Goal: Task Accomplishment & Management: Complete application form

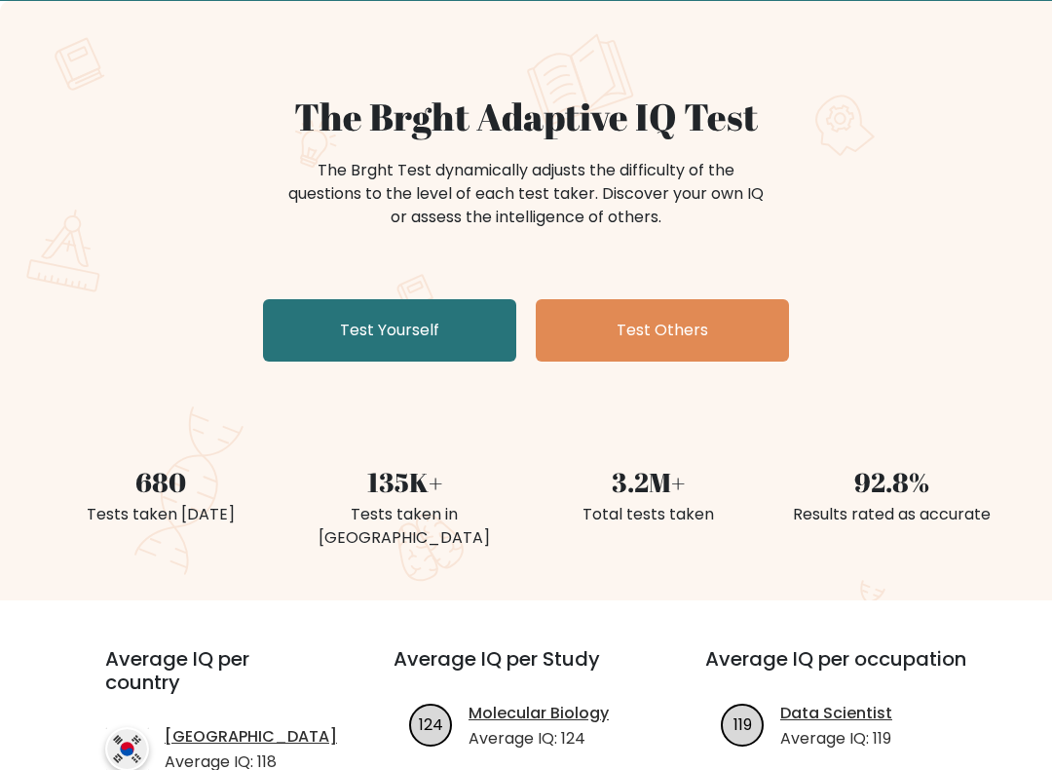
scroll to position [101, 0]
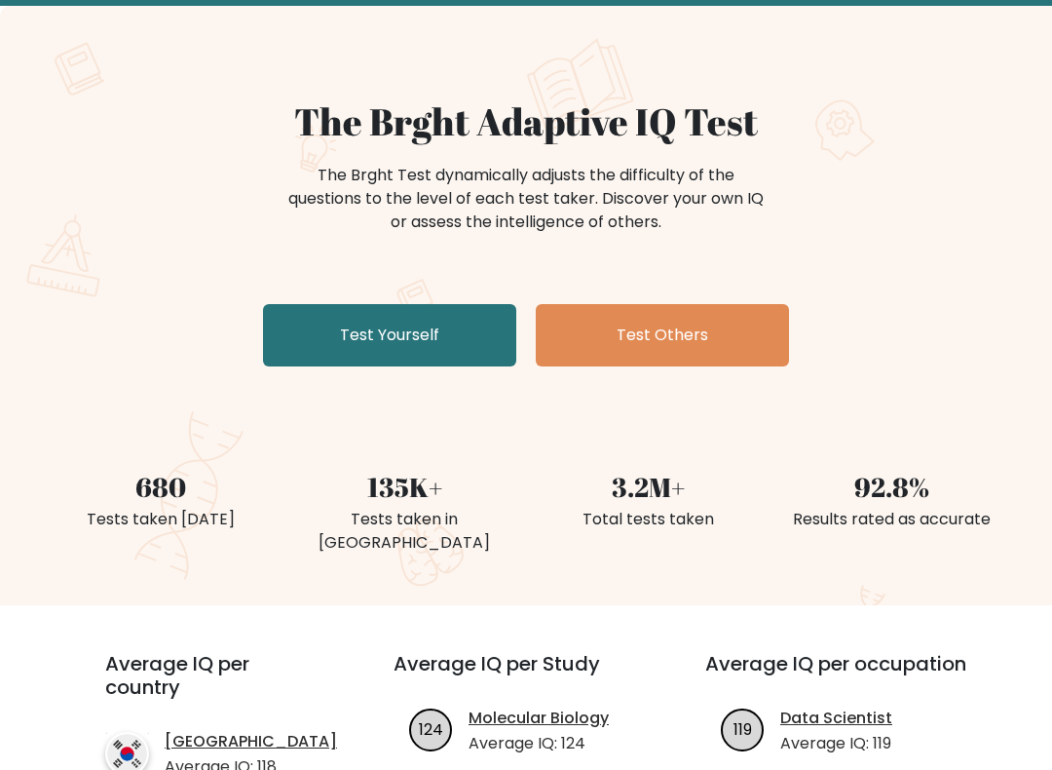
click at [336, 334] on link "Test Yourself" at bounding box center [389, 335] width 253 height 62
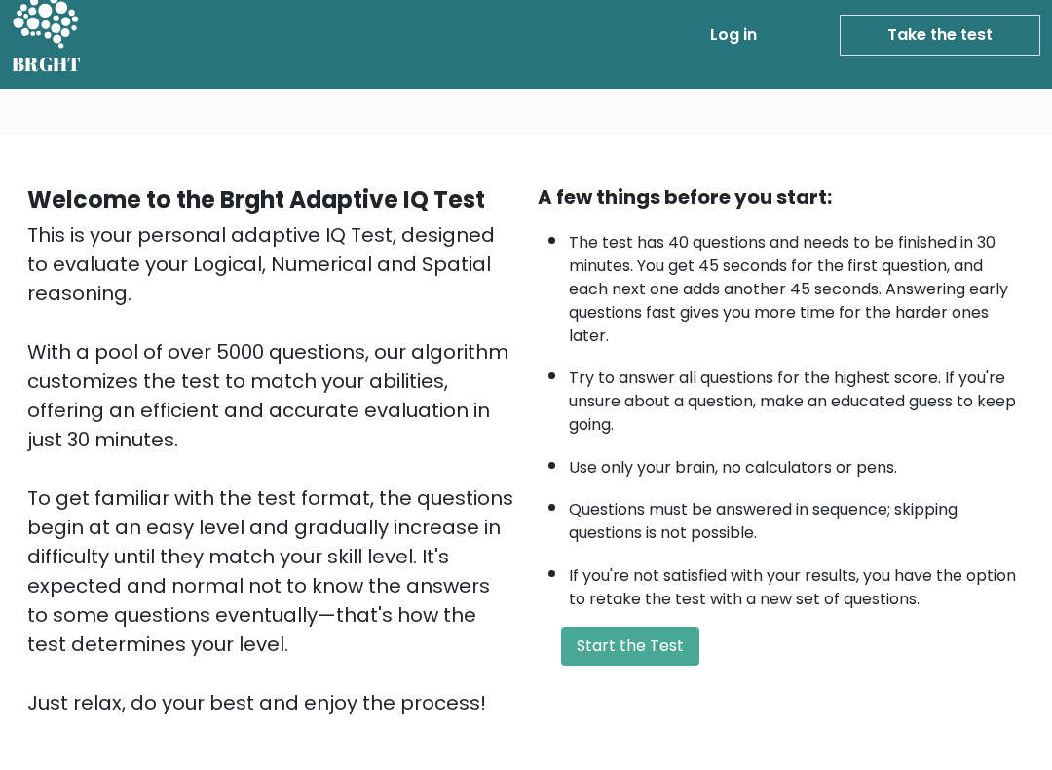
scroll to position [19, 0]
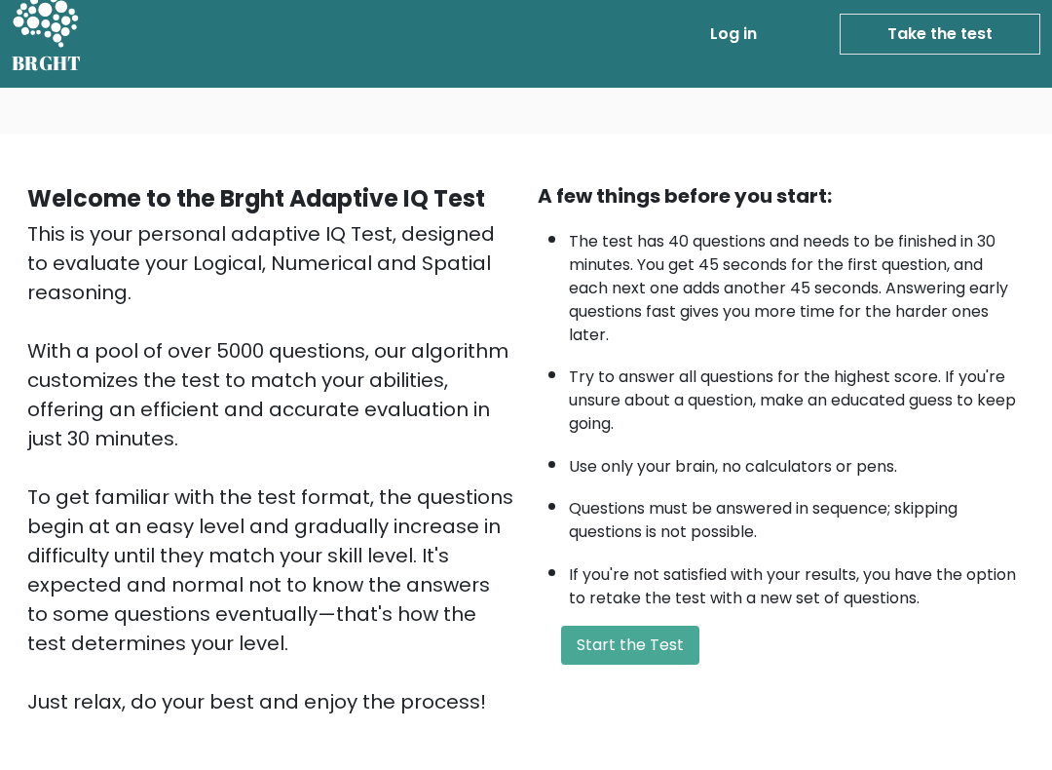
click at [642, 626] on button "Start the Test" at bounding box center [630, 645] width 138 height 39
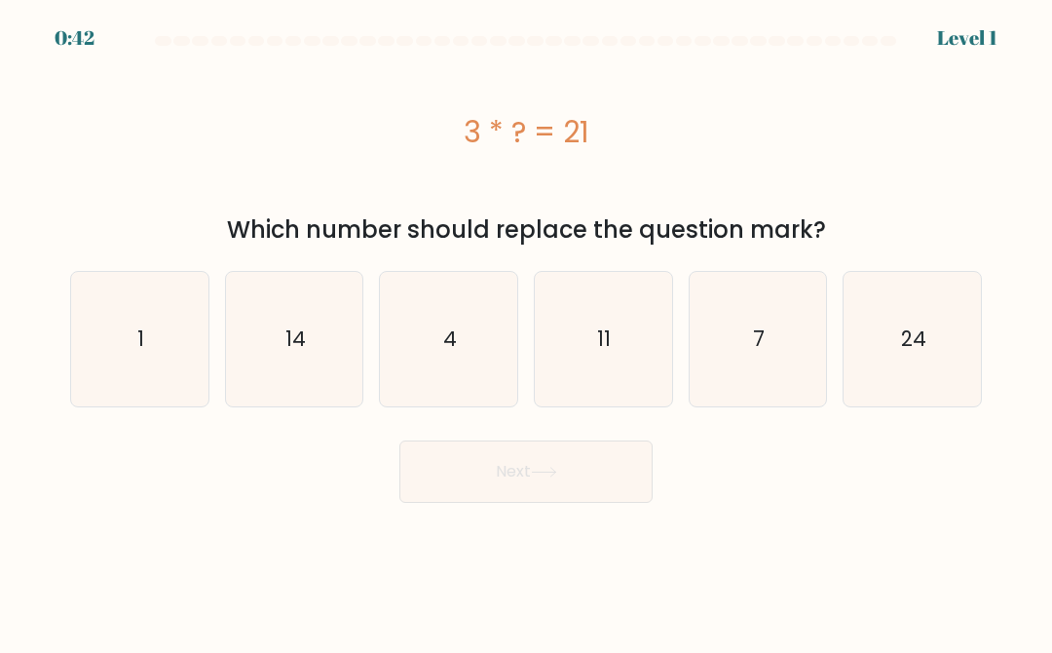
click at [746, 337] on icon "7" at bounding box center [758, 339] width 134 height 134
click at [527, 331] on input "e. 7" at bounding box center [526, 328] width 1 height 5
radio input "true"
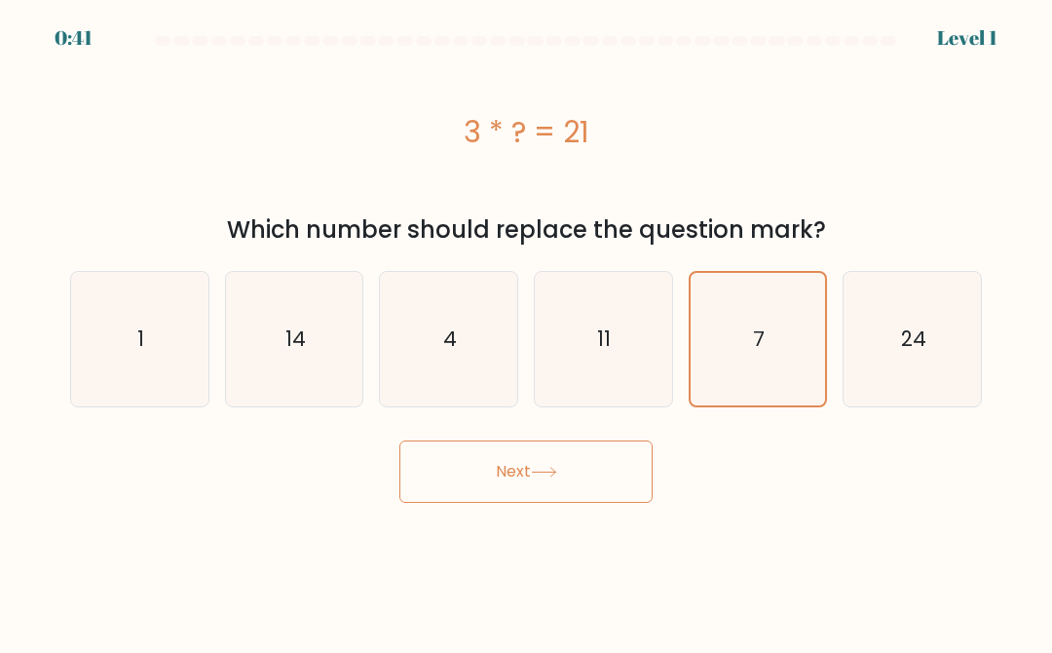
click at [593, 475] on button "Next" at bounding box center [525, 471] width 253 height 62
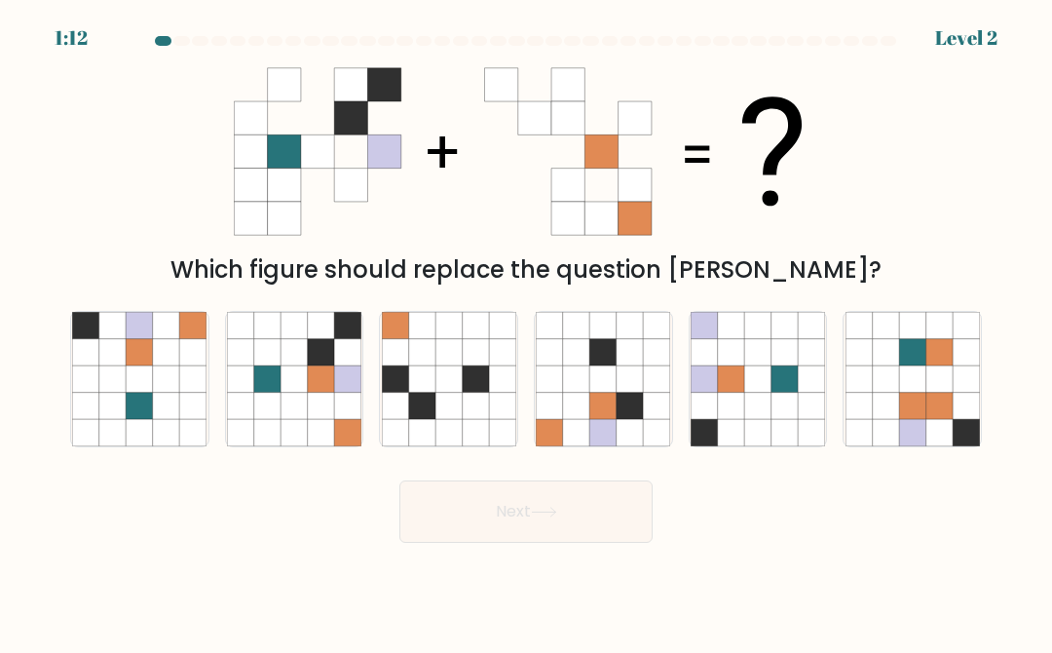
click at [262, 366] on icon at bounding box center [267, 378] width 26 height 26
click at [526, 331] on input "b." at bounding box center [526, 328] width 1 height 5
radio input "true"
click at [615, 496] on button "Next" at bounding box center [525, 511] width 253 height 62
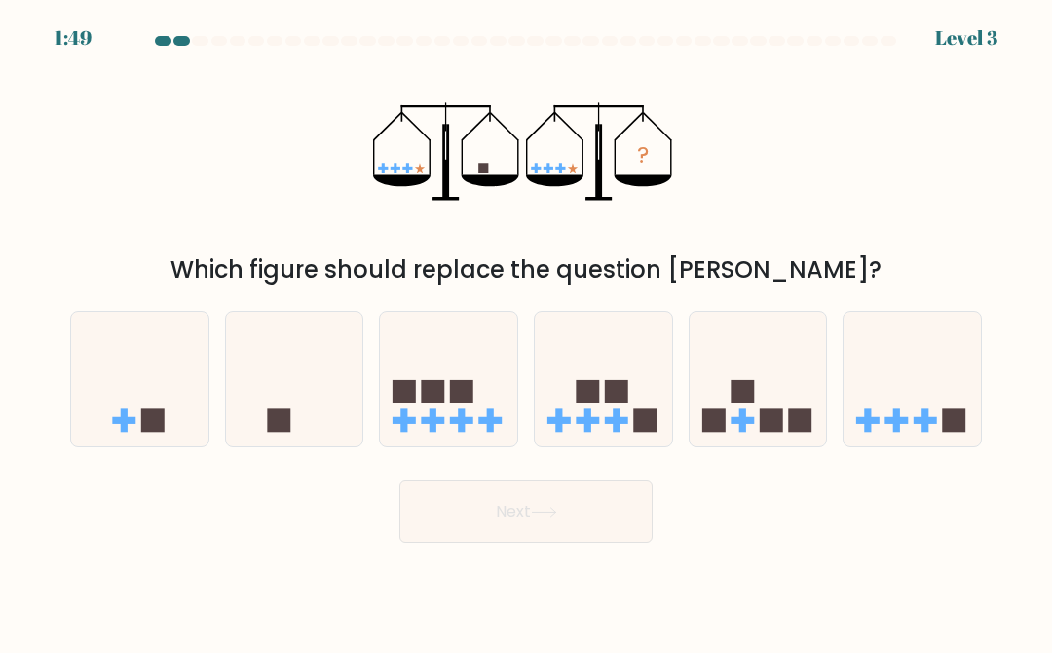
click at [615, 376] on icon at bounding box center [603, 379] width 137 height 114
click at [527, 331] on input "d." at bounding box center [526, 328] width 1 height 5
radio input "true"
click at [599, 515] on button "Next" at bounding box center [525, 511] width 253 height 62
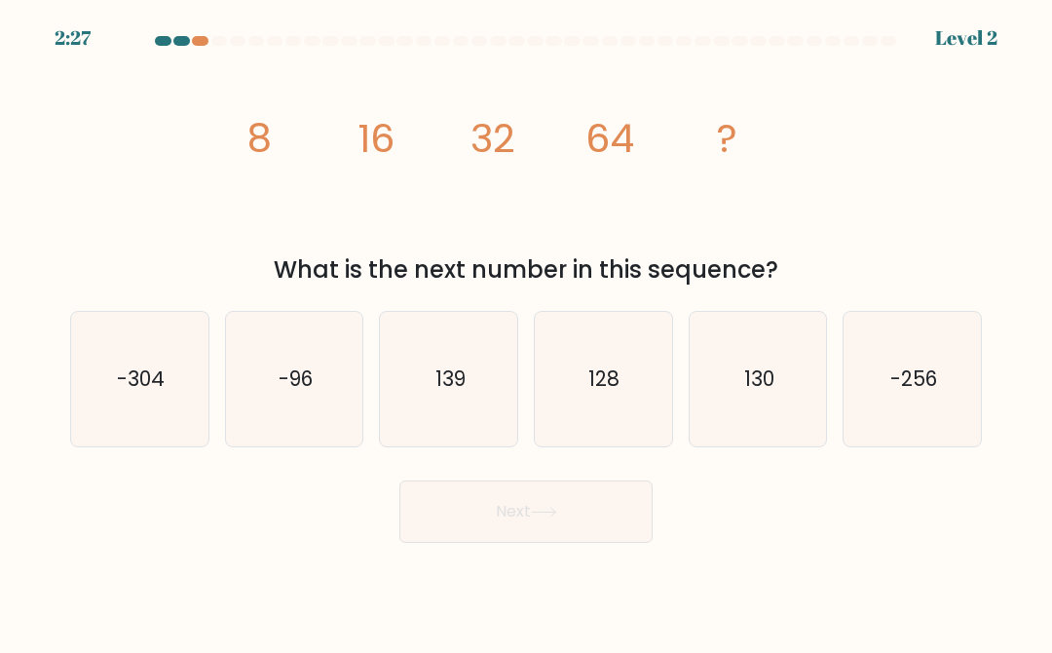
click at [613, 399] on icon "128" at bounding box center [603, 379] width 134 height 134
click at [527, 331] on input "d. 128" at bounding box center [526, 328] width 1 height 5
radio input "true"
click at [595, 530] on button "Next" at bounding box center [525, 511] width 253 height 62
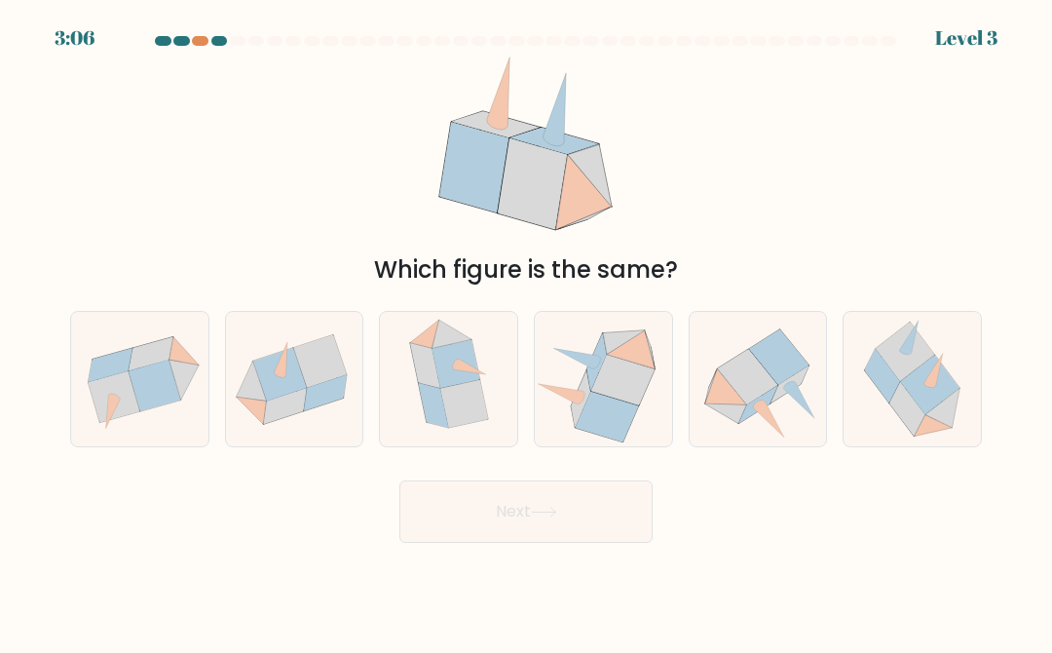
click at [620, 404] on icon at bounding box center [607, 416] width 63 height 51
click at [527, 331] on input "d." at bounding box center [526, 328] width 1 height 5
radio input "true"
click at [620, 518] on button "Next" at bounding box center [525, 511] width 253 height 62
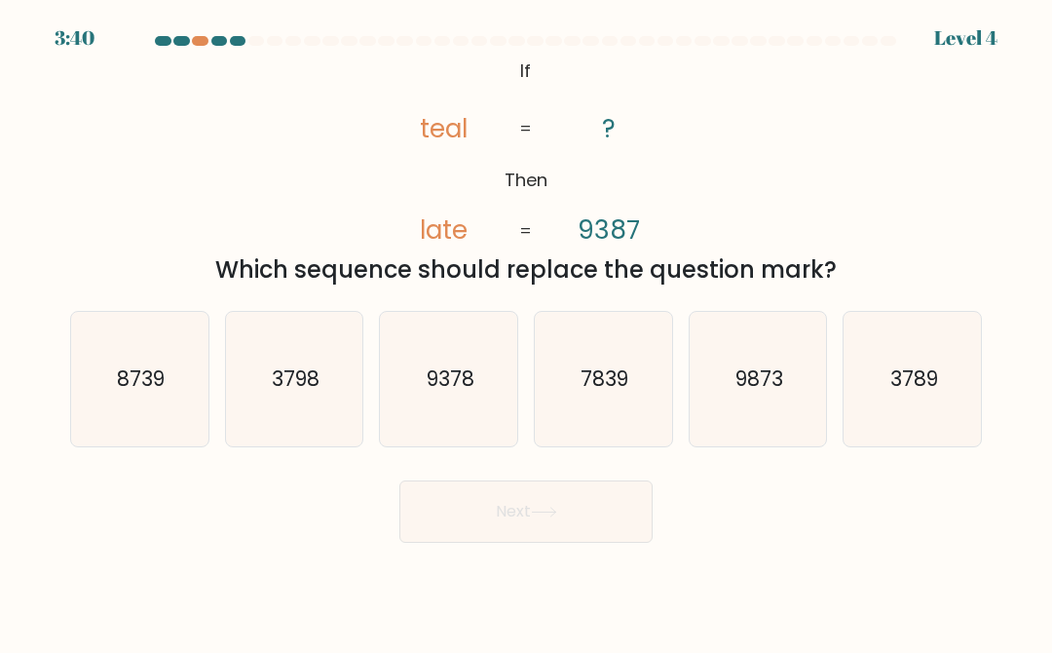
click at [626, 391] on text "7839" at bounding box center [605, 378] width 48 height 28
click at [527, 331] on input "d. 7839" at bounding box center [526, 328] width 1 height 5
radio input "true"
click at [635, 527] on button "Next" at bounding box center [525, 511] width 253 height 62
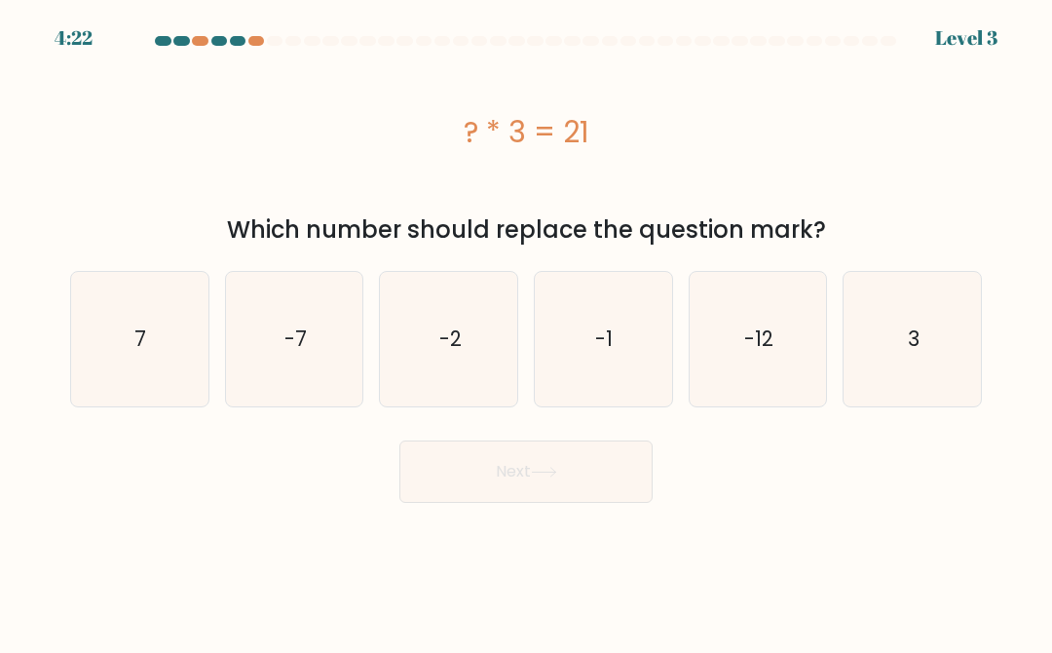
click at [91, 310] on icon "7" at bounding box center [139, 339] width 134 height 134
click at [526, 326] on input "a. 7" at bounding box center [526, 328] width 1 height 5
radio input "true"
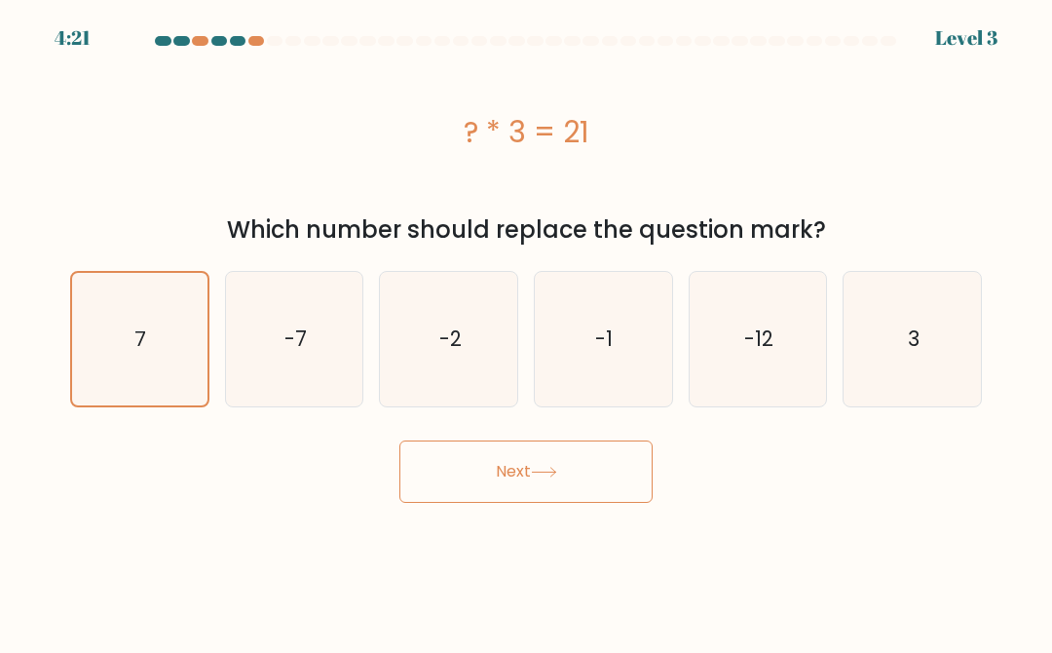
click at [626, 475] on button "Next" at bounding box center [525, 471] width 253 height 62
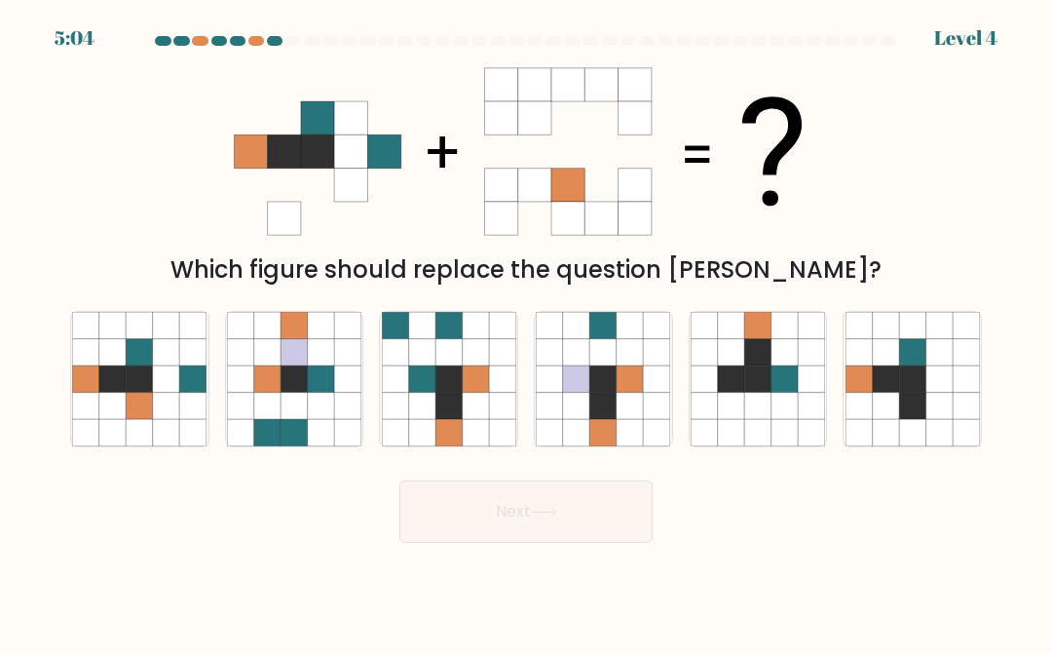
click at [736, 398] on icon at bounding box center [731, 406] width 26 height 26
click at [527, 331] on input "e." at bounding box center [526, 328] width 1 height 5
radio input "true"
click at [590, 509] on button "Next" at bounding box center [525, 511] width 253 height 62
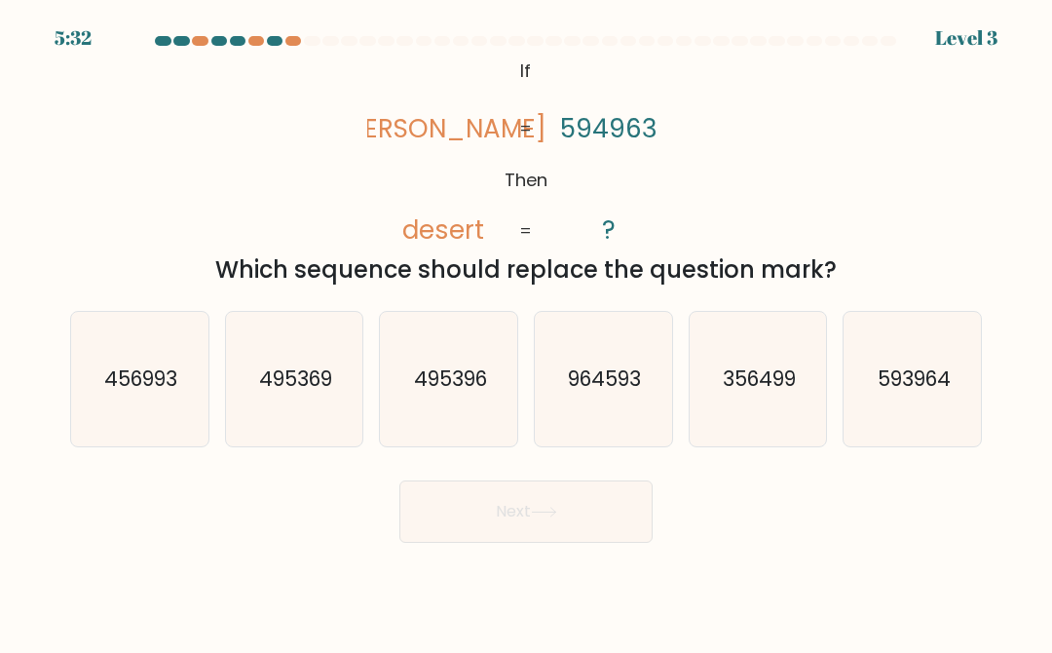
click at [766, 374] on text "356499" at bounding box center [759, 378] width 73 height 28
click at [527, 331] on input "e. 356499" at bounding box center [526, 328] width 1 height 5
radio input "true"
click at [413, 527] on button "Next" at bounding box center [525, 511] width 253 height 62
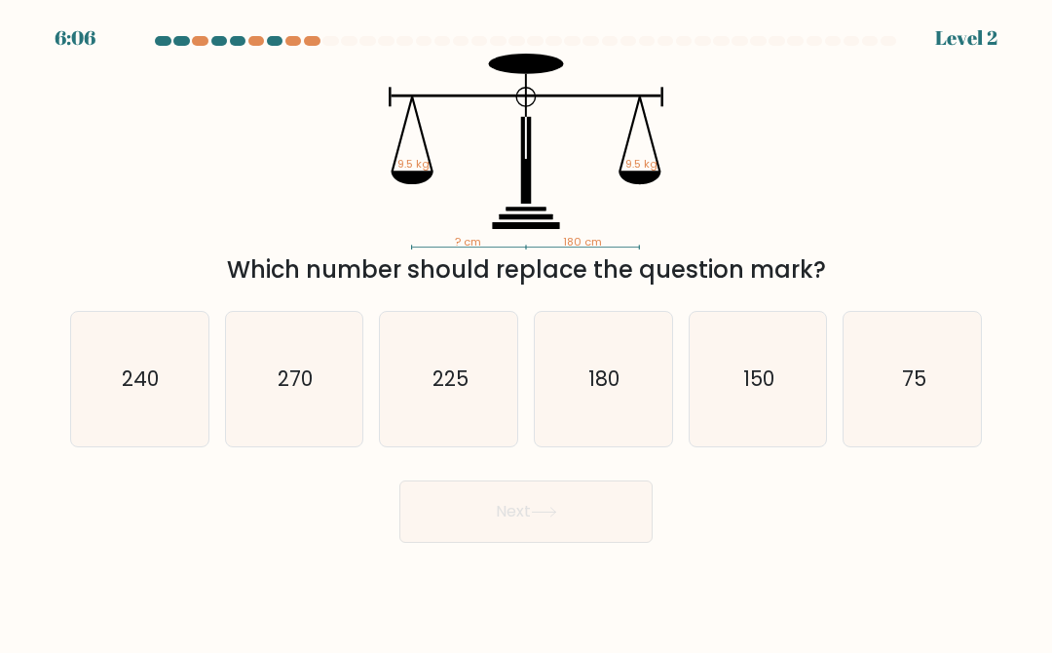
click at [609, 370] on text "180" at bounding box center [604, 378] width 31 height 28
click at [527, 331] on input "d. 180" at bounding box center [526, 328] width 1 height 5
radio input "true"
click at [434, 428] on icon "225" at bounding box center [449, 379] width 134 height 134
click at [526, 331] on input "c. 225" at bounding box center [526, 328] width 1 height 5
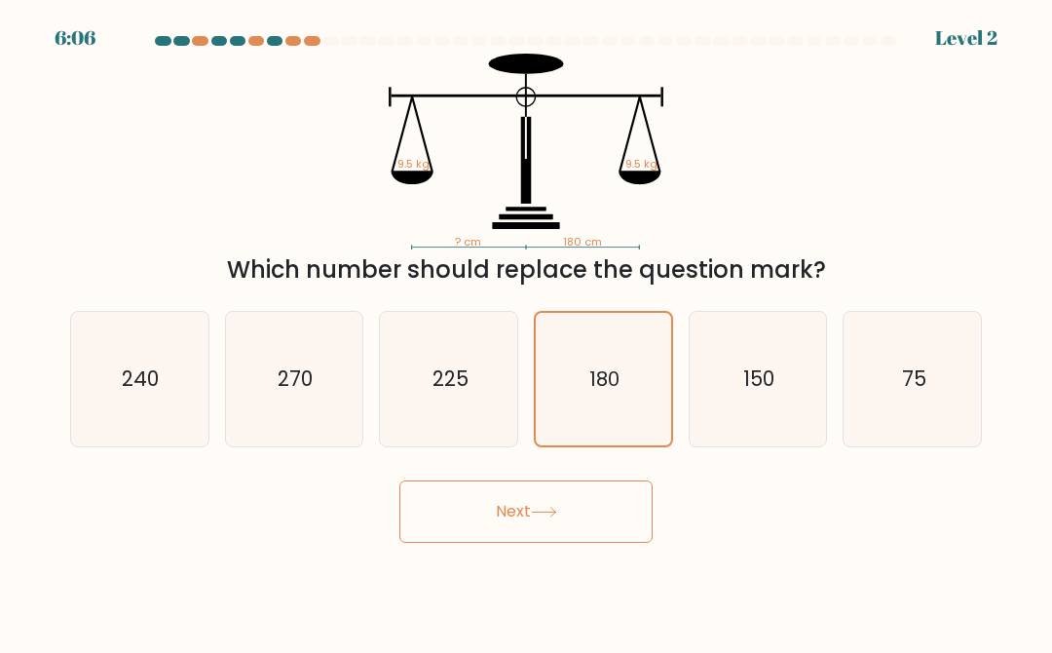
radio input "true"
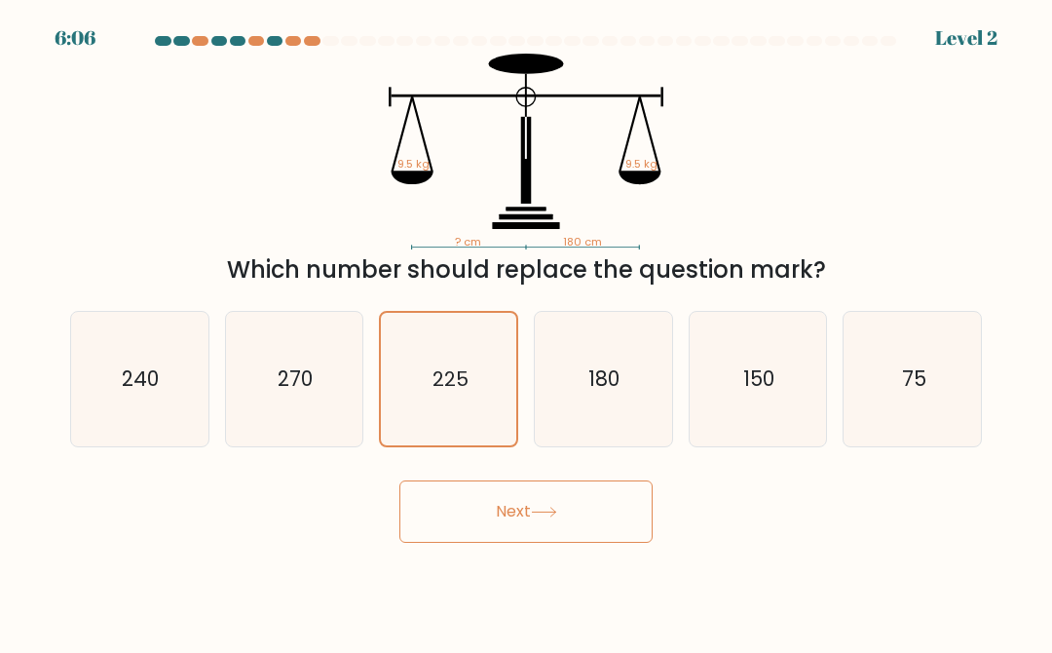
click at [439, 515] on button "Next" at bounding box center [525, 511] width 253 height 62
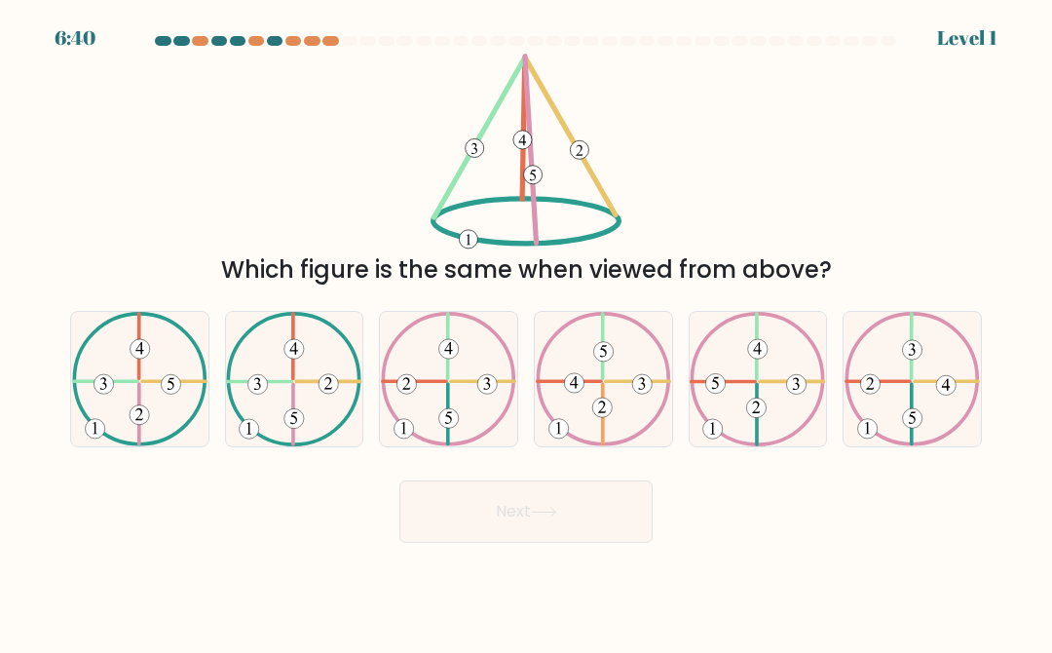
click at [272, 382] on 129 at bounding box center [259, 382] width 63 height 0
click at [526, 331] on input "b." at bounding box center [526, 328] width 1 height 5
radio input "true"
click at [598, 520] on button "Next" at bounding box center [525, 511] width 253 height 62
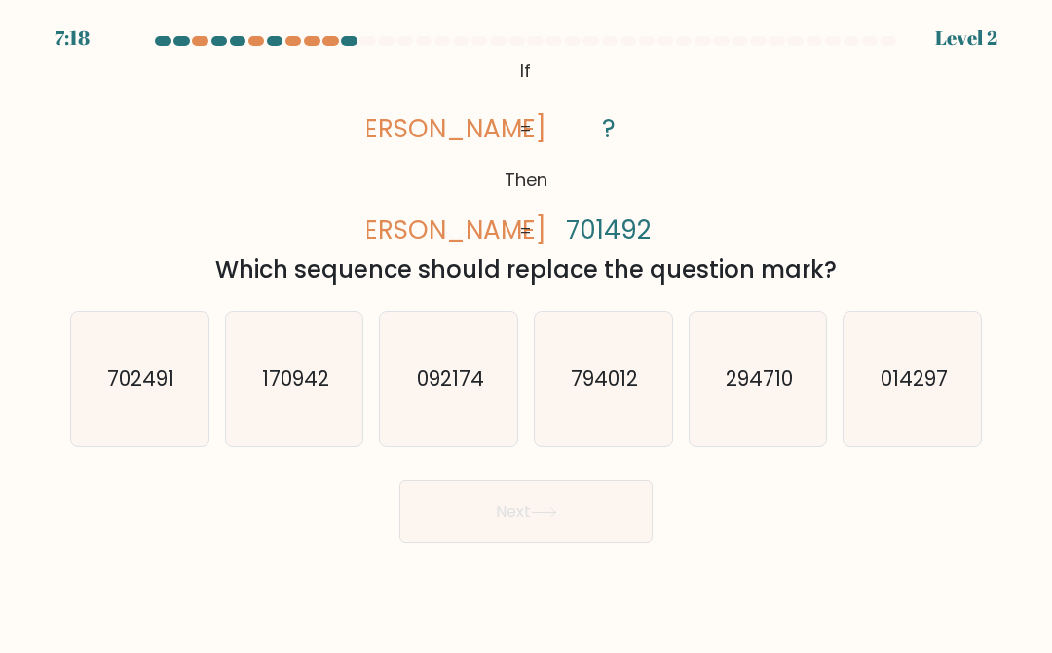
click at [744, 344] on icon "294710" at bounding box center [758, 379] width 134 height 134
click at [527, 331] on input "e. 294710" at bounding box center [526, 328] width 1 height 5
radio input "true"
click at [438, 488] on button "Next" at bounding box center [525, 511] width 253 height 62
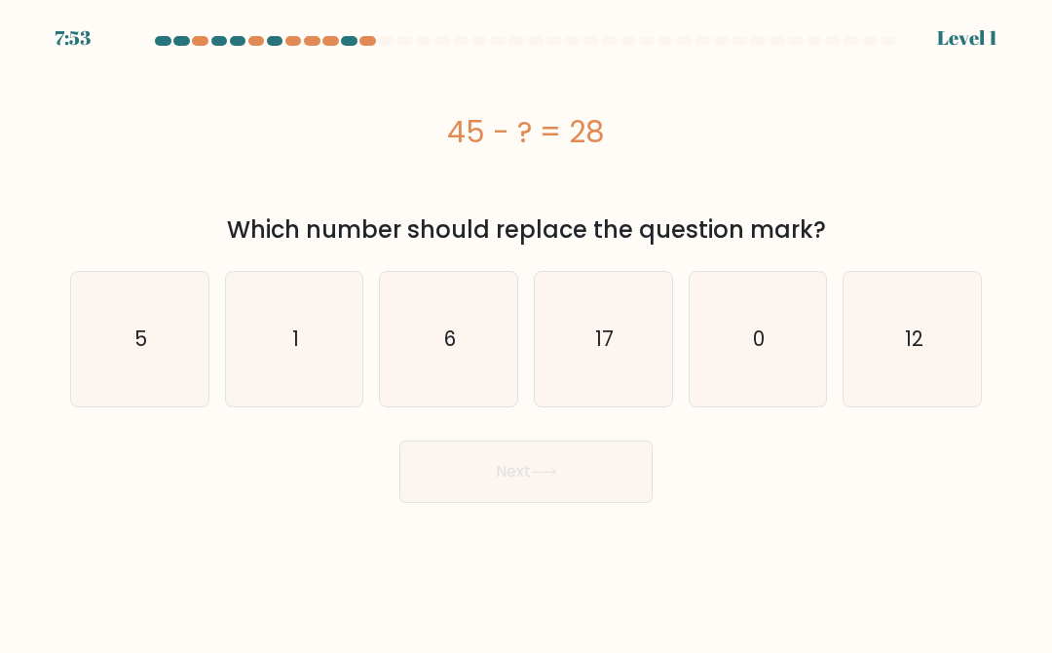
click at [635, 348] on icon "17" at bounding box center [603, 339] width 134 height 134
click at [527, 331] on input "d. 17" at bounding box center [526, 328] width 1 height 5
radio input "true"
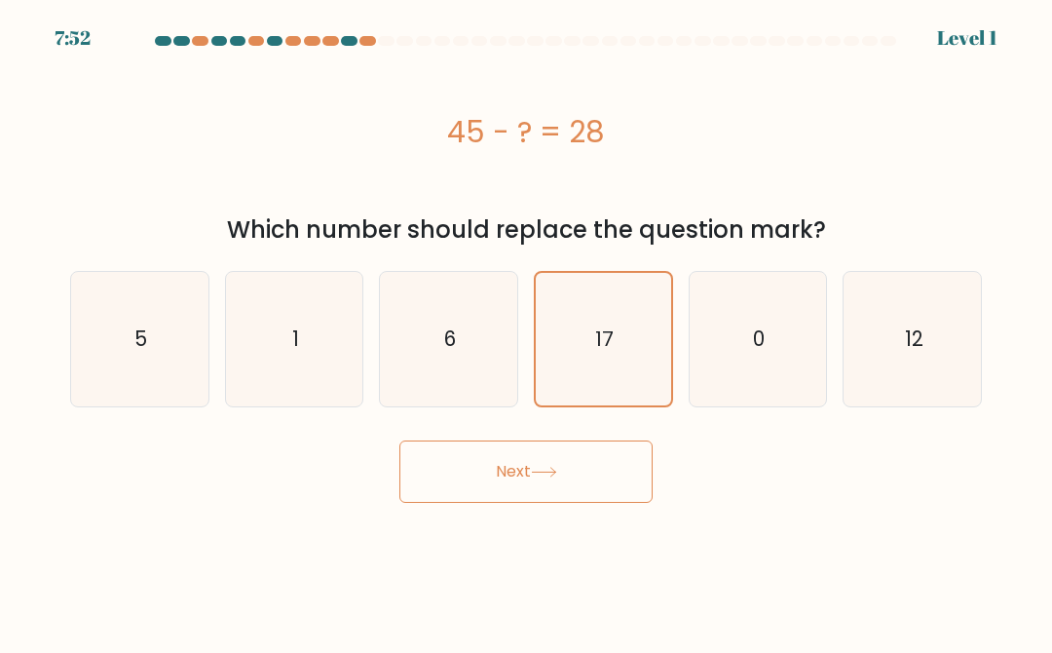
click at [434, 465] on button "Next" at bounding box center [525, 471] width 253 height 62
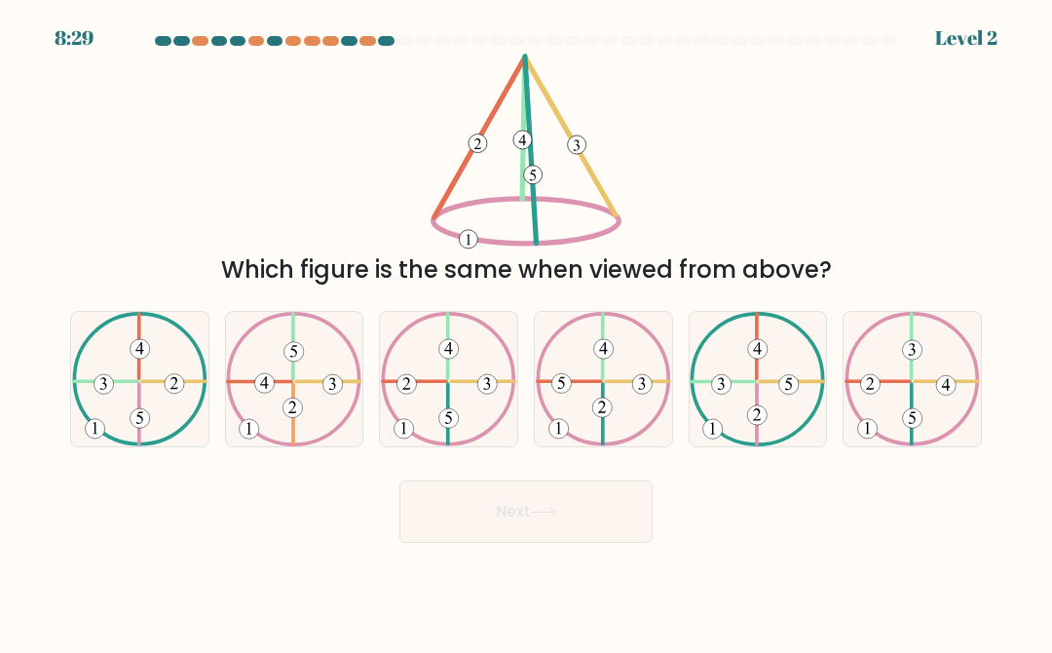
click at [905, 408] on icon at bounding box center [912, 379] width 135 height 134
click at [527, 331] on input "f." at bounding box center [526, 328] width 1 height 5
radio input "true"
click at [433, 542] on button "Next" at bounding box center [525, 511] width 253 height 62
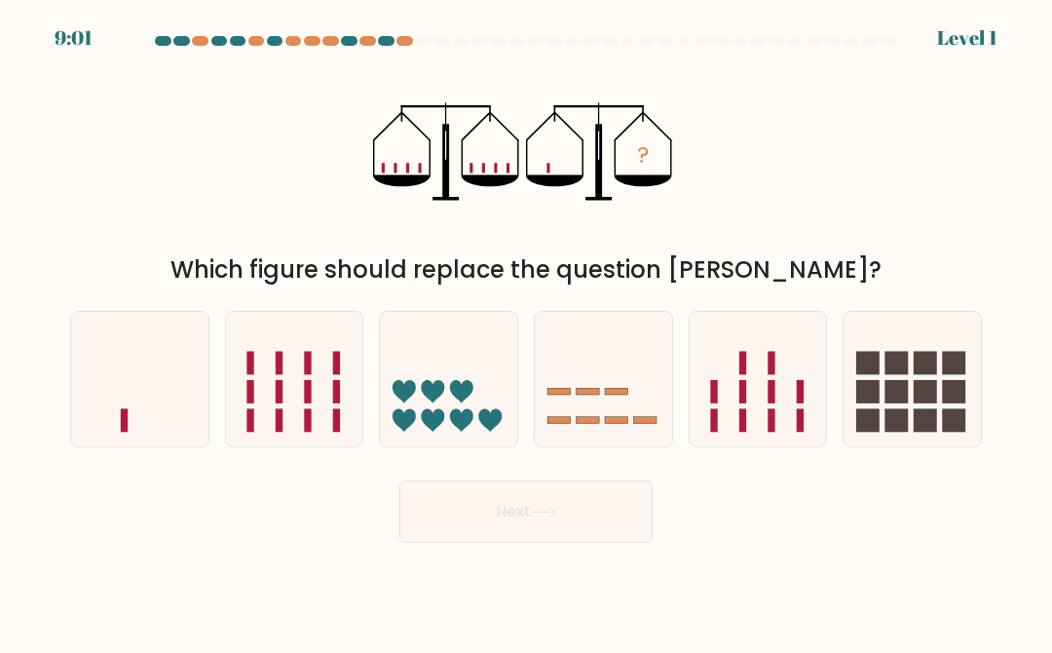
click at [778, 369] on icon at bounding box center [758, 379] width 137 height 114
click at [527, 331] on input "e." at bounding box center [526, 328] width 1 height 5
radio input "true"
click at [443, 493] on button "Next" at bounding box center [525, 511] width 253 height 62
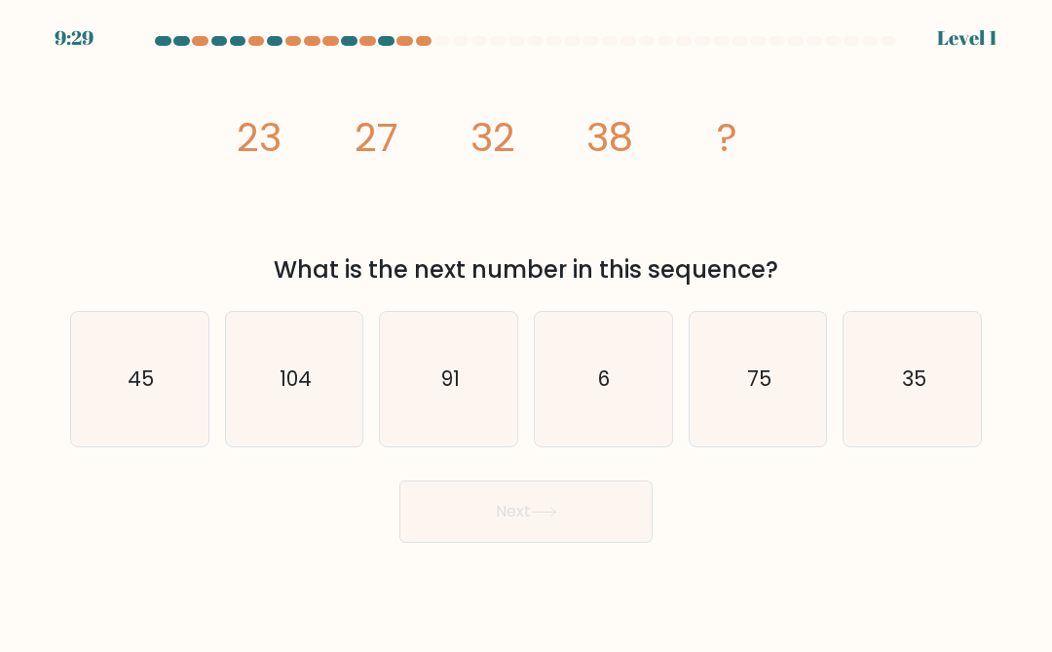
click at [119, 378] on icon "45" at bounding box center [139, 379] width 134 height 134
click at [526, 331] on input "a. 45" at bounding box center [526, 328] width 1 height 5
radio input "true"
click at [577, 528] on button "Next" at bounding box center [525, 511] width 253 height 62
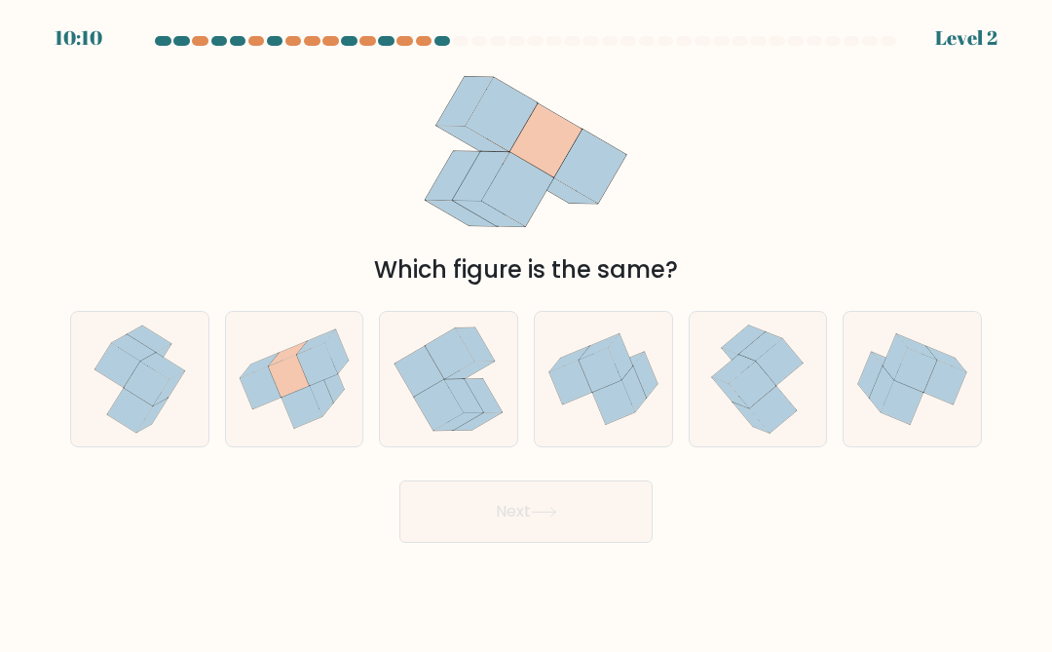
click at [288, 351] on icon at bounding box center [287, 353] width 38 height 24
click at [526, 331] on input "b." at bounding box center [526, 328] width 1 height 5
radio input "true"
click at [608, 521] on button "Next" at bounding box center [525, 511] width 253 height 62
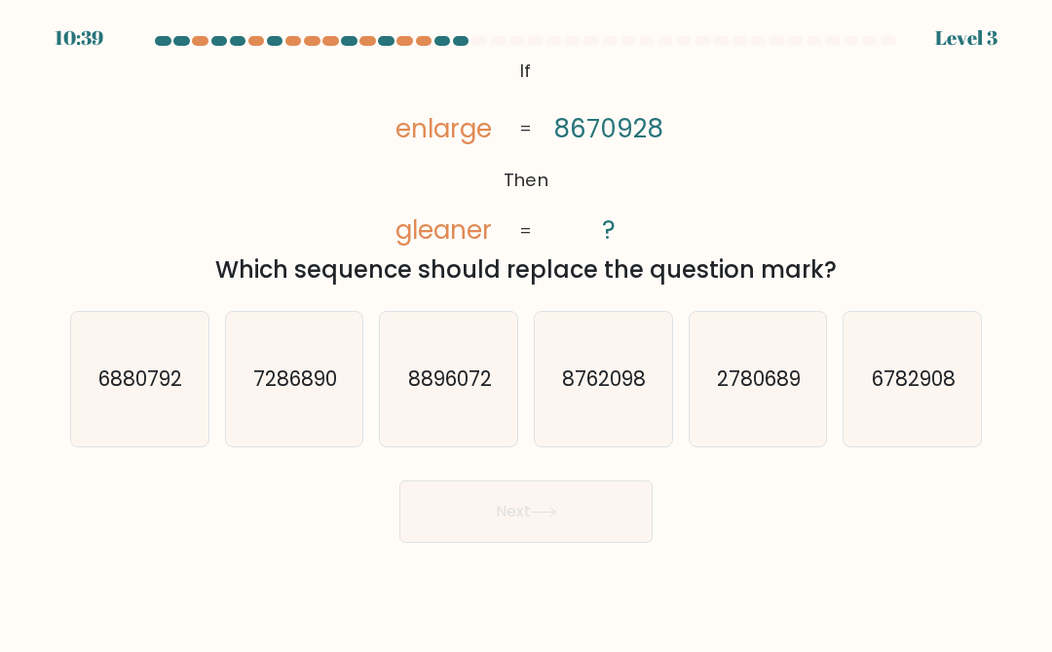
click at [445, 361] on icon "8896072" at bounding box center [449, 379] width 134 height 134
click at [526, 331] on input "c. 8896072" at bounding box center [526, 328] width 1 height 5
radio input "true"
click at [625, 542] on button "Next" at bounding box center [525, 511] width 253 height 62
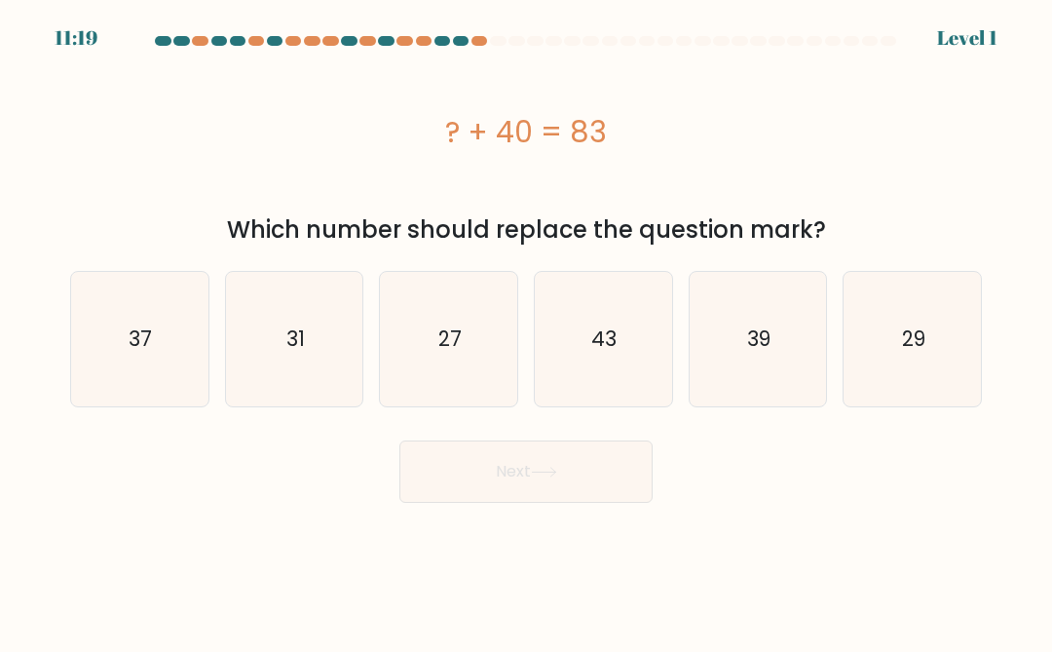
click at [624, 326] on icon "43" at bounding box center [603, 339] width 134 height 134
click at [527, 326] on input "d. 43" at bounding box center [526, 328] width 1 height 5
radio input "true"
click at [600, 462] on button "Next" at bounding box center [525, 471] width 253 height 62
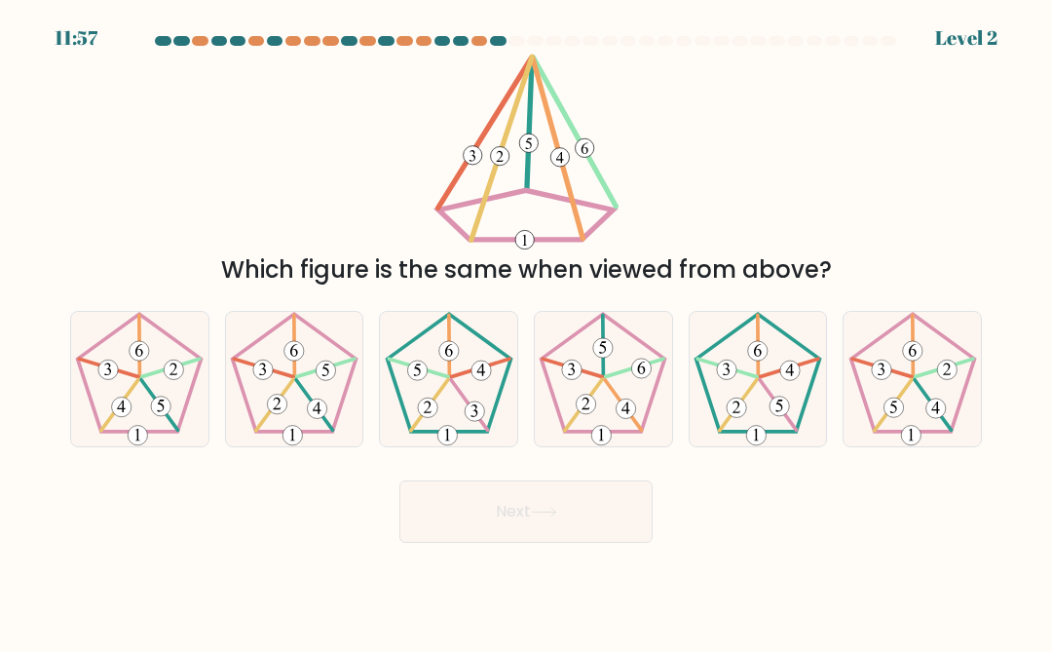
click at [630, 386] on icon at bounding box center [603, 379] width 134 height 134
click at [527, 331] on input "d." at bounding box center [526, 328] width 1 height 5
radio input "true"
click at [609, 512] on button "Next" at bounding box center [525, 511] width 253 height 62
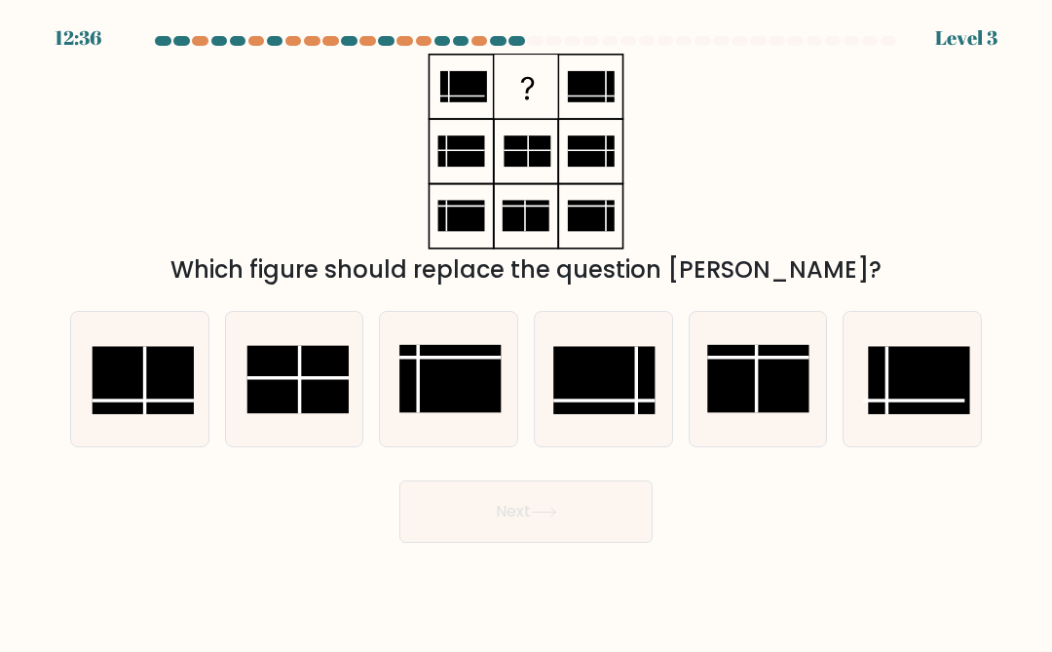
click at [746, 393] on rect at bounding box center [757, 378] width 101 height 67
click at [527, 331] on input "e." at bounding box center [526, 328] width 1 height 5
radio input "true"
click at [600, 524] on button "Next" at bounding box center [525, 511] width 253 height 62
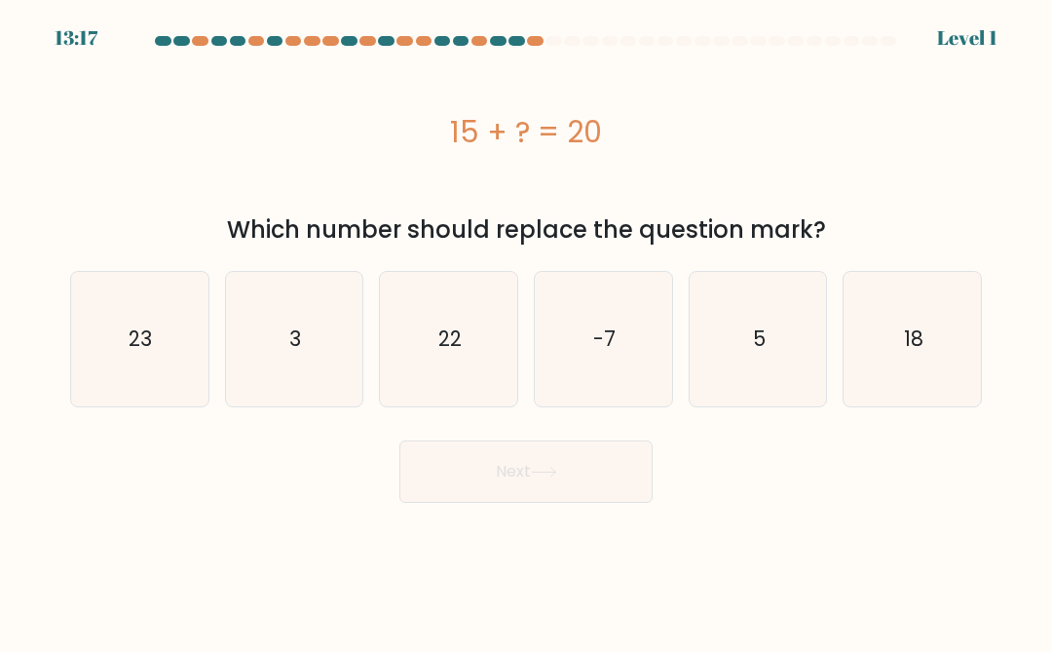
click at [778, 326] on icon "5" at bounding box center [758, 339] width 134 height 134
click at [527, 326] on input "e. 5" at bounding box center [526, 328] width 1 height 5
radio input "true"
click at [526, 476] on button "Next" at bounding box center [525, 471] width 253 height 62
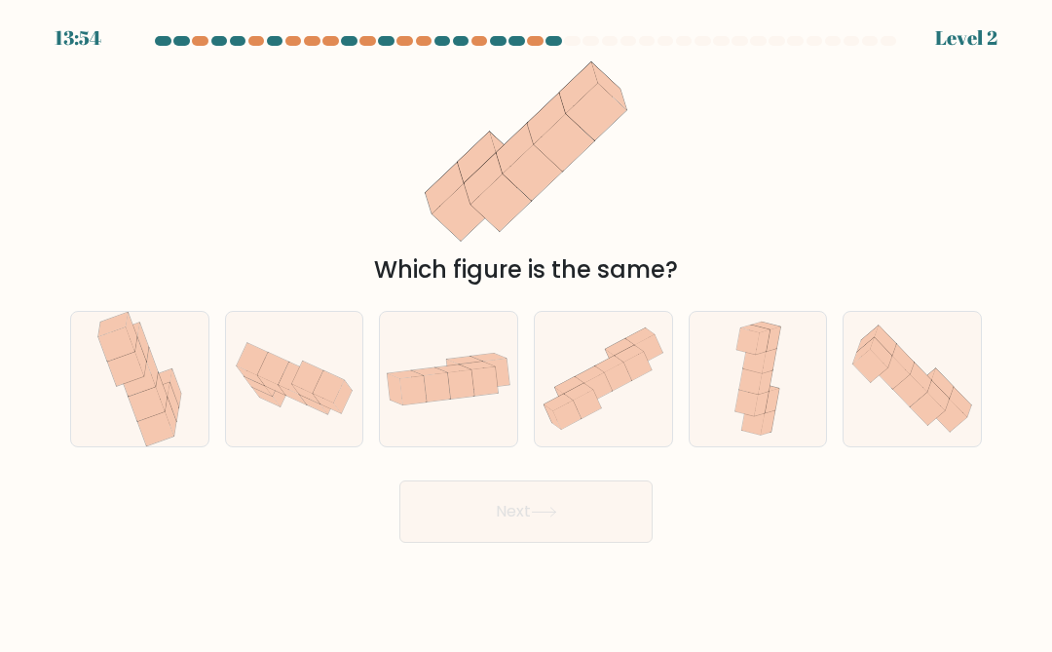
click at [450, 388] on icon at bounding box center [461, 383] width 26 height 29
click at [526, 331] on input "c." at bounding box center [526, 328] width 1 height 5
radio input "true"
click at [605, 507] on button "Next" at bounding box center [525, 511] width 253 height 62
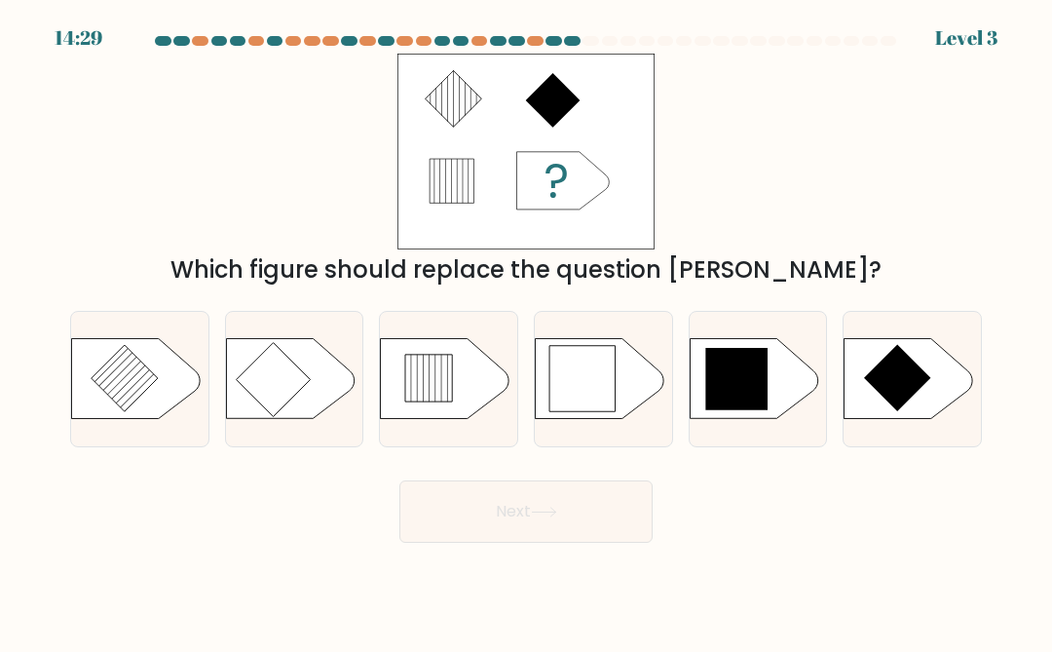
click at [733, 381] on icon at bounding box center [736, 379] width 62 height 62
click at [527, 331] on input "e." at bounding box center [526, 328] width 1 height 5
radio input "true"
click at [632, 521] on button "Next" at bounding box center [525, 511] width 253 height 62
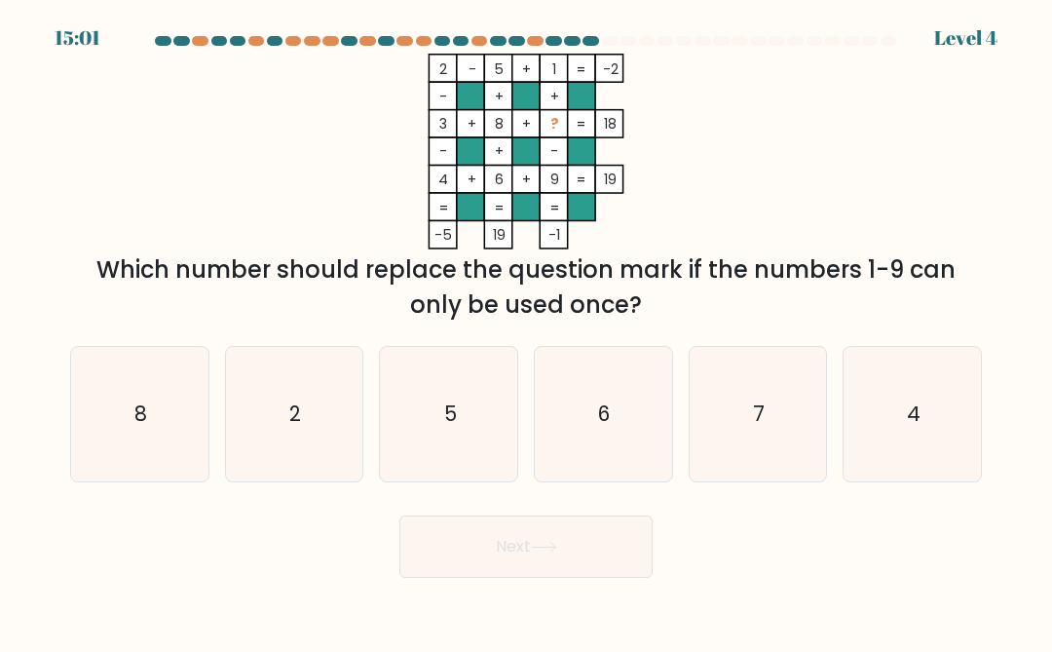
click at [759, 411] on text "7" at bounding box center [759, 413] width 12 height 28
click at [527, 331] on input "e. 7" at bounding box center [526, 328] width 1 height 5
radio input "true"
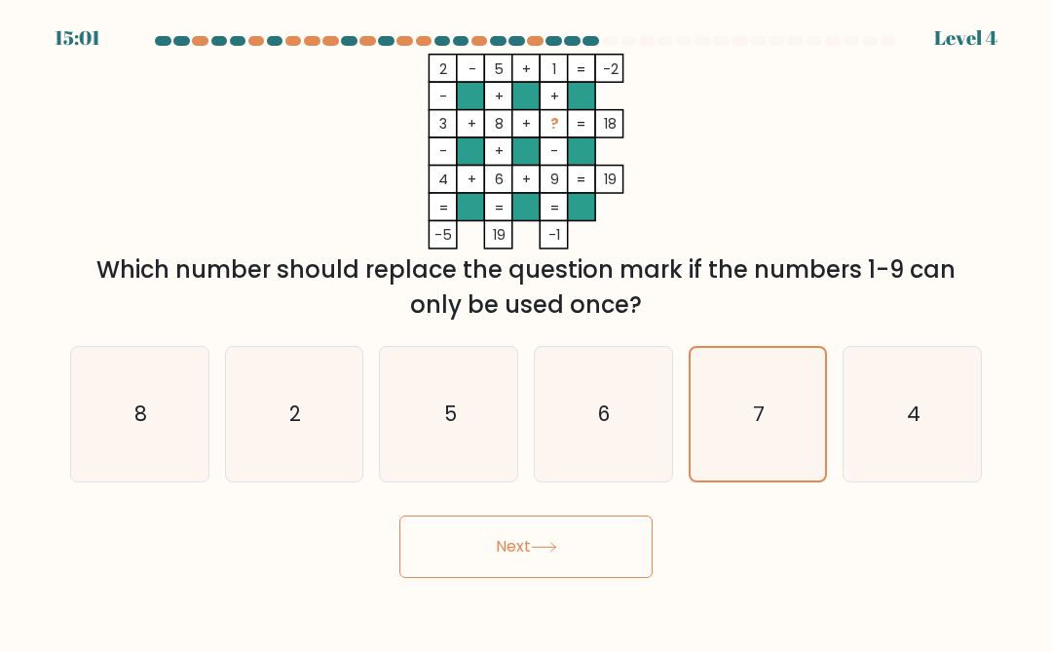
click at [611, 539] on button "Next" at bounding box center [525, 546] width 253 height 62
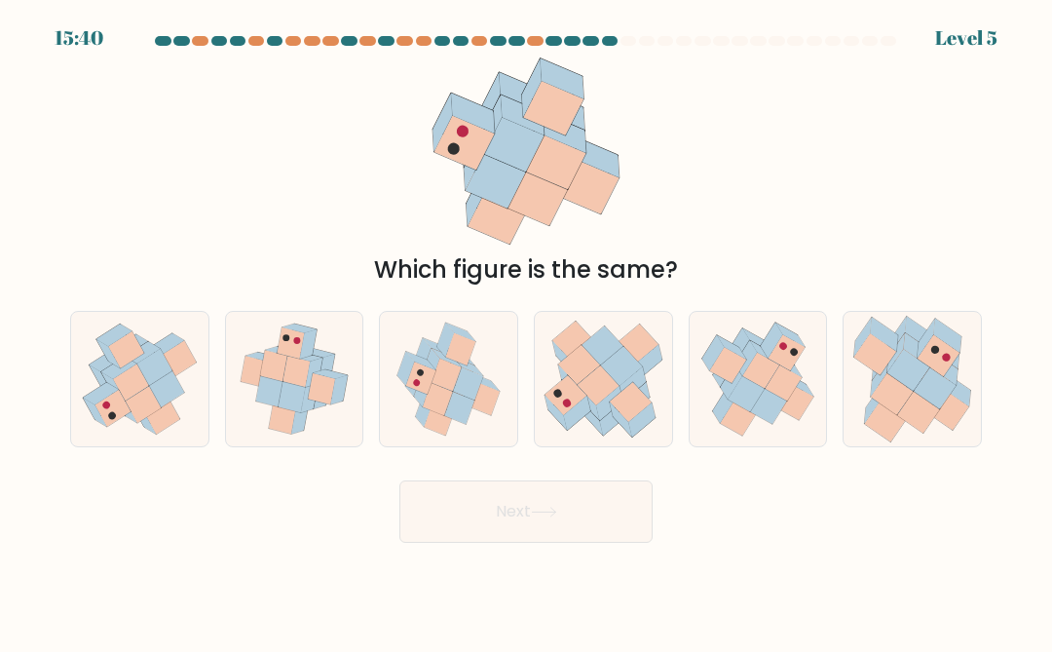
click at [285, 377] on icon at bounding box center [295, 371] width 27 height 31
click at [526, 331] on input "b." at bounding box center [526, 328] width 1 height 5
radio input "true"
click at [461, 357] on icon at bounding box center [461, 349] width 30 height 32
click at [526, 331] on input "c." at bounding box center [526, 328] width 1 height 5
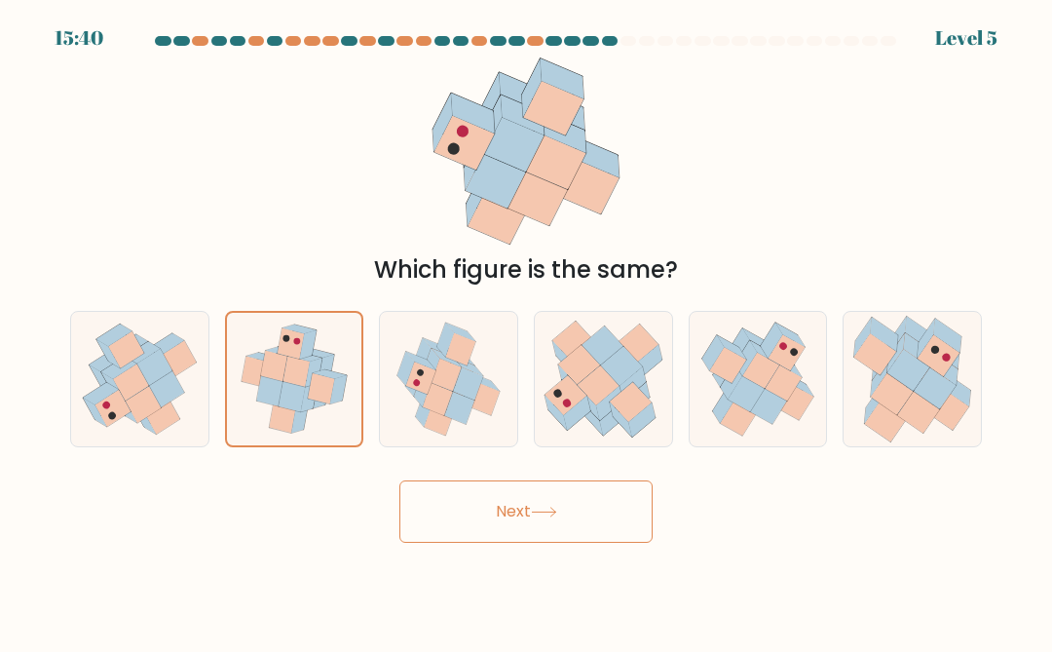
radio input "true"
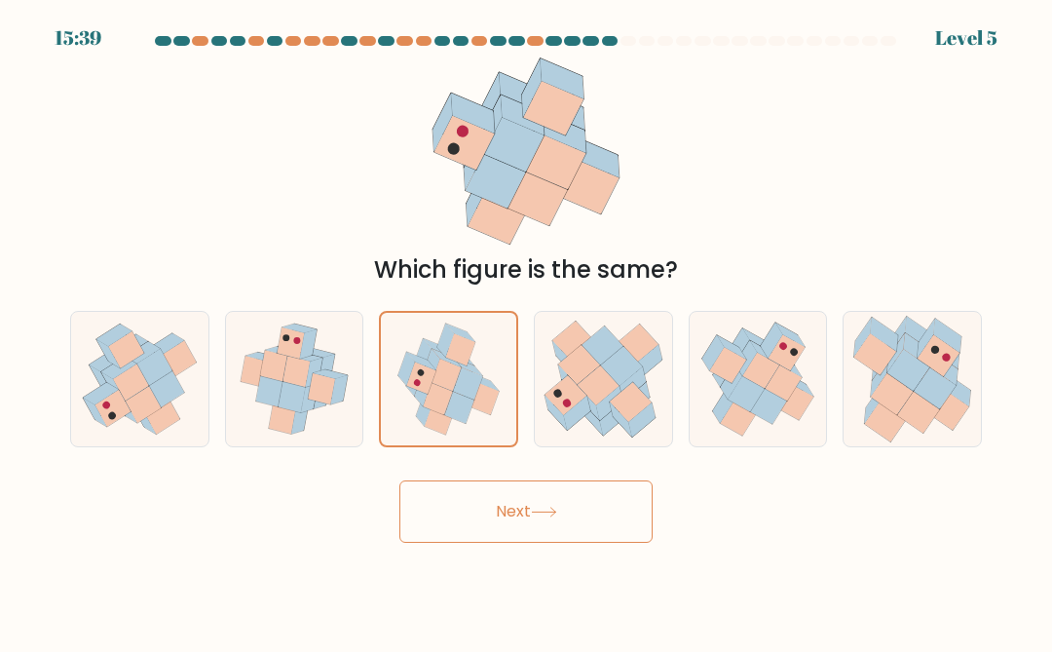
click at [264, 368] on icon at bounding box center [273, 365] width 27 height 31
click at [526, 331] on input "b." at bounding box center [526, 328] width 1 height 5
radio input "true"
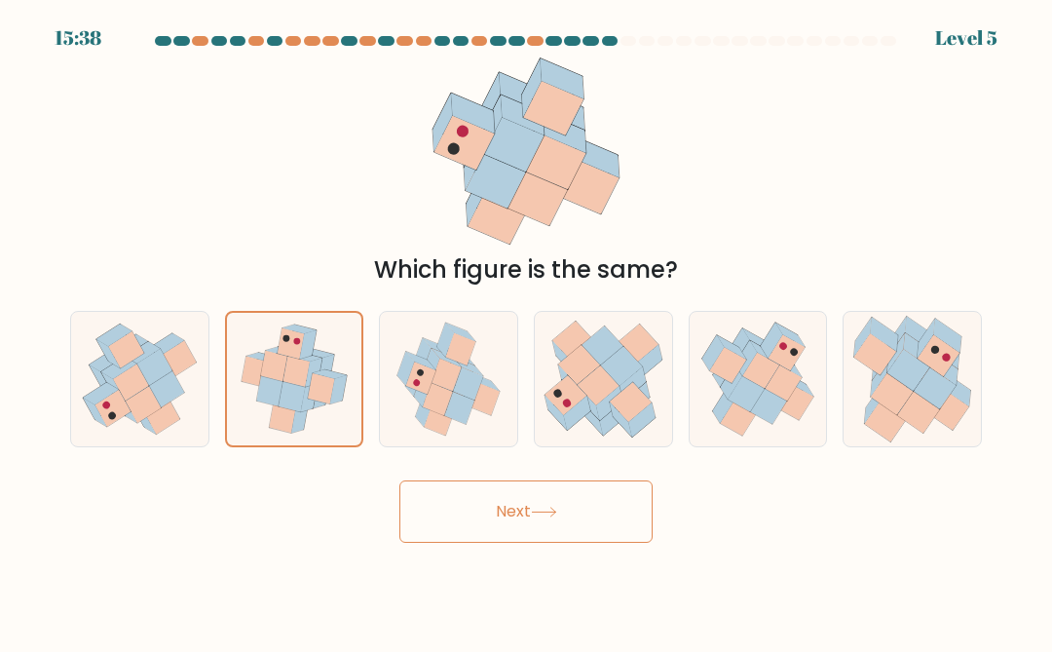
click at [582, 507] on button "Next" at bounding box center [525, 511] width 253 height 62
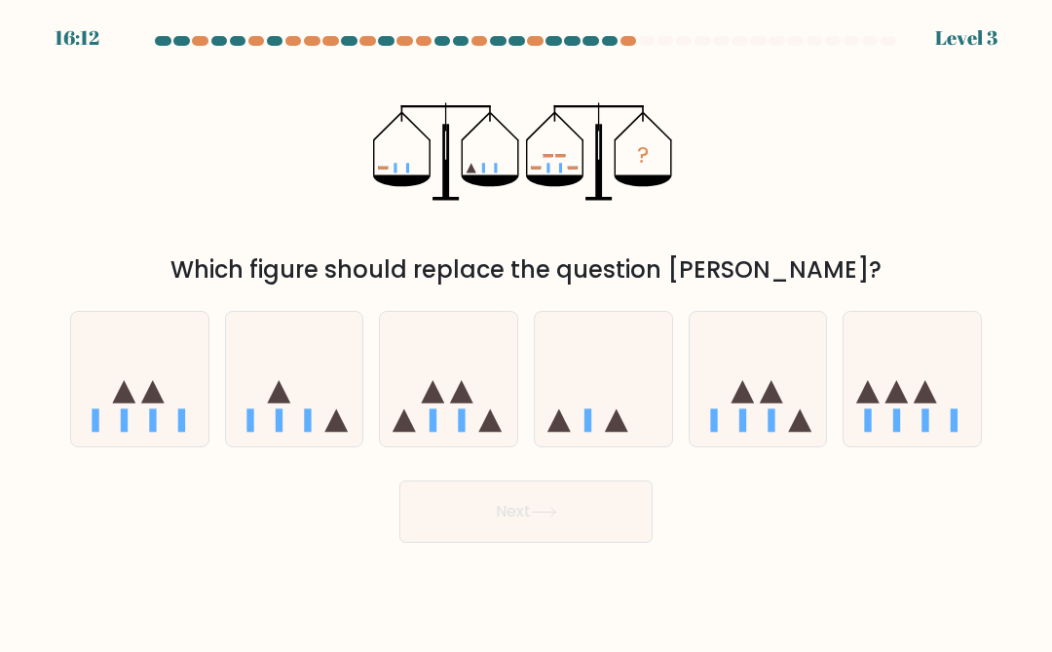
click at [458, 377] on icon at bounding box center [448, 379] width 137 height 114
click at [526, 331] on input "c." at bounding box center [526, 328] width 1 height 5
radio input "true"
click at [600, 528] on button "Next" at bounding box center [525, 511] width 253 height 62
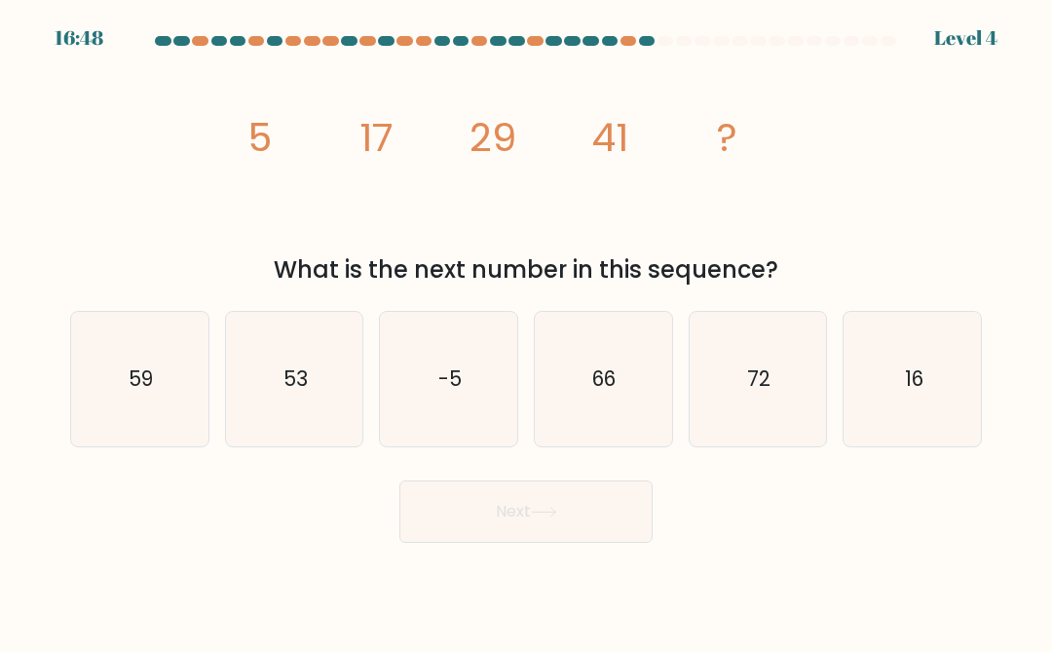
click at [273, 357] on icon "53" at bounding box center [294, 379] width 134 height 134
click at [526, 331] on input "b. 53" at bounding box center [526, 328] width 1 height 5
radio input "true"
click at [638, 532] on button "Next" at bounding box center [525, 511] width 253 height 62
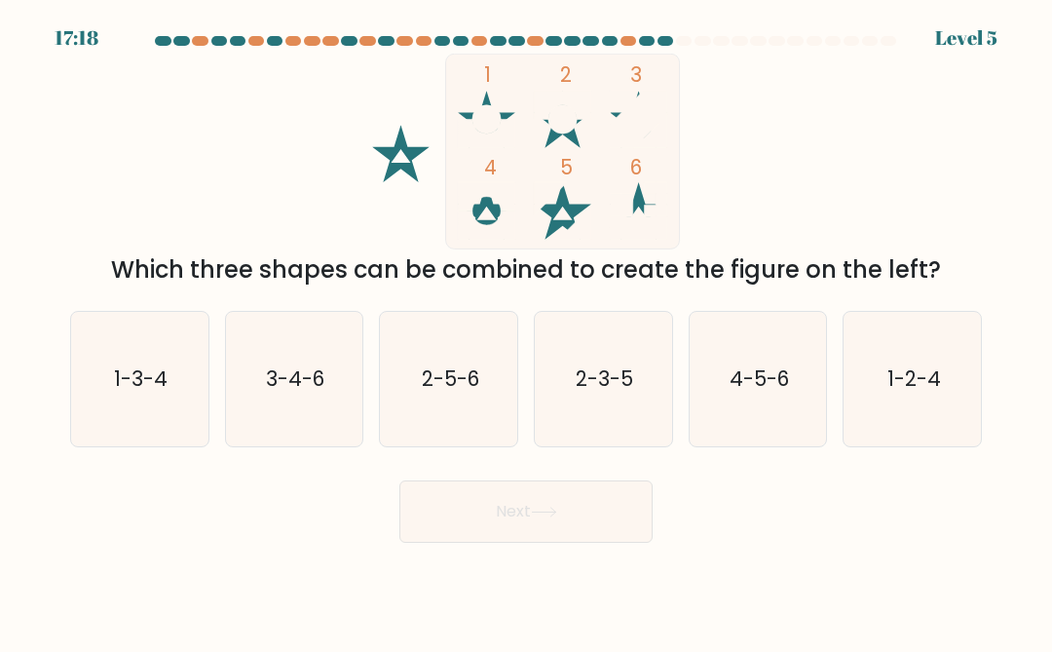
click at [801, 362] on icon "4-5-6" at bounding box center [758, 379] width 134 height 134
click at [527, 331] on input "e. 4-5-6" at bounding box center [526, 328] width 1 height 5
radio input "true"
click at [258, 367] on icon "3-4-6" at bounding box center [294, 379] width 134 height 134
click at [526, 331] on input "b. 3-4-6" at bounding box center [526, 328] width 1 height 5
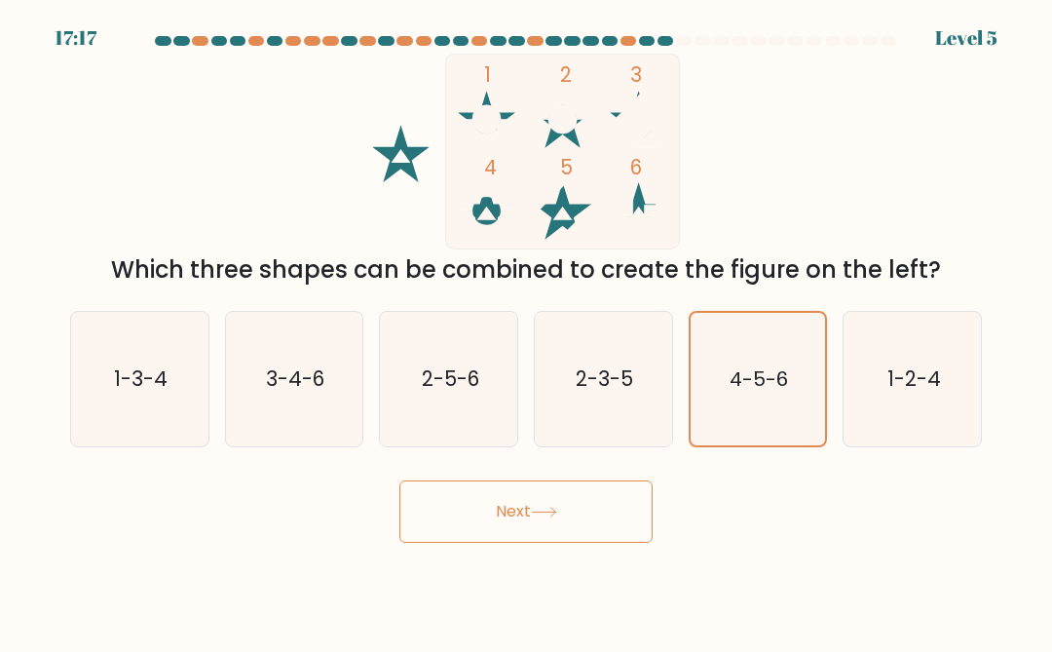
radio input "true"
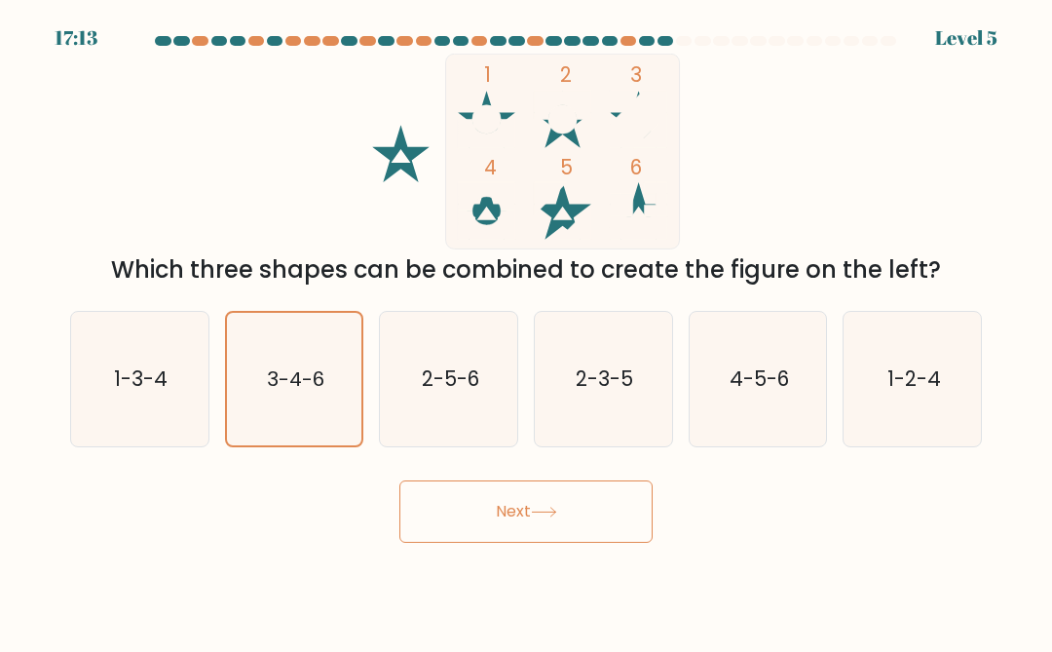
click at [577, 357] on icon "2-3-5" at bounding box center [603, 379] width 134 height 134
click at [527, 331] on input "d. 2-3-5" at bounding box center [526, 328] width 1 height 5
radio input "true"
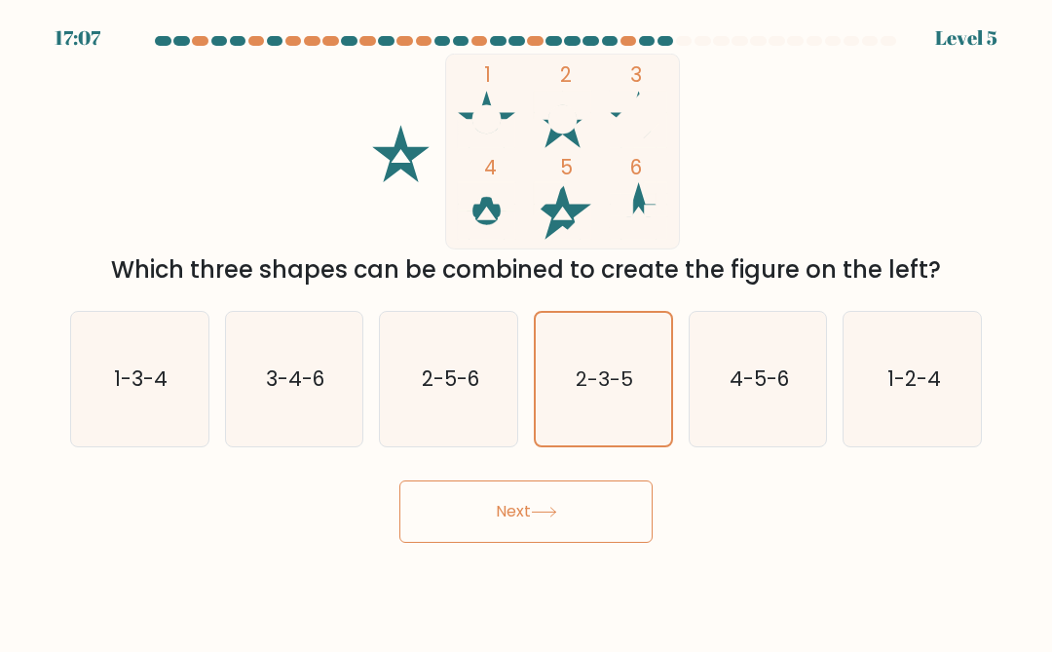
click at [602, 527] on button "Next" at bounding box center [525, 511] width 253 height 62
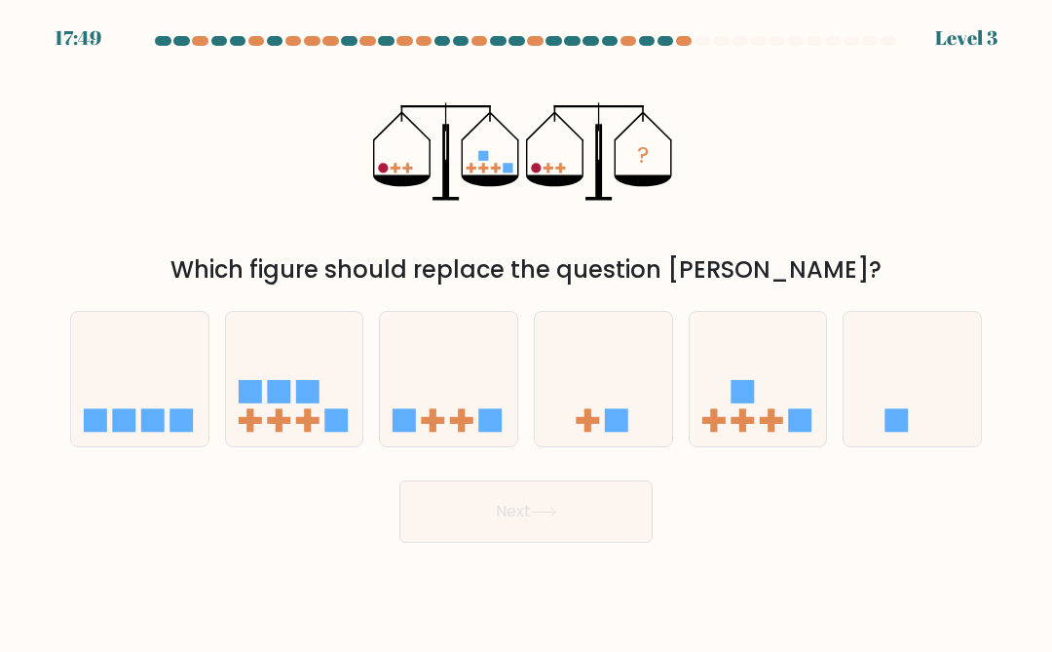
click at [281, 357] on icon at bounding box center [294, 379] width 137 height 114
click at [526, 331] on input "b." at bounding box center [526, 328] width 1 height 5
radio input "true"
click at [620, 510] on button "Next" at bounding box center [525, 511] width 253 height 62
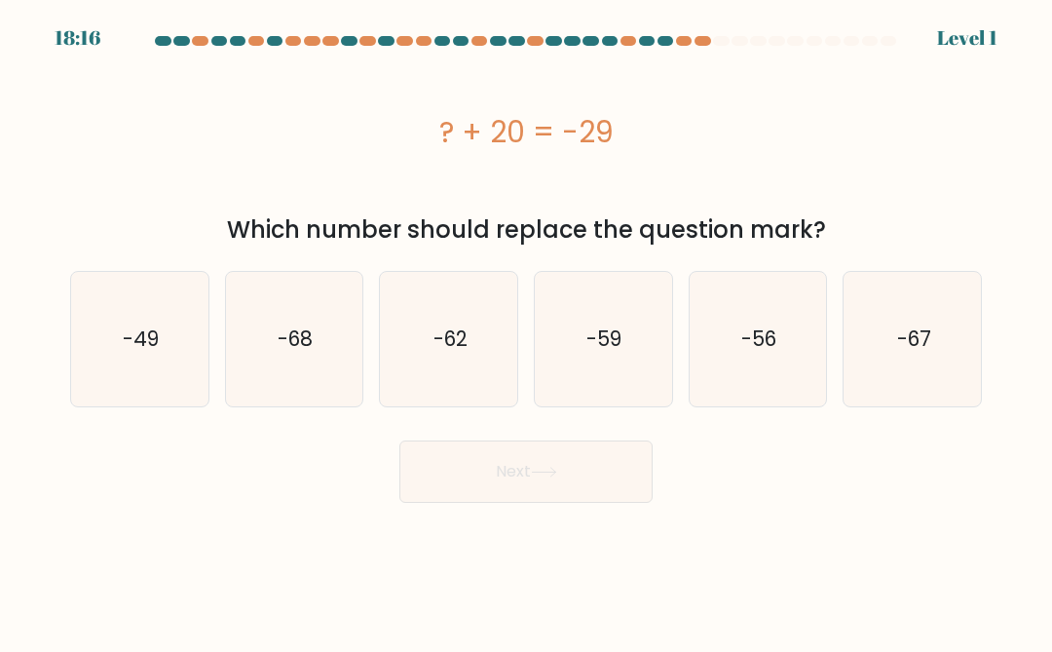
click at [103, 307] on icon "-49" at bounding box center [139, 339] width 134 height 134
click at [526, 326] on input "a. -49" at bounding box center [526, 328] width 1 height 5
radio input "true"
click at [628, 458] on button "Next" at bounding box center [525, 471] width 253 height 62
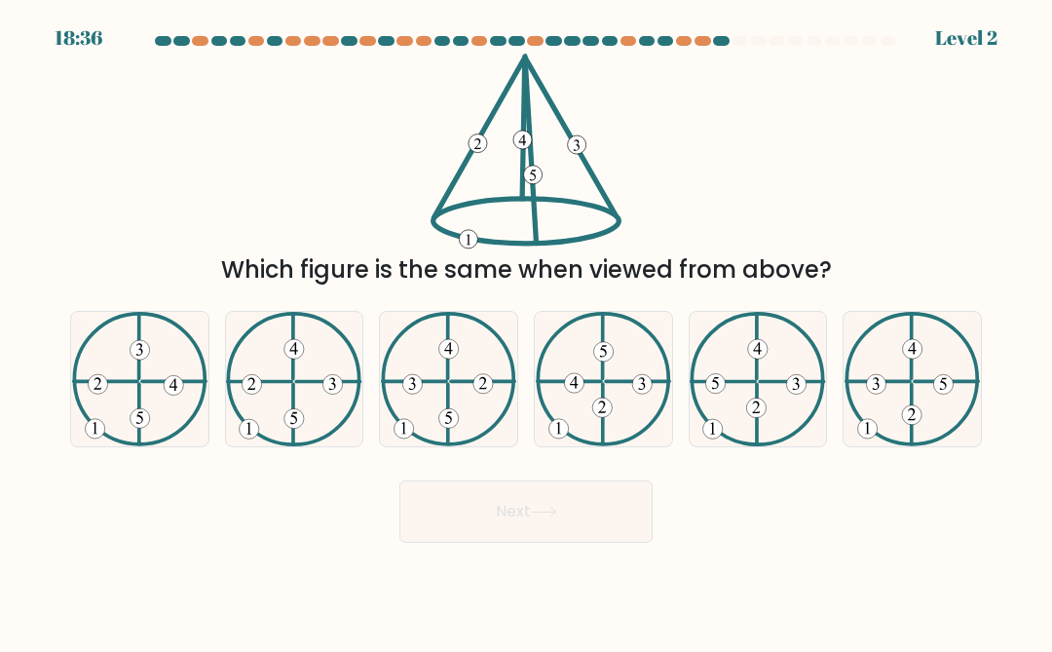
click at [288, 340] on icon at bounding box center [293, 379] width 135 height 134
click at [526, 331] on input "b." at bounding box center [526, 328] width 1 height 5
radio input "true"
click at [630, 508] on button "Next" at bounding box center [525, 511] width 253 height 62
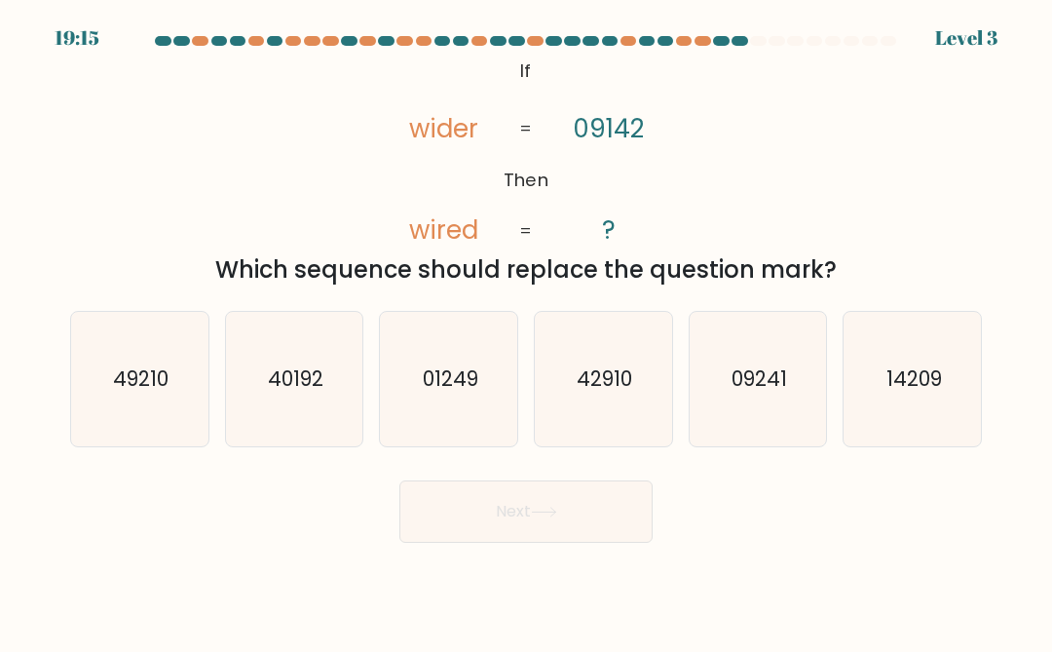
click at [787, 355] on icon "09241" at bounding box center [758, 379] width 134 height 134
click at [527, 331] on input "e. 09241" at bounding box center [526, 328] width 1 height 5
radio input "true"
click at [417, 510] on button "Next" at bounding box center [525, 511] width 253 height 62
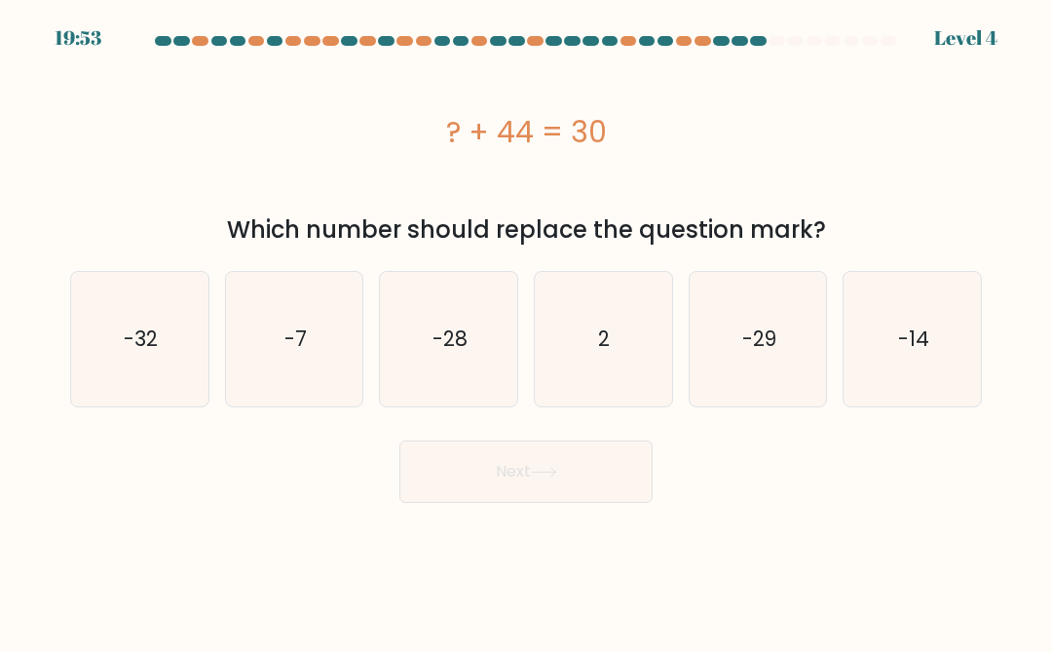
click at [911, 332] on text "-14" at bounding box center [913, 338] width 31 height 28
click at [527, 331] on input "f. -14" at bounding box center [526, 328] width 1 height 5
radio input "true"
click at [445, 455] on button "Next" at bounding box center [525, 471] width 253 height 62
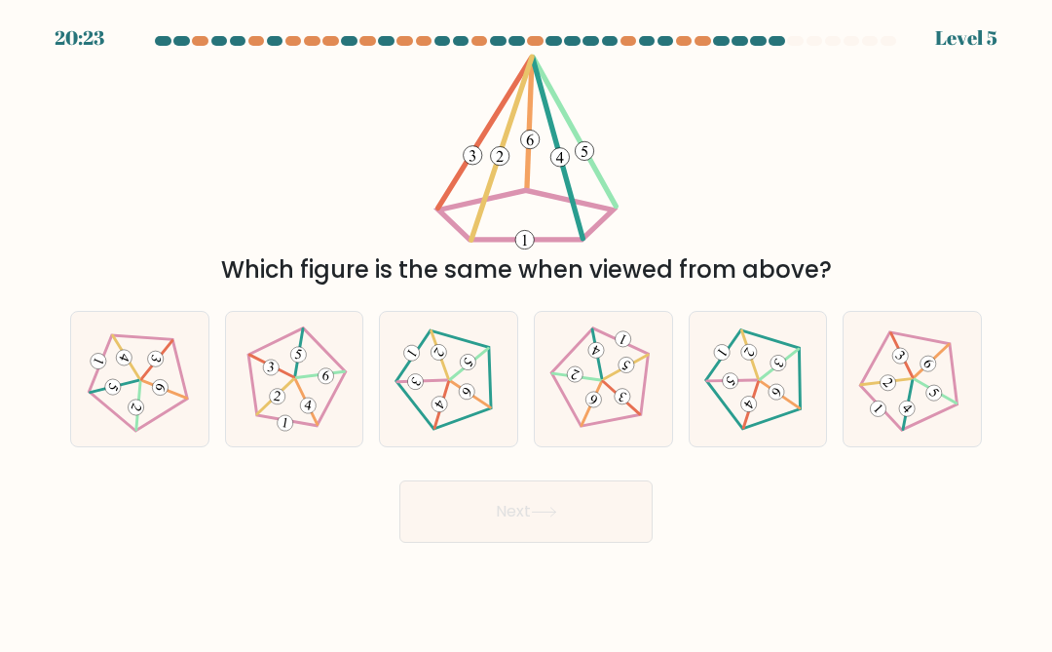
click at [916, 353] on icon at bounding box center [911, 378] width 107 height 107
click at [527, 331] on input "f." at bounding box center [526, 328] width 1 height 5
radio input "true"
click at [438, 530] on button "Next" at bounding box center [525, 511] width 253 height 62
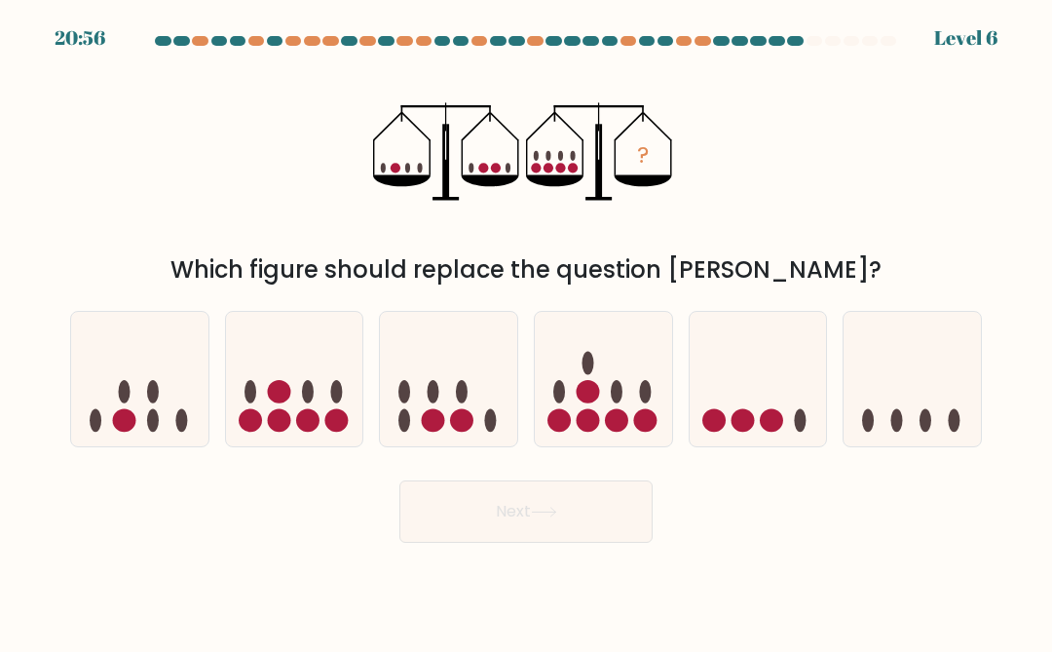
click at [655, 432] on icon at bounding box center [603, 379] width 137 height 114
click at [527, 331] on input "d." at bounding box center [526, 328] width 1 height 5
radio input "true"
click at [465, 509] on button "Next" at bounding box center [525, 511] width 253 height 62
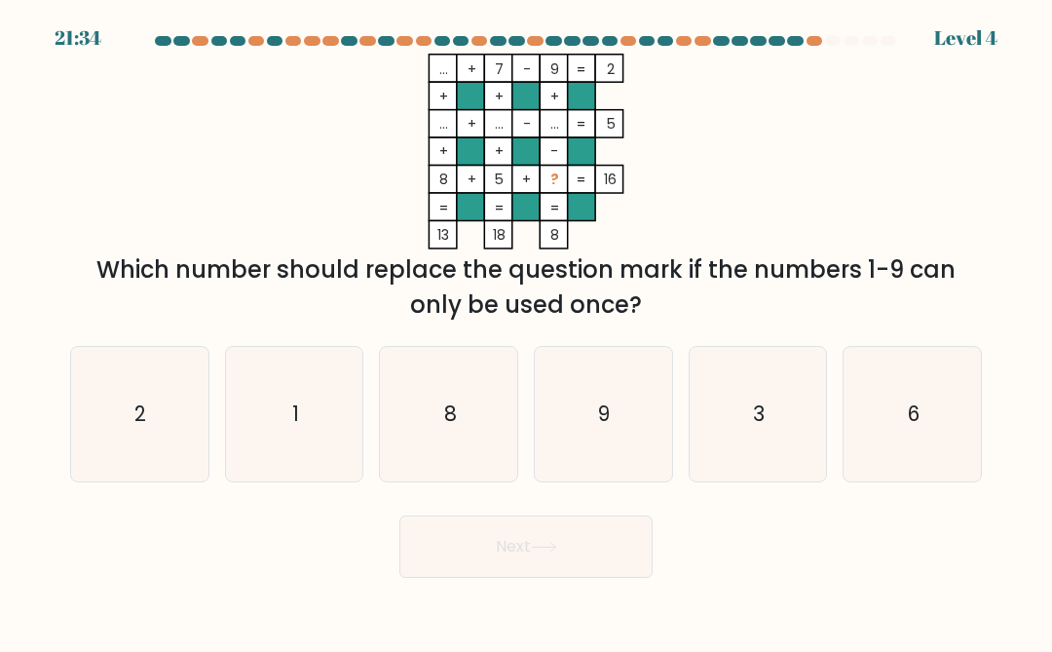
click at [778, 396] on icon "3" at bounding box center [758, 414] width 134 height 134
click at [527, 331] on input "e. 3" at bounding box center [526, 328] width 1 height 5
radio input "true"
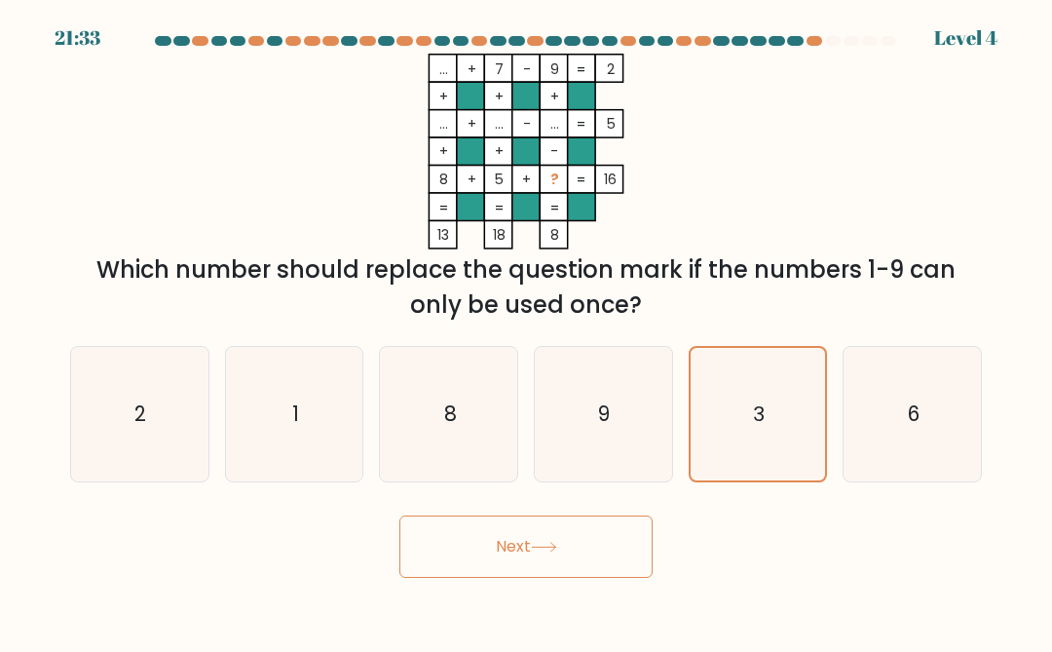
click at [455, 558] on button "Next" at bounding box center [525, 546] width 253 height 62
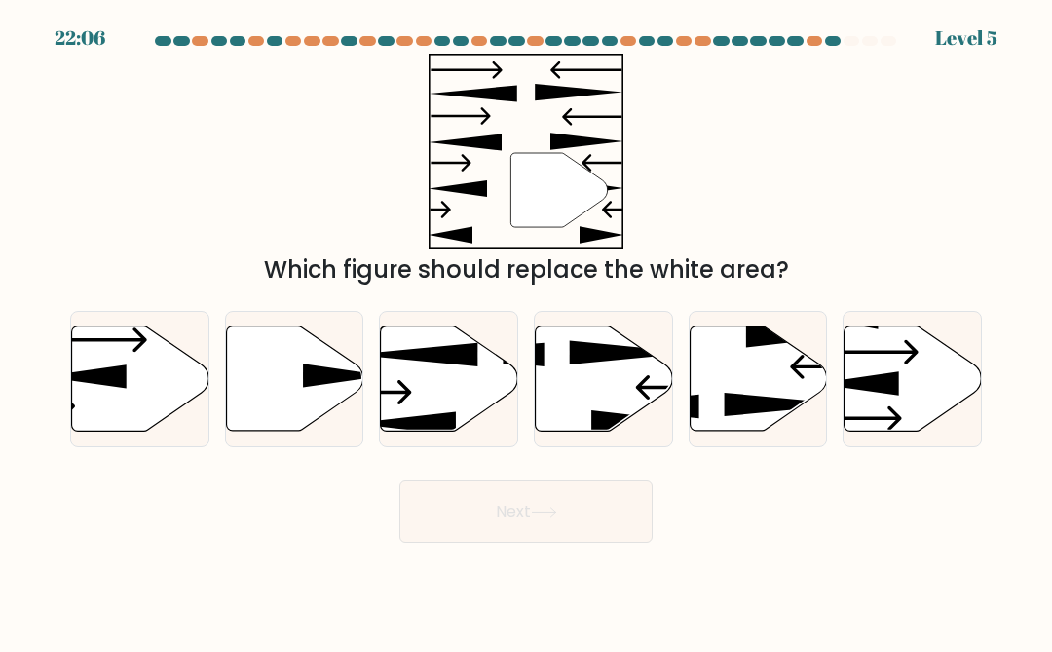
click at [256, 369] on icon at bounding box center [294, 377] width 137 height 105
click at [526, 331] on input "b." at bounding box center [526, 328] width 1 height 5
radio input "true"
click at [634, 505] on button "Next" at bounding box center [525, 511] width 253 height 62
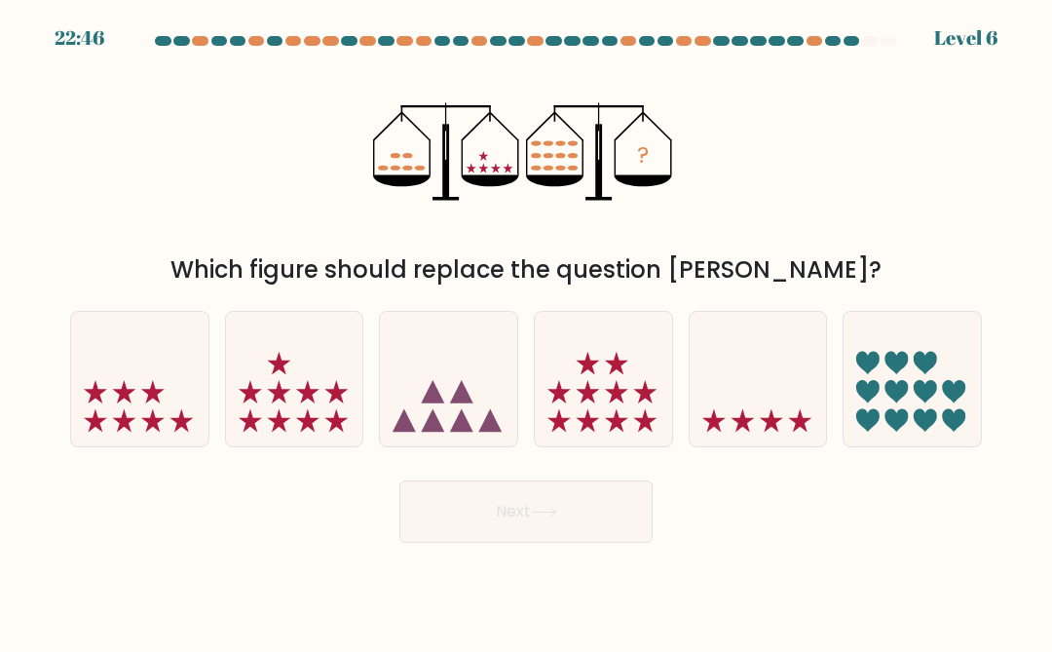
click at [312, 379] on icon at bounding box center [294, 379] width 137 height 114
click at [526, 331] on input "b." at bounding box center [526, 328] width 1 height 5
radio input "true"
click at [479, 521] on button "Next" at bounding box center [525, 511] width 253 height 62
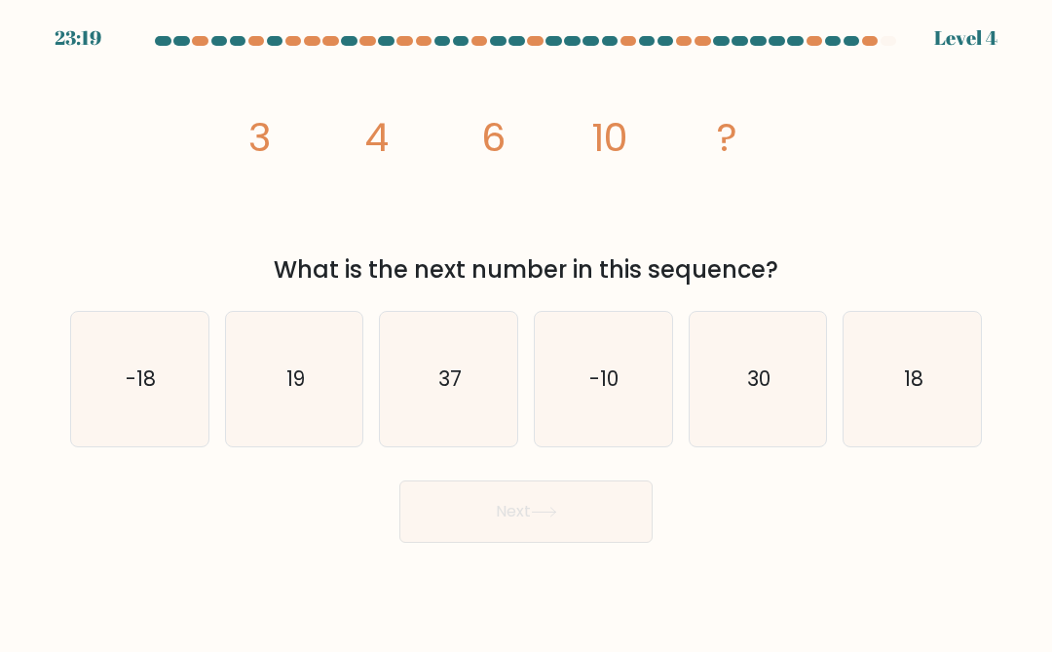
click at [939, 408] on icon "18" at bounding box center [913, 379] width 134 height 134
click at [527, 331] on input "f. 18" at bounding box center [526, 328] width 1 height 5
radio input "true"
click at [448, 509] on button "Next" at bounding box center [525, 511] width 253 height 62
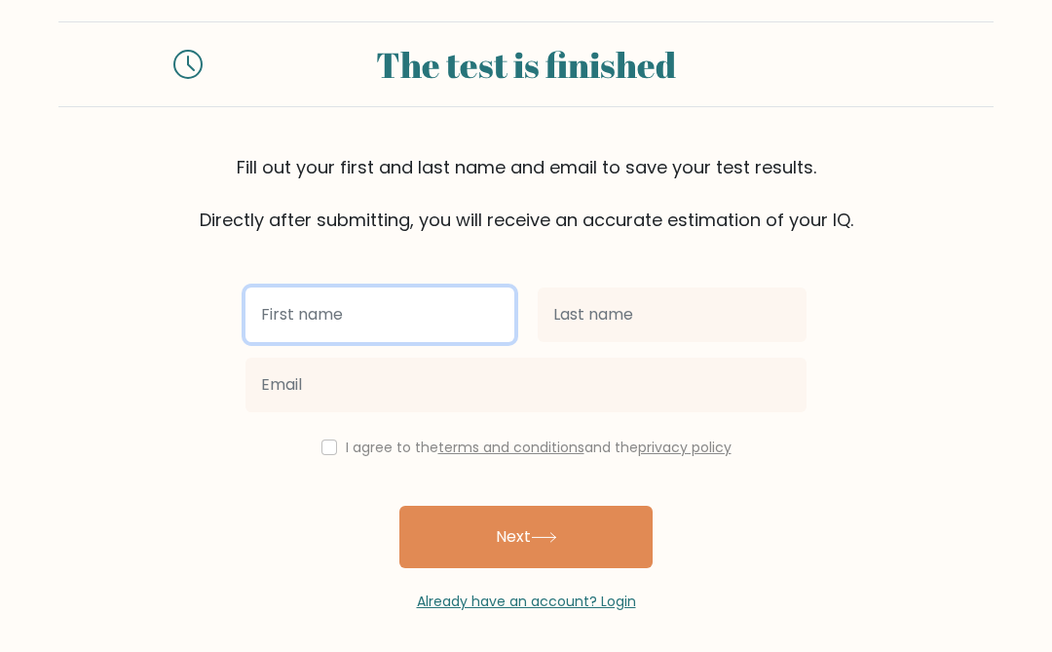
click at [307, 291] on input "text" at bounding box center [379, 314] width 269 height 55
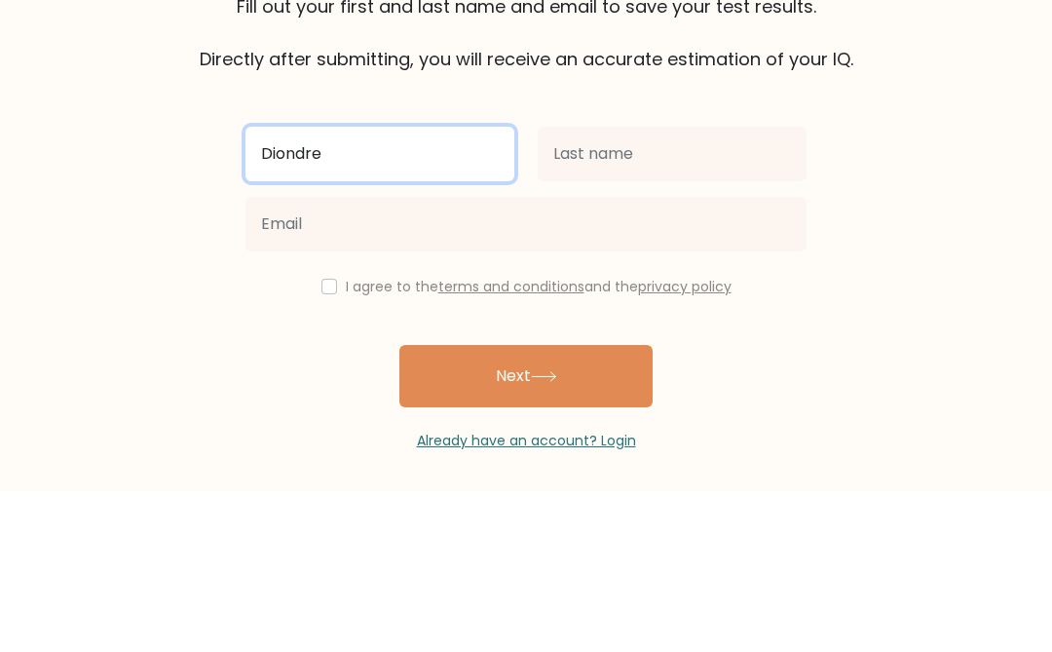
type input "Diondre"
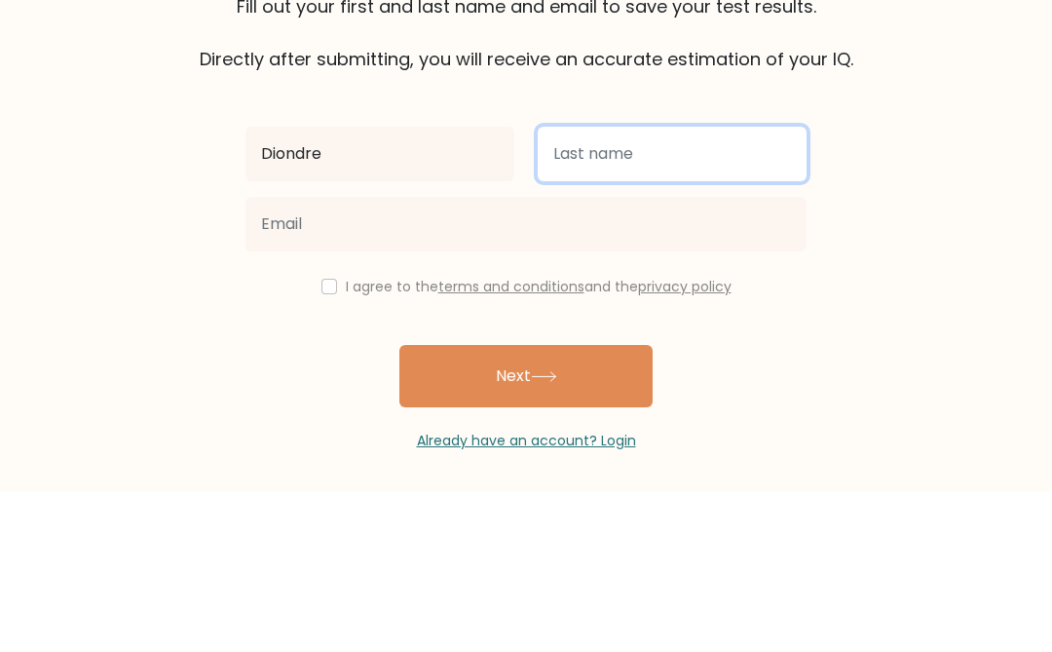
click at [755, 288] on input "text" at bounding box center [672, 315] width 269 height 55
type input "Parker"
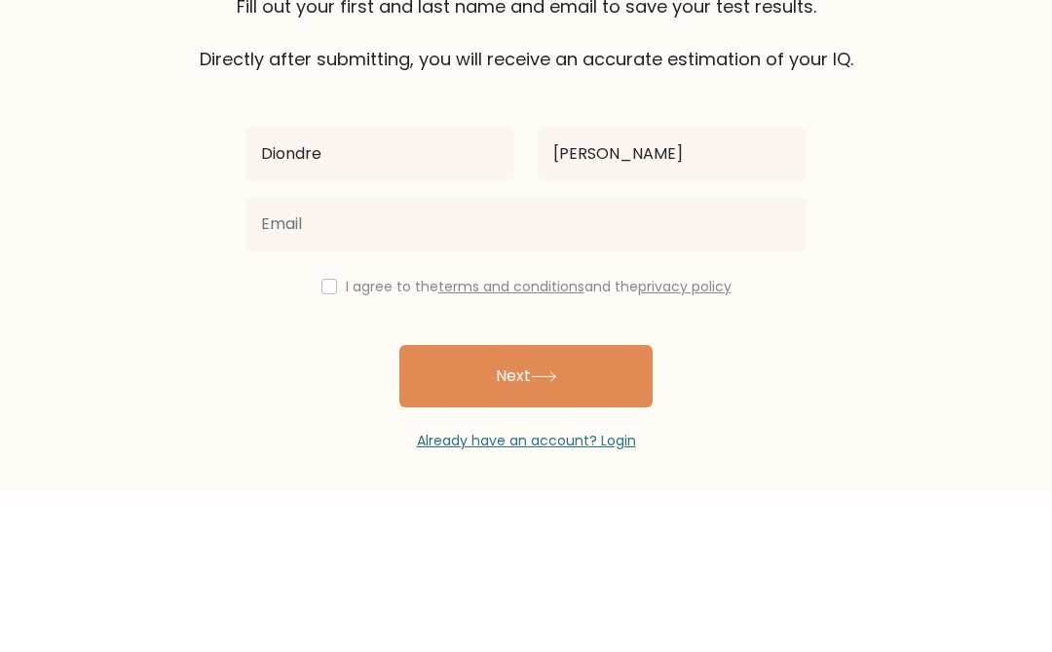
click at [904, 192] on form "The test is finished Fill out your first and last name and email to save your t…" at bounding box center [526, 317] width 1052 height 590
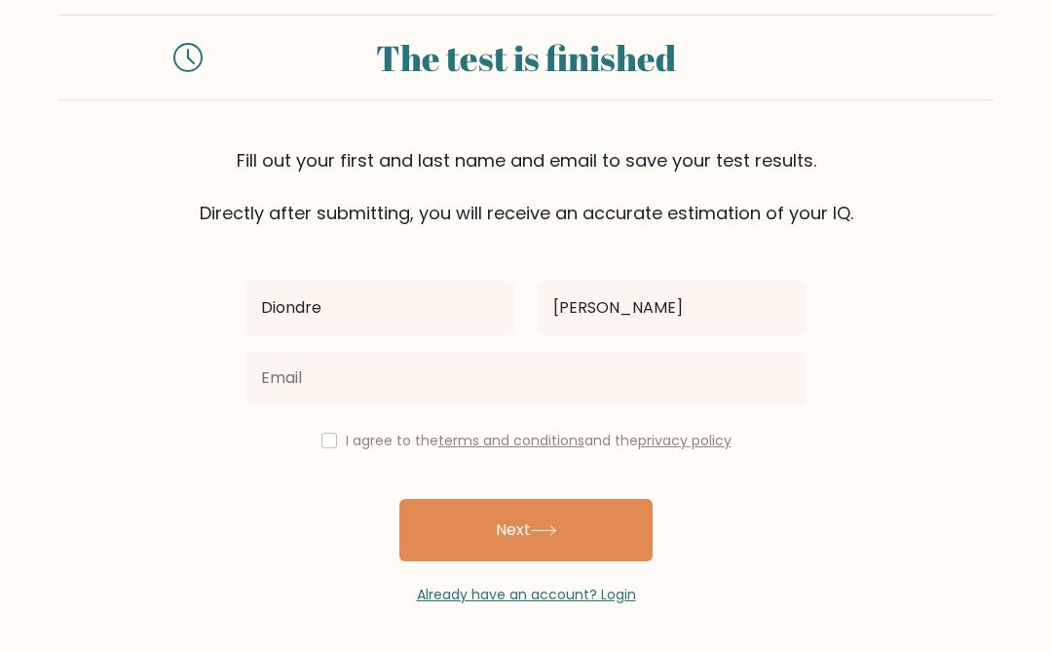
click at [443, 525] on button "Next" at bounding box center [525, 530] width 253 height 62
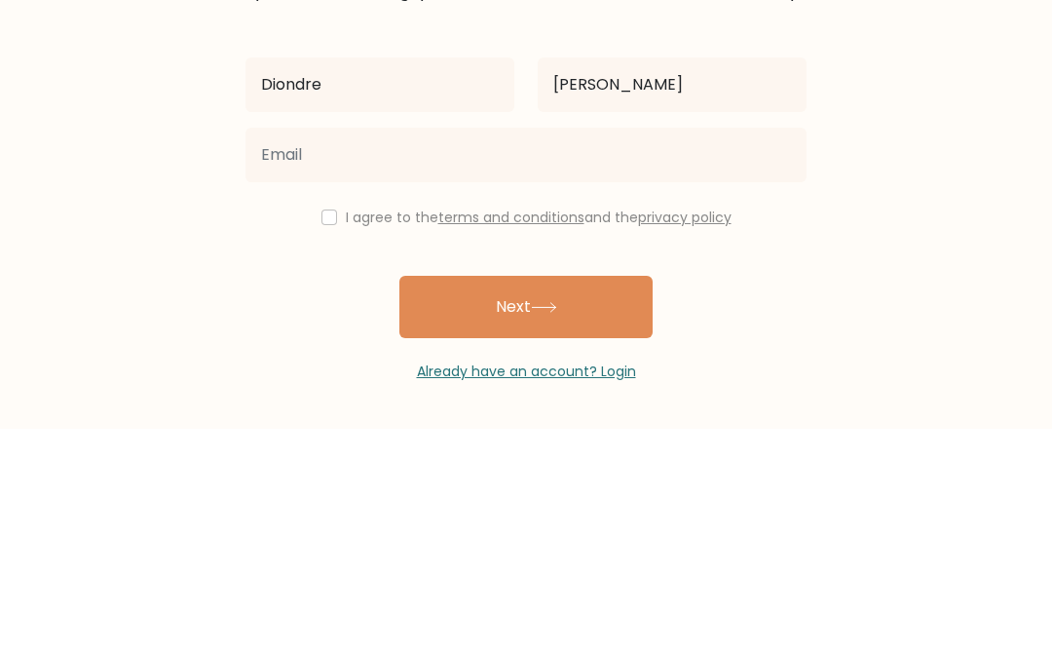
click at [906, 137] on form "The test is finished Fill out your first and last name and email to save your t…" at bounding box center [526, 310] width 1052 height 590
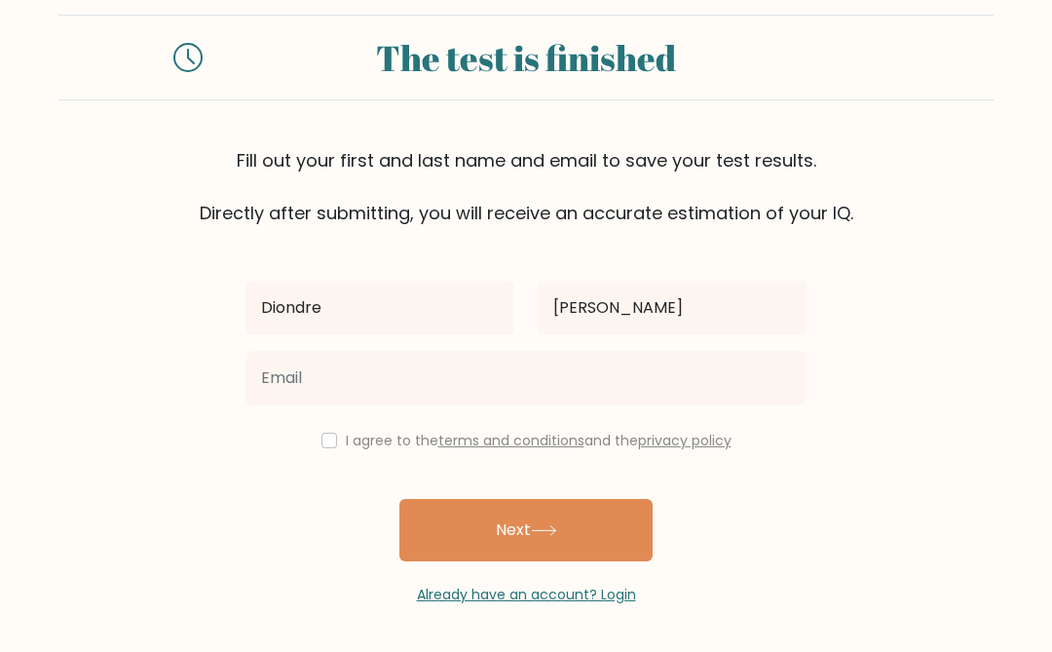
click at [328, 445] on input "checkbox" at bounding box center [329, 440] width 16 height 16
checkbox input "true"
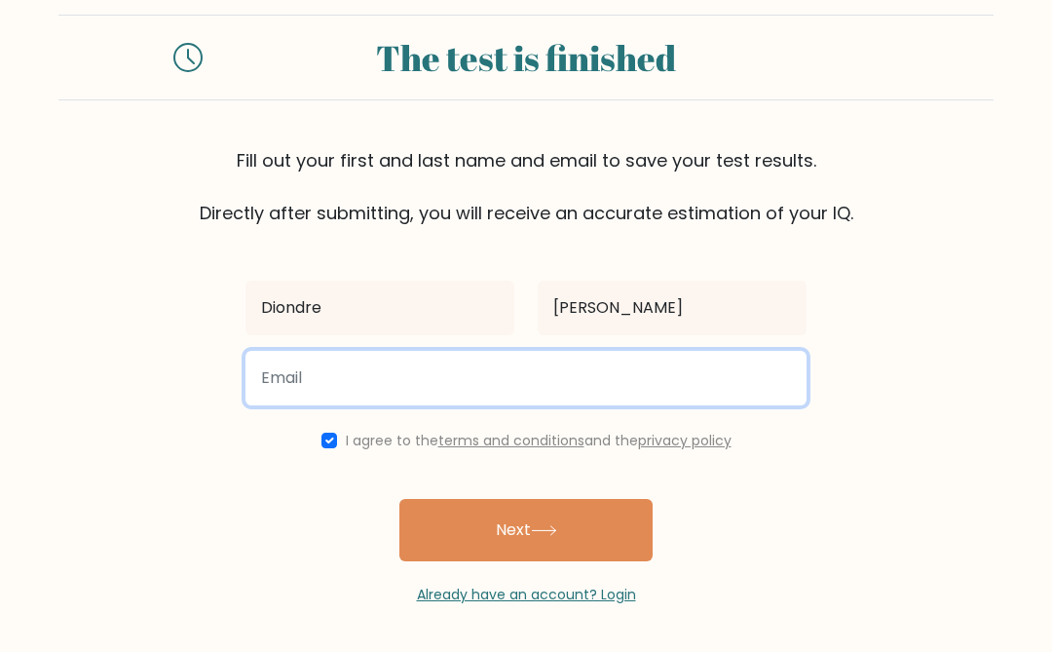
click at [291, 359] on input "email" at bounding box center [525, 378] width 561 height 55
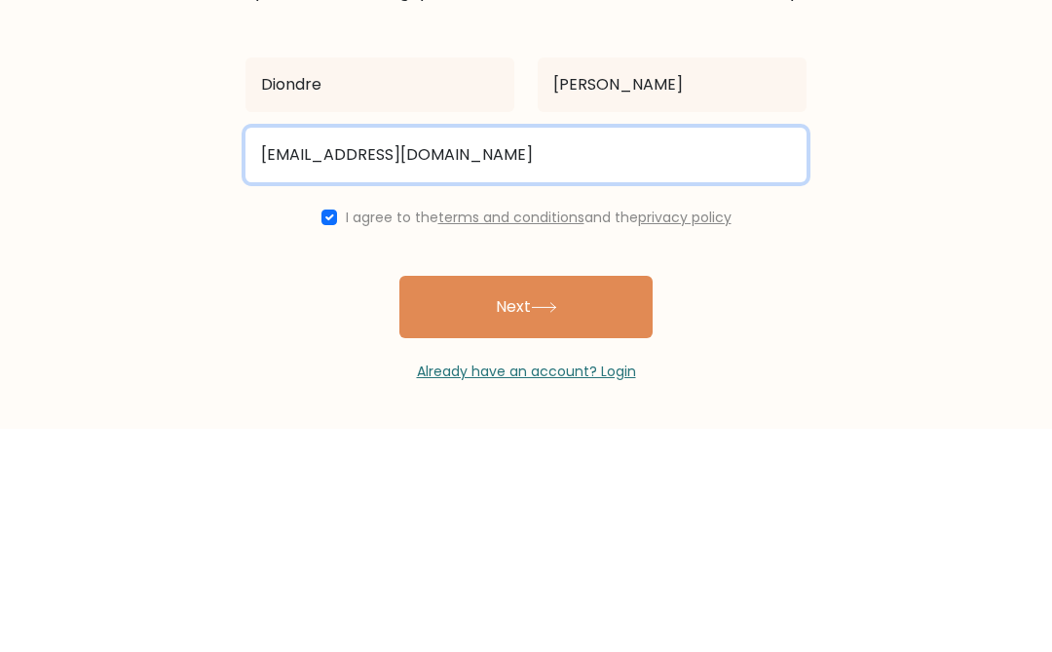
type input "diondrep11@gmail.com"
click at [526, 499] on button "Next" at bounding box center [525, 530] width 253 height 62
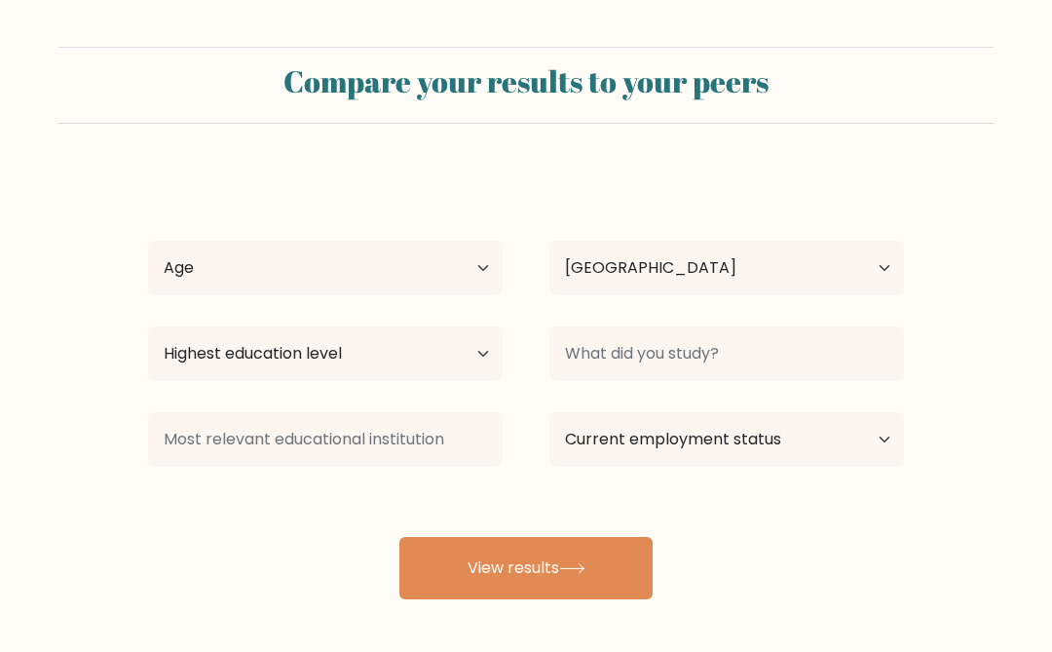
select select "US"
click at [203, 262] on select "Age Under 18 years old 18-24 years old 25-34 years old 35-44 years old 45-54 ye…" at bounding box center [325, 268] width 355 height 55
select select "min_18"
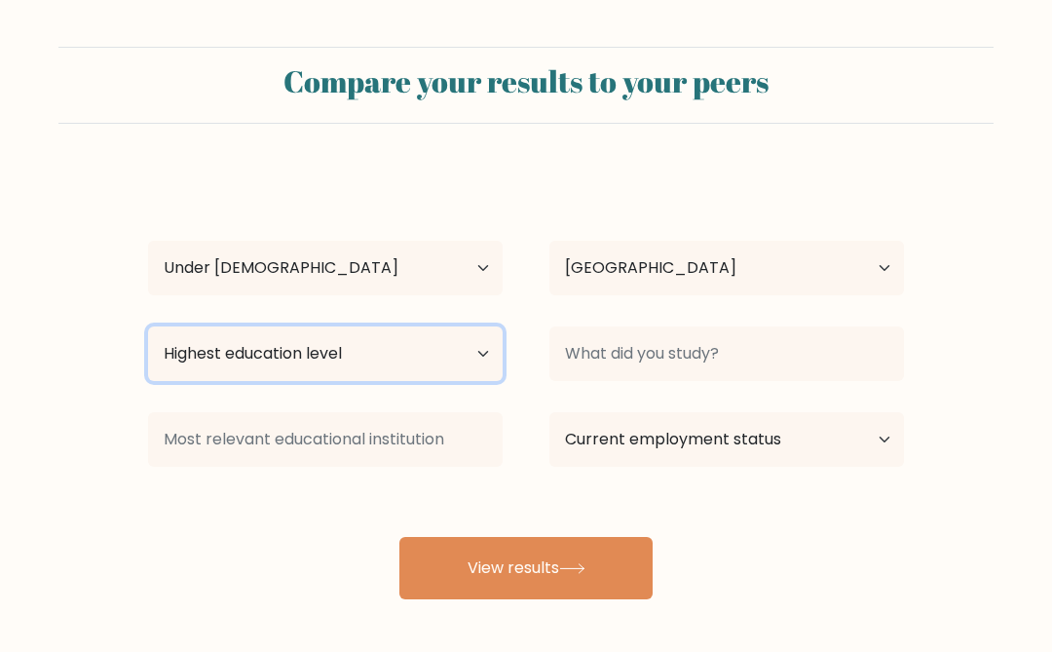
click at [204, 344] on select "Highest education level No schooling Primary Lower Secondary Upper Secondary Oc…" at bounding box center [325, 353] width 355 height 55
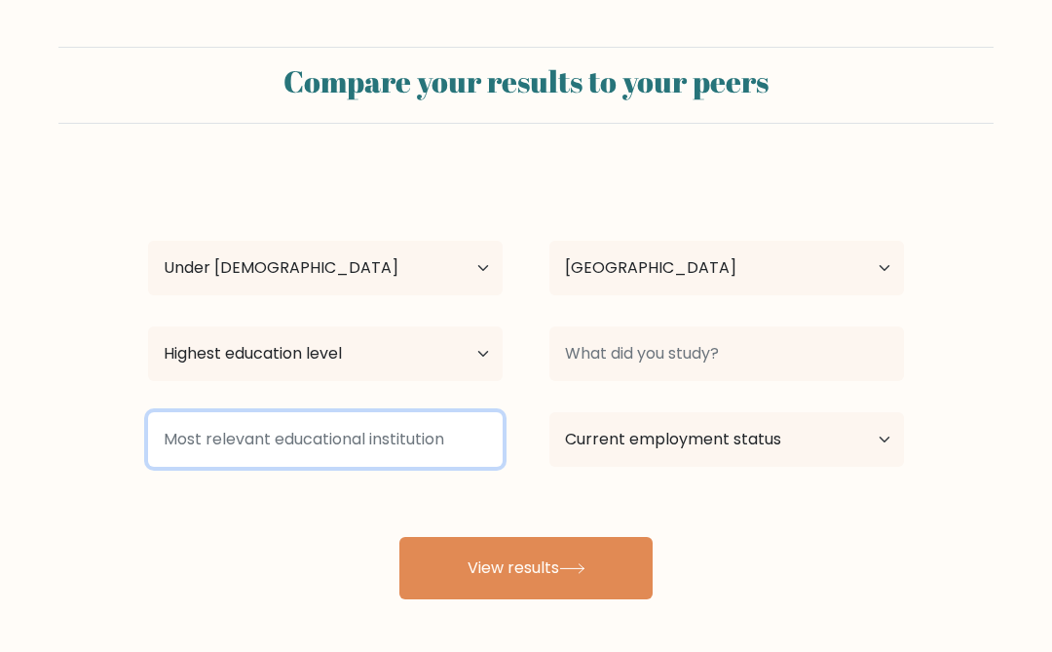
click at [221, 450] on input at bounding box center [325, 439] width 355 height 55
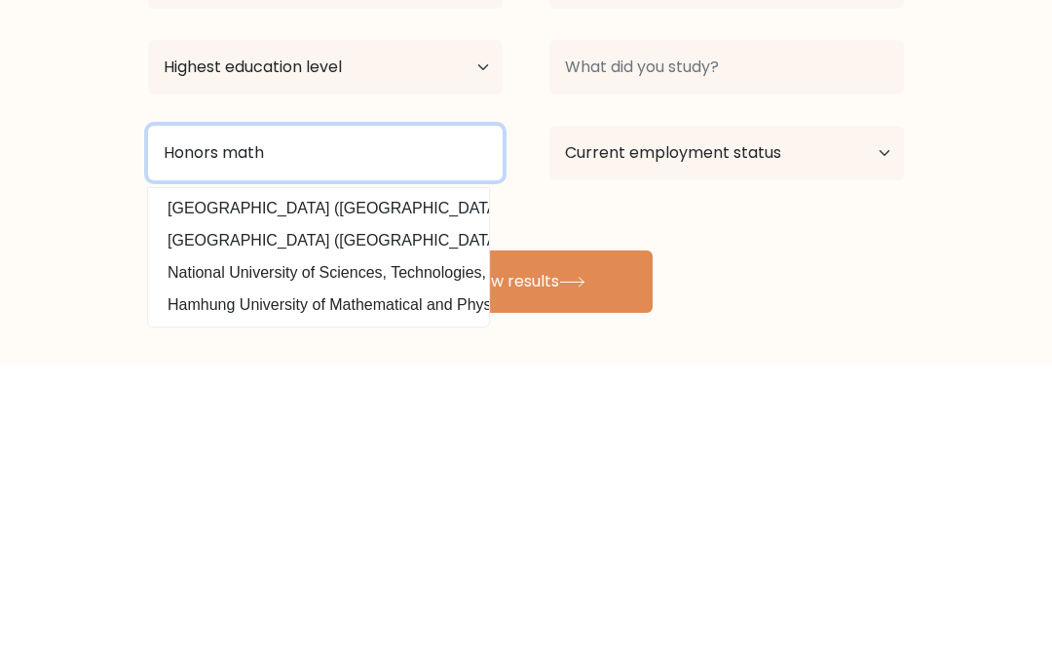
type input "Honors math"
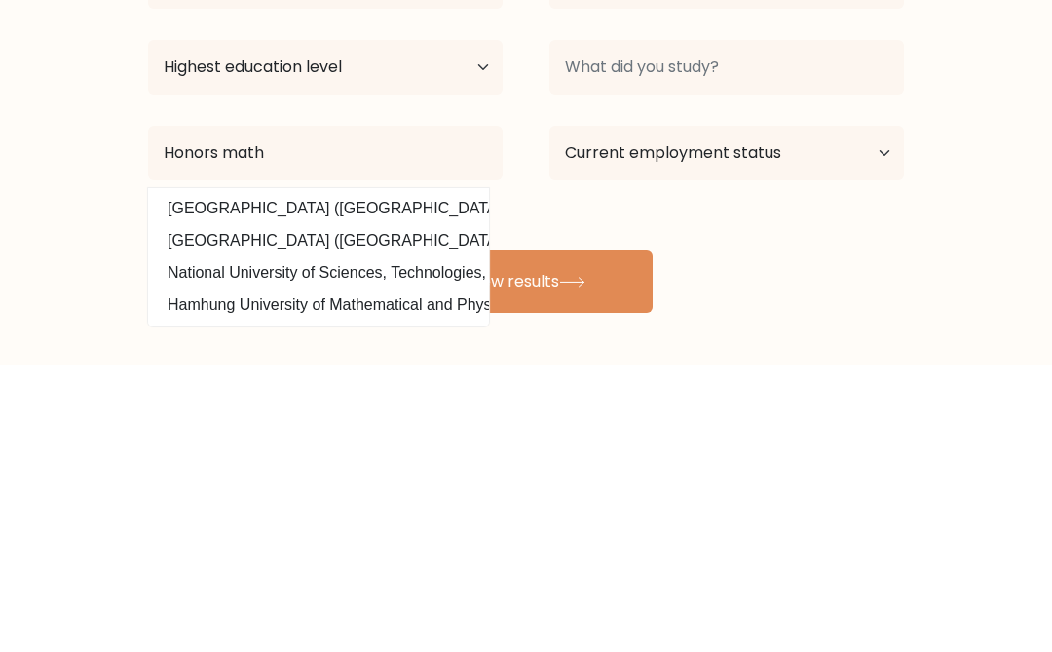
click at [923, 235] on form "Compare your results to your peers Diondre Parker Age Under 18 years old 18-24 …" at bounding box center [526, 323] width 1052 height 552
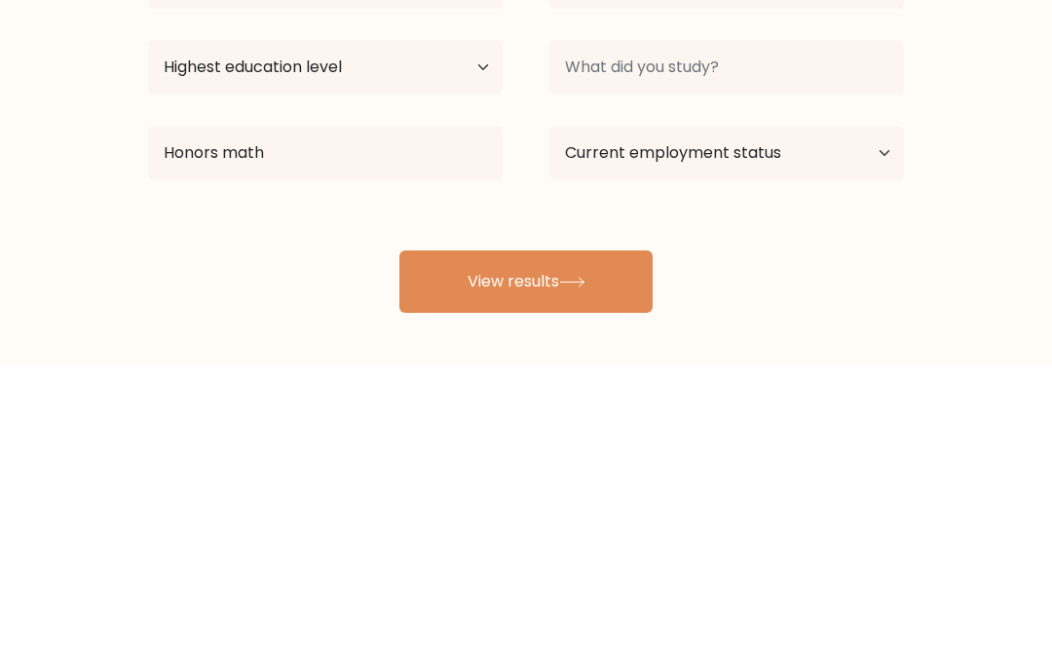
scroll to position [87, 0]
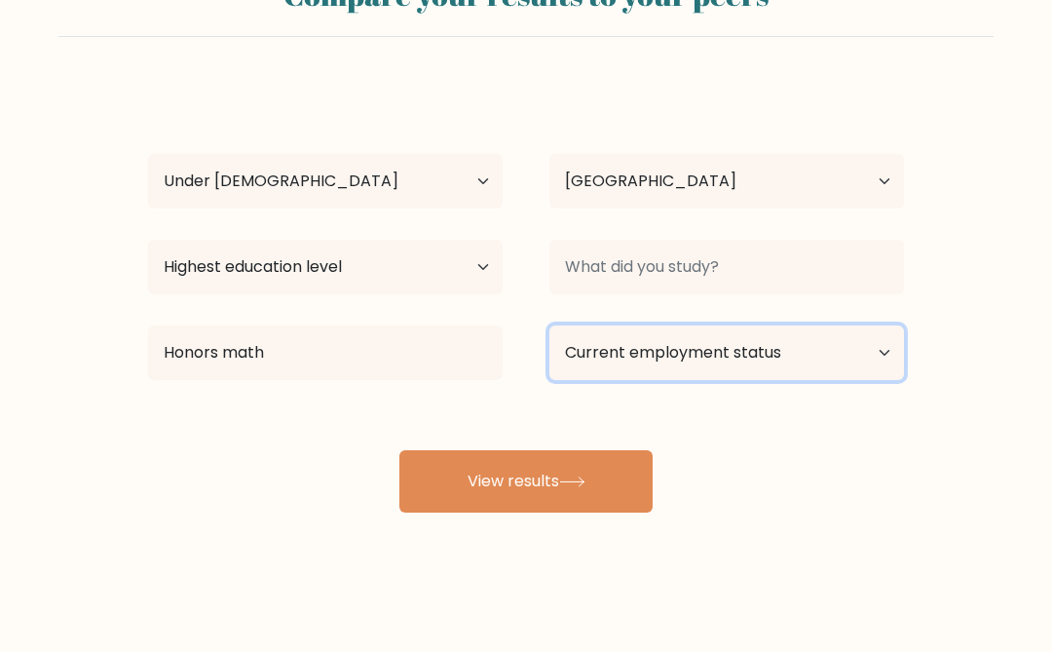
click at [815, 357] on select "Current employment status Employed Student Retired Other / prefer not to answer" at bounding box center [726, 352] width 355 height 55
select select "other"
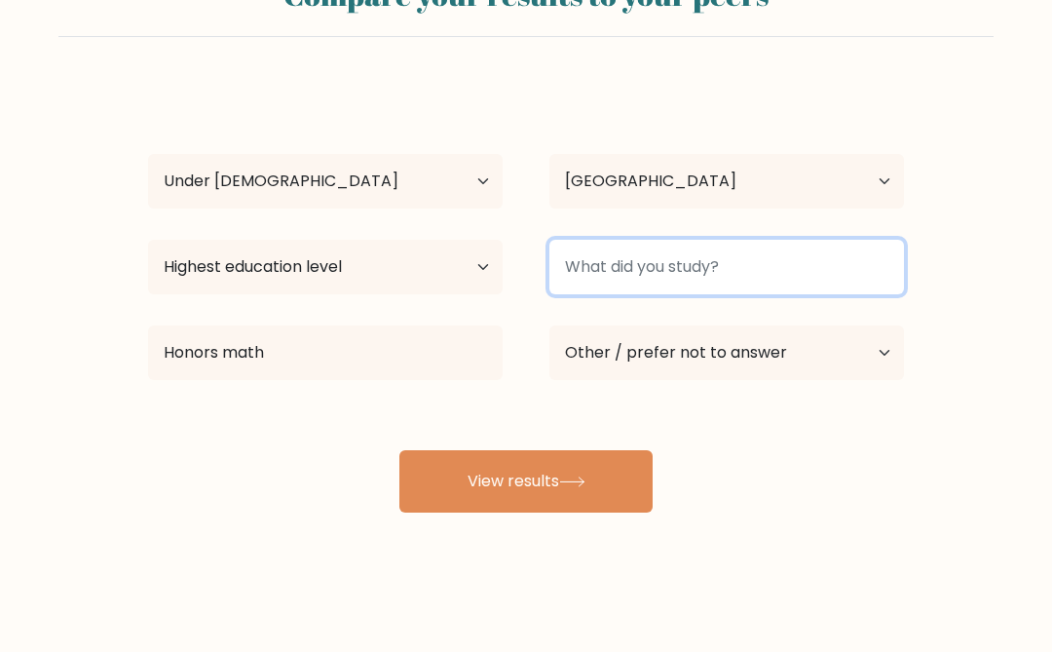
click at [855, 252] on input at bounding box center [726, 267] width 355 height 55
type input "Everything"
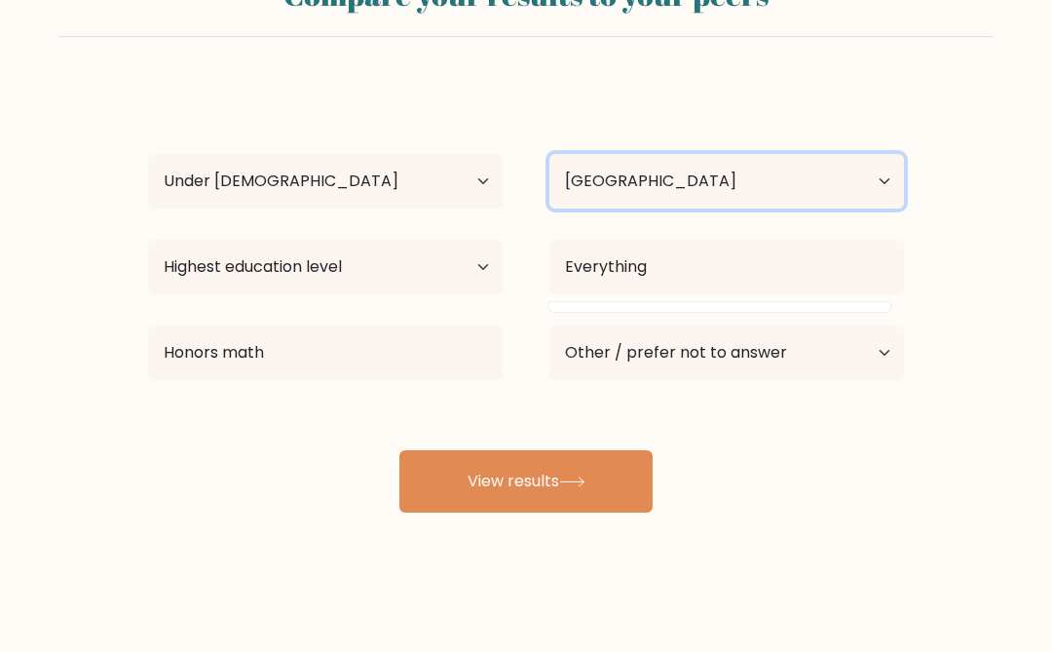
click at [811, 178] on select "Country Afghanistan Albania Algeria American Samoa Andorra Angola Anguilla Anta…" at bounding box center [726, 181] width 355 height 55
click at [806, 187] on select "Country Afghanistan Albania Algeria American Samoa Andorra Angola Anguilla Anta…" at bounding box center [726, 181] width 355 height 55
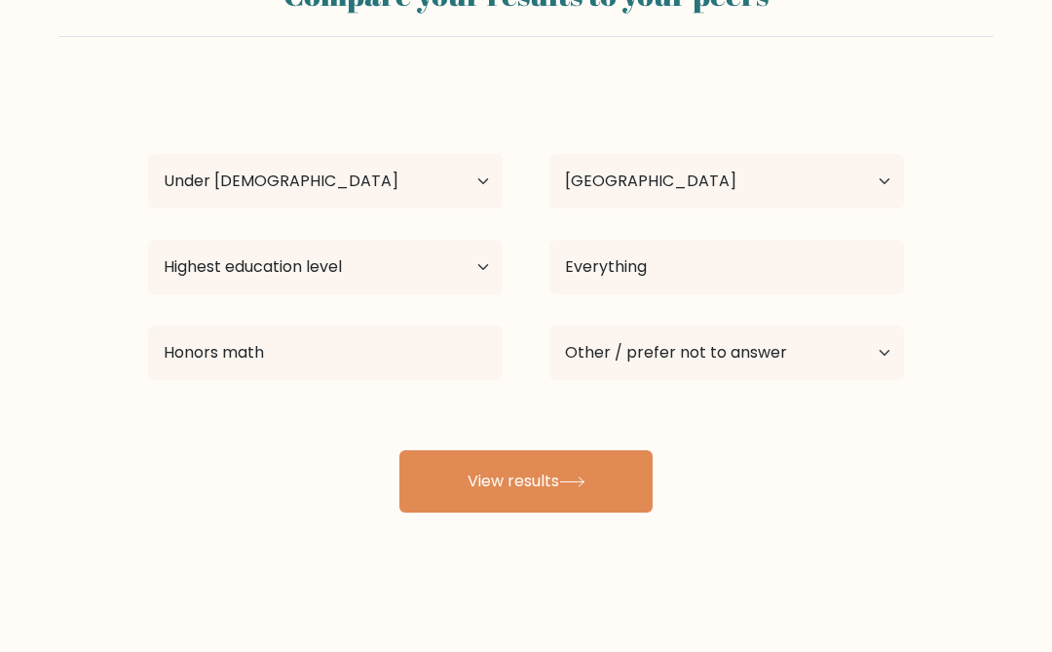
click at [443, 472] on button "View results" at bounding box center [525, 481] width 253 height 62
click at [199, 255] on select "Highest education level No schooling Primary Lower Secondary Upper Secondary Oc…" at bounding box center [325, 267] width 355 height 55
select select "primary"
click at [473, 479] on button "View results" at bounding box center [525, 481] width 253 height 62
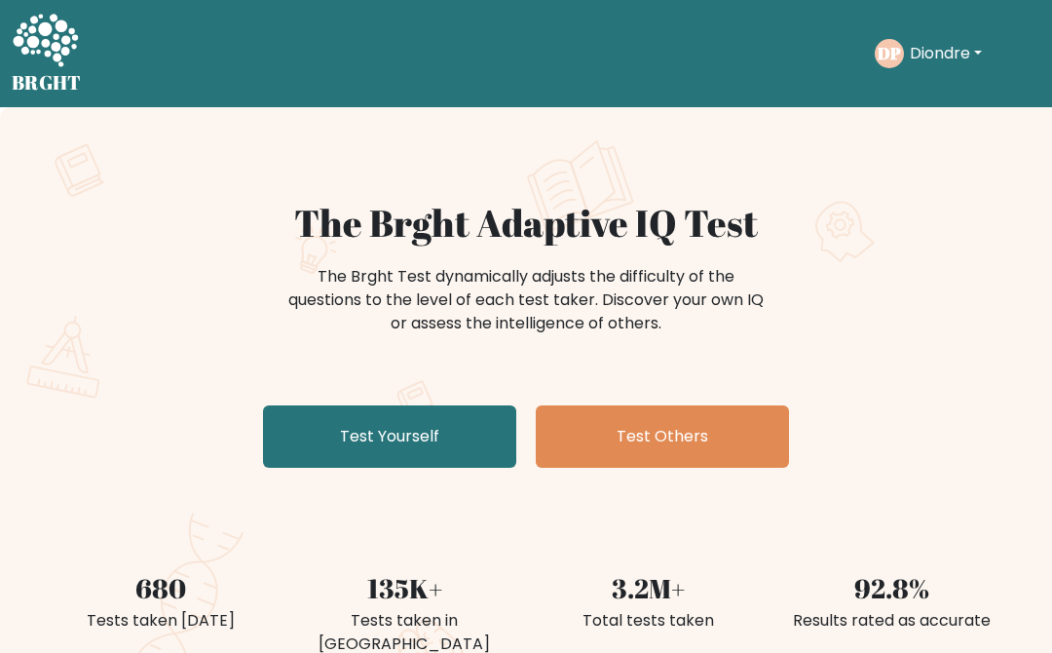
click at [358, 430] on link "Test Yourself" at bounding box center [389, 436] width 253 height 62
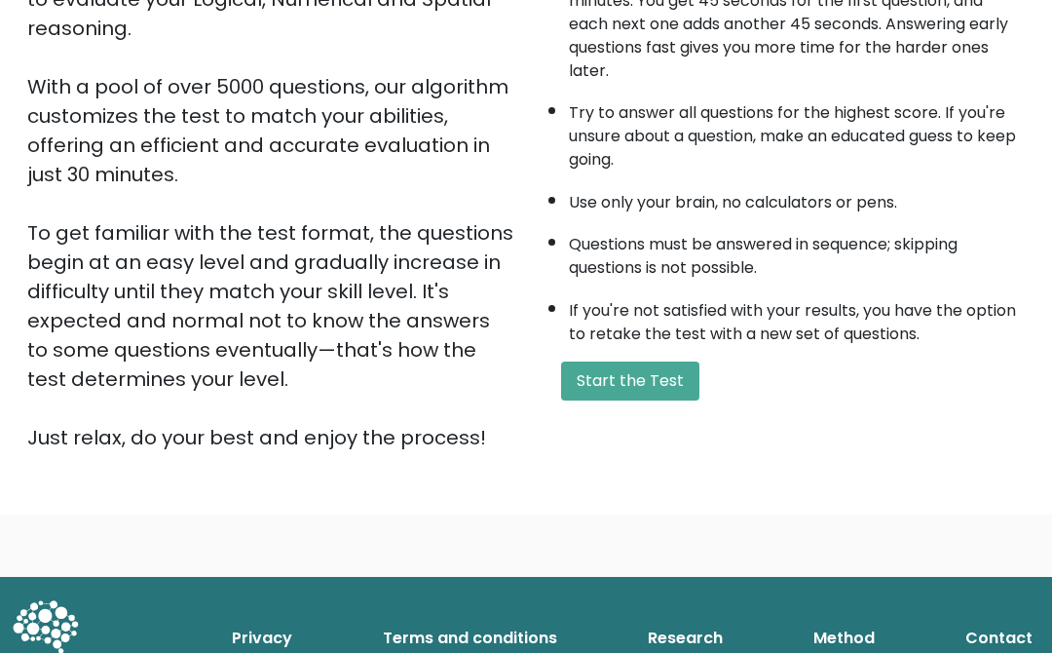
scroll to position [284, 0]
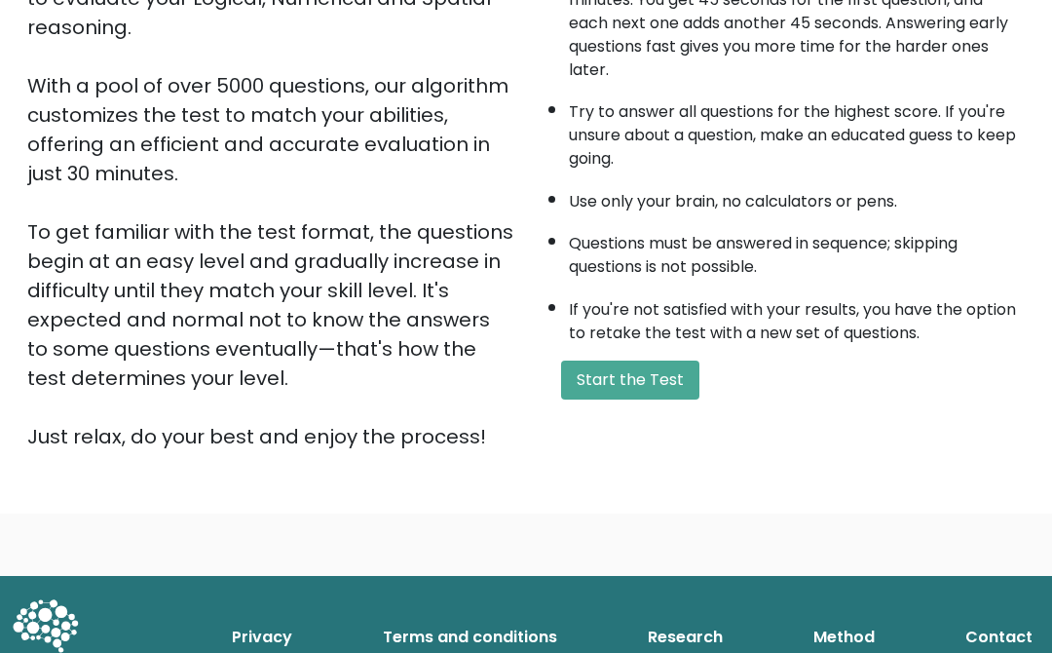
click at [663, 360] on button "Start the Test" at bounding box center [630, 379] width 138 height 39
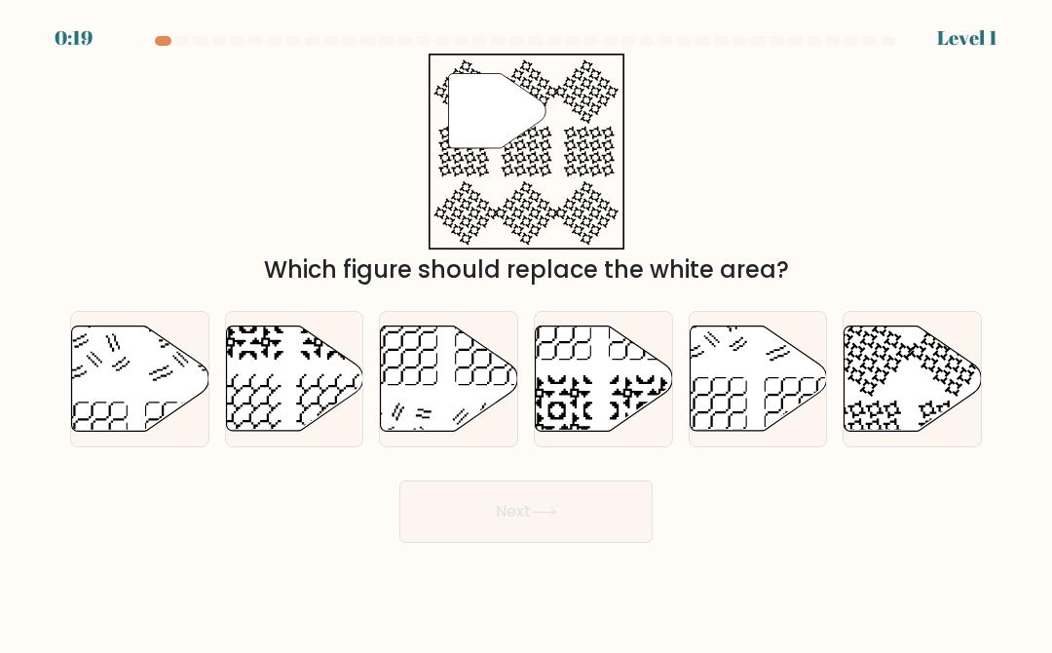
click at [643, 378] on icon at bounding box center [604, 378] width 137 height 105
click at [527, 331] on input "d." at bounding box center [526, 328] width 1 height 5
radio input "true"
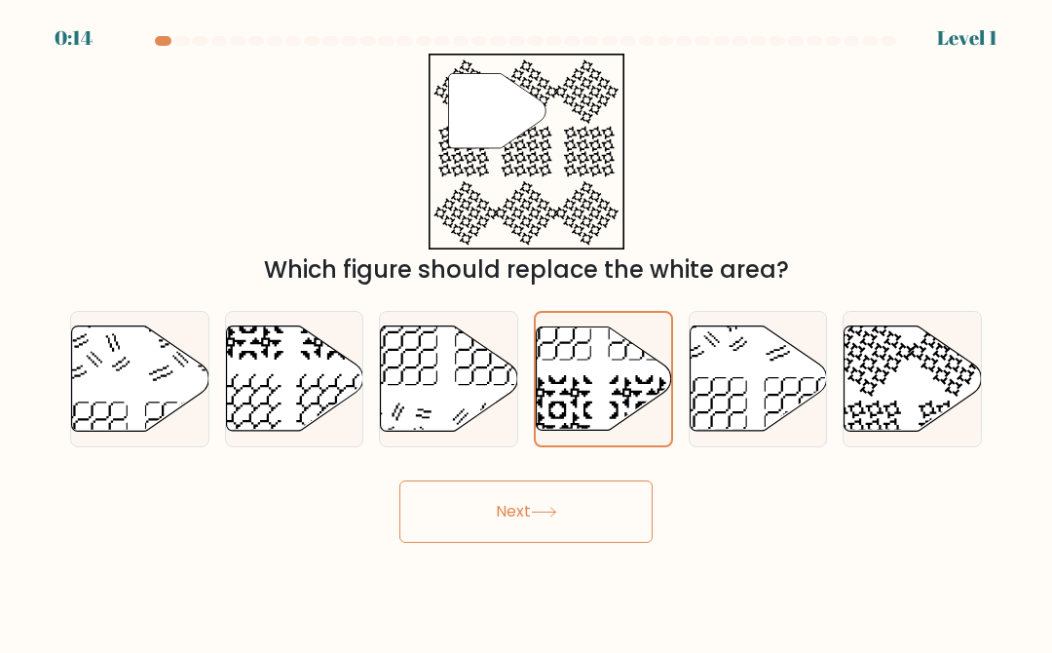
click at [788, 387] on icon at bounding box center [913, 378] width 137 height 105
click at [527, 331] on input "f." at bounding box center [526, 328] width 1 height 5
radio input "true"
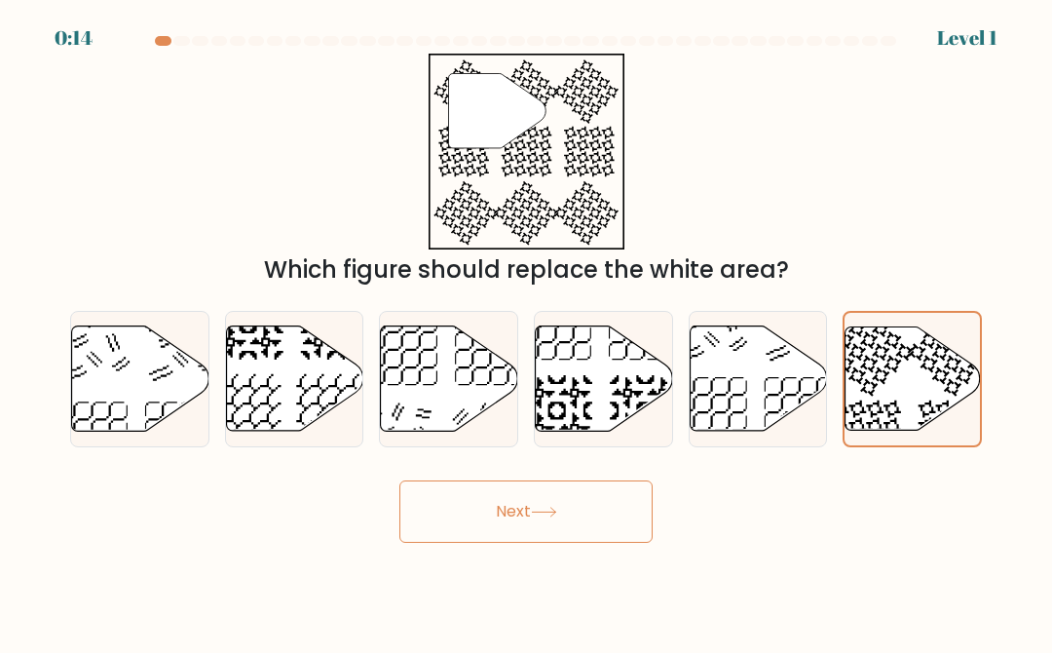
click at [534, 521] on button "Next" at bounding box center [525, 511] width 253 height 62
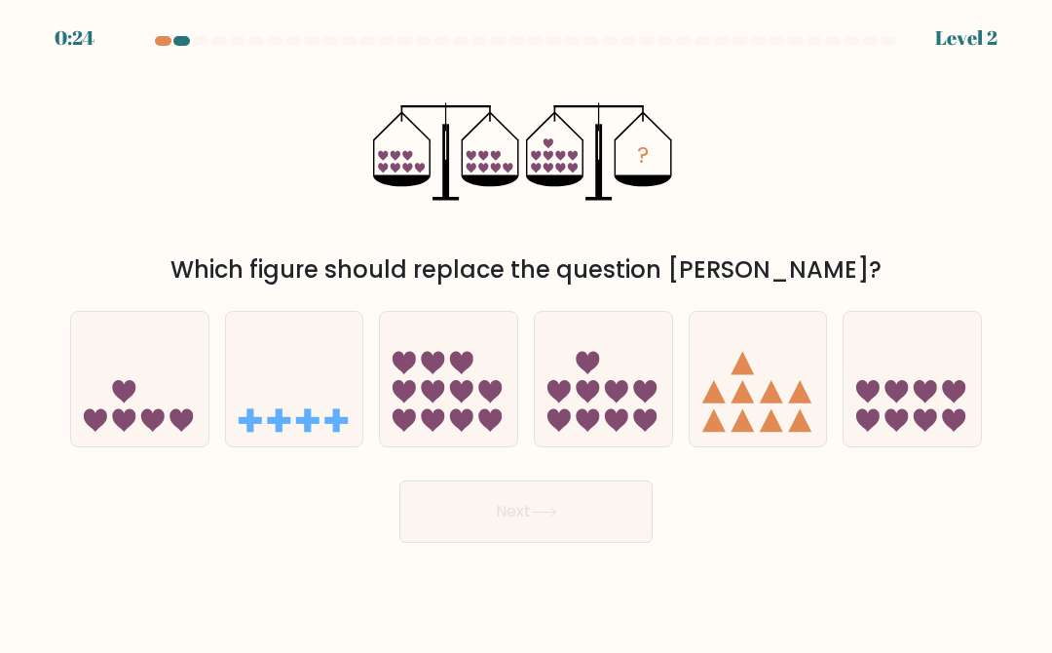
click at [581, 394] on icon at bounding box center [588, 391] width 23 height 23
click at [527, 331] on input "d." at bounding box center [526, 328] width 1 height 5
radio input "true"
click at [788, 390] on icon at bounding box center [896, 391] width 23 height 23
click at [527, 331] on input "f." at bounding box center [526, 328] width 1 height 5
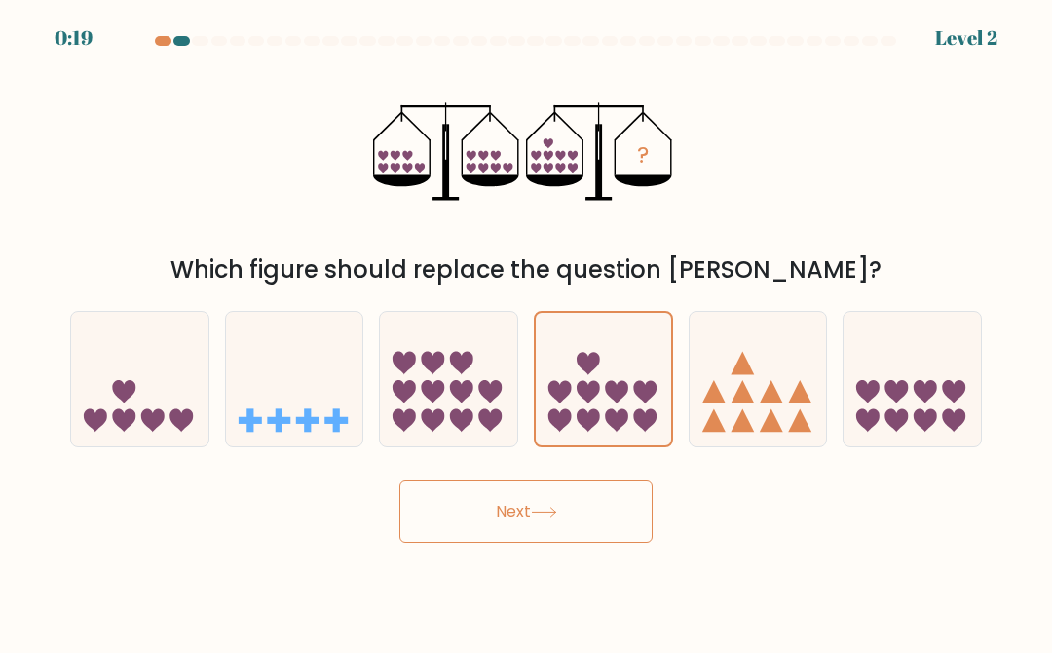
radio input "true"
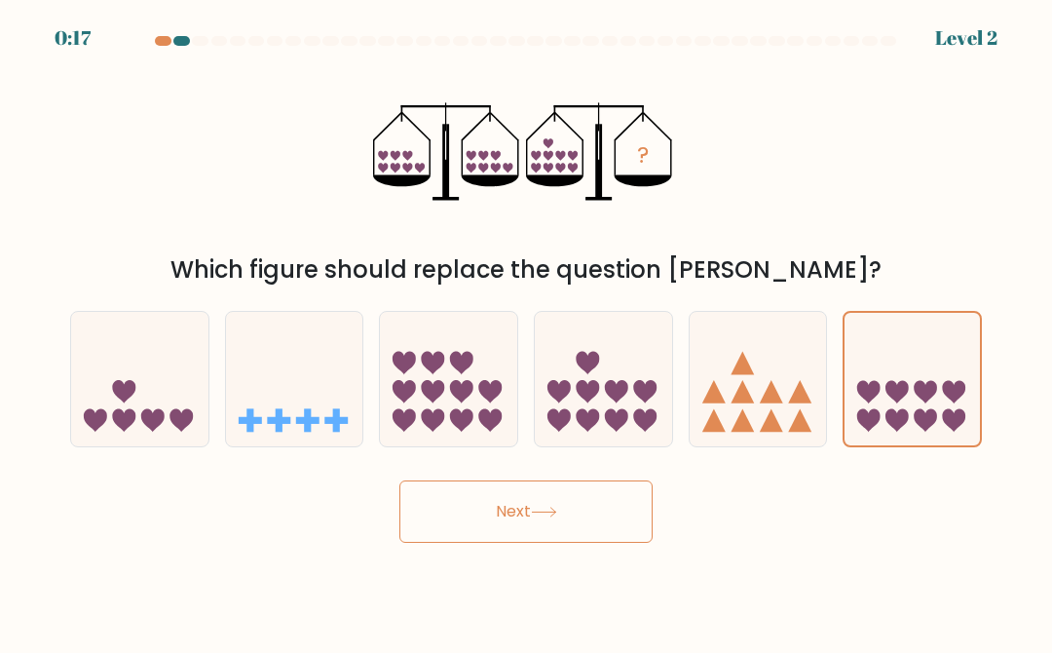
click at [533, 520] on button "Next" at bounding box center [525, 511] width 253 height 62
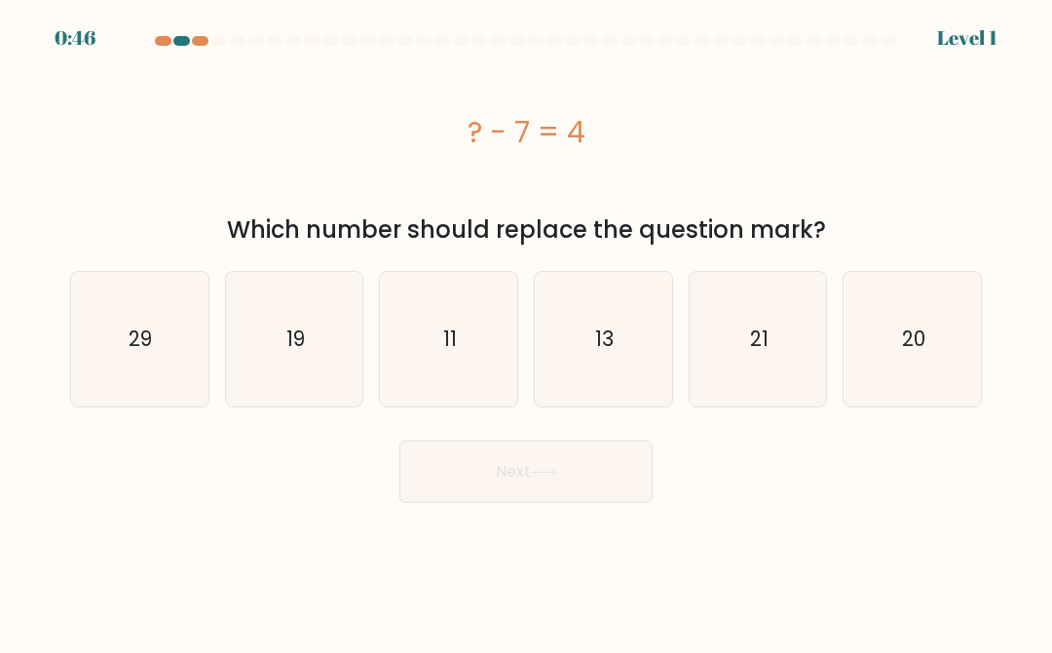
click at [764, 357] on icon "21" at bounding box center [758, 339] width 134 height 134
click at [527, 331] on input "e. 21" at bounding box center [526, 328] width 1 height 5
radio input "true"
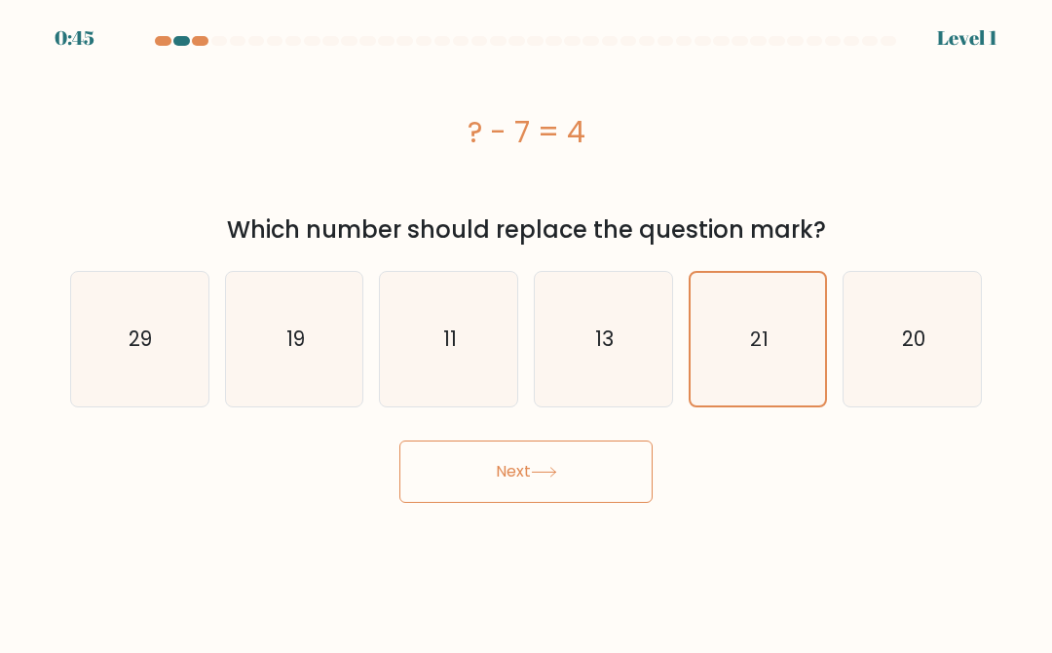
click at [585, 464] on button "Next" at bounding box center [525, 471] width 253 height 62
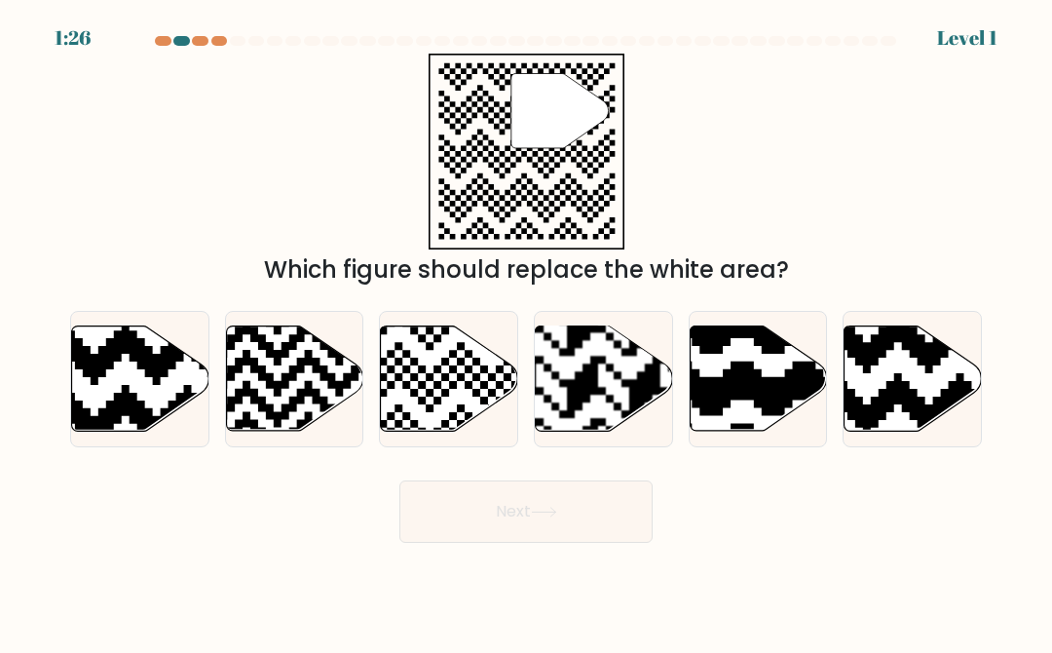
click at [447, 379] on icon at bounding box center [403, 435] width 248 height 248
click at [526, 331] on input "c." at bounding box center [526, 328] width 1 height 5
radio input "true"
click at [556, 502] on button "Next" at bounding box center [525, 511] width 253 height 62
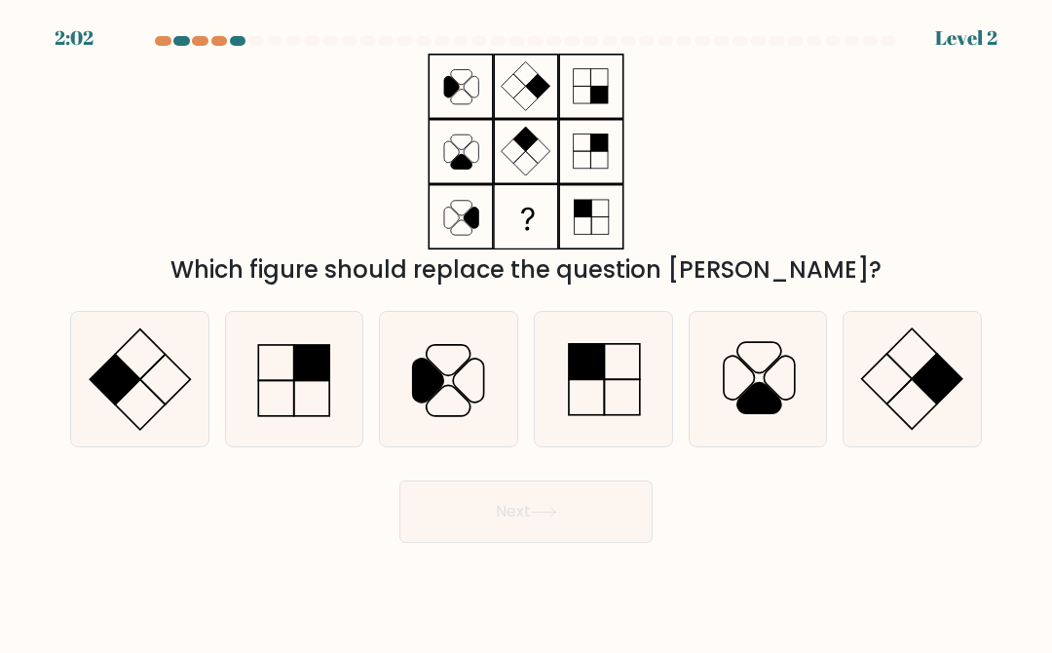
click at [151, 390] on rect at bounding box center [165, 380] width 50 height 50
click at [526, 331] on input "a." at bounding box center [526, 328] width 1 height 5
radio input "true"
click at [540, 532] on button "Next" at bounding box center [525, 511] width 253 height 62
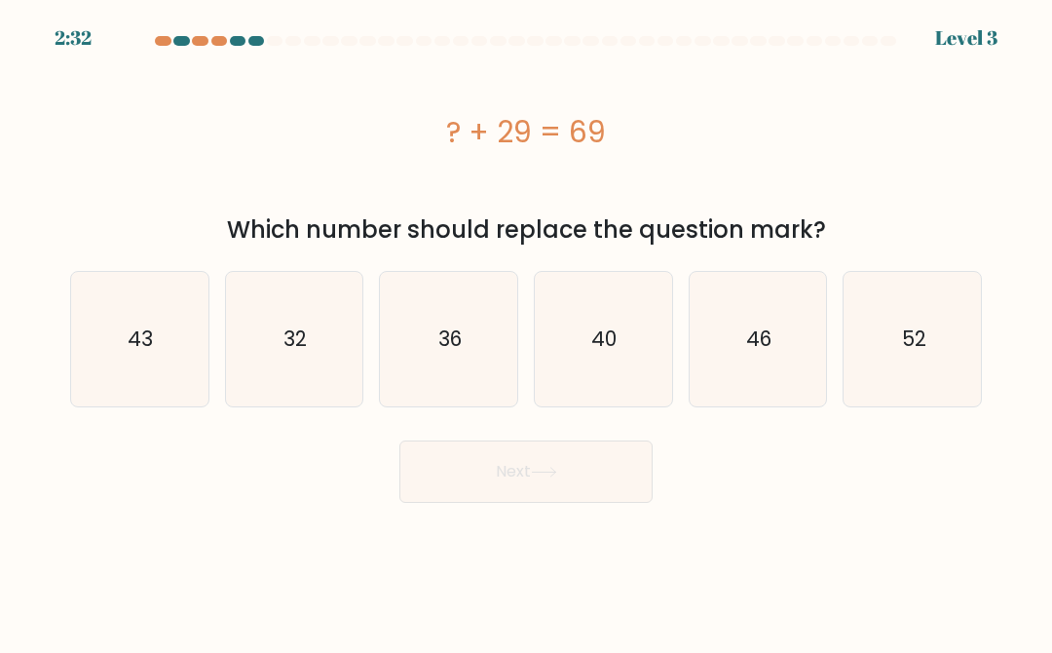
click at [788, 287] on icon "52" at bounding box center [913, 339] width 134 height 134
click at [527, 326] on input "f. 52" at bounding box center [526, 328] width 1 height 5
radio input "true"
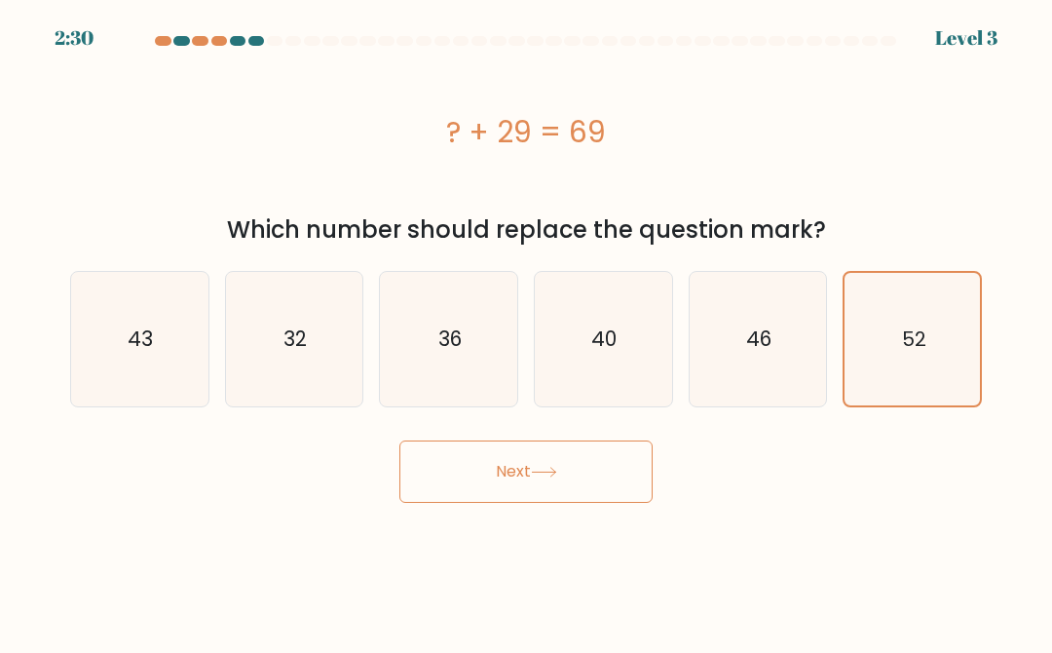
click at [553, 492] on button "Next" at bounding box center [525, 471] width 253 height 62
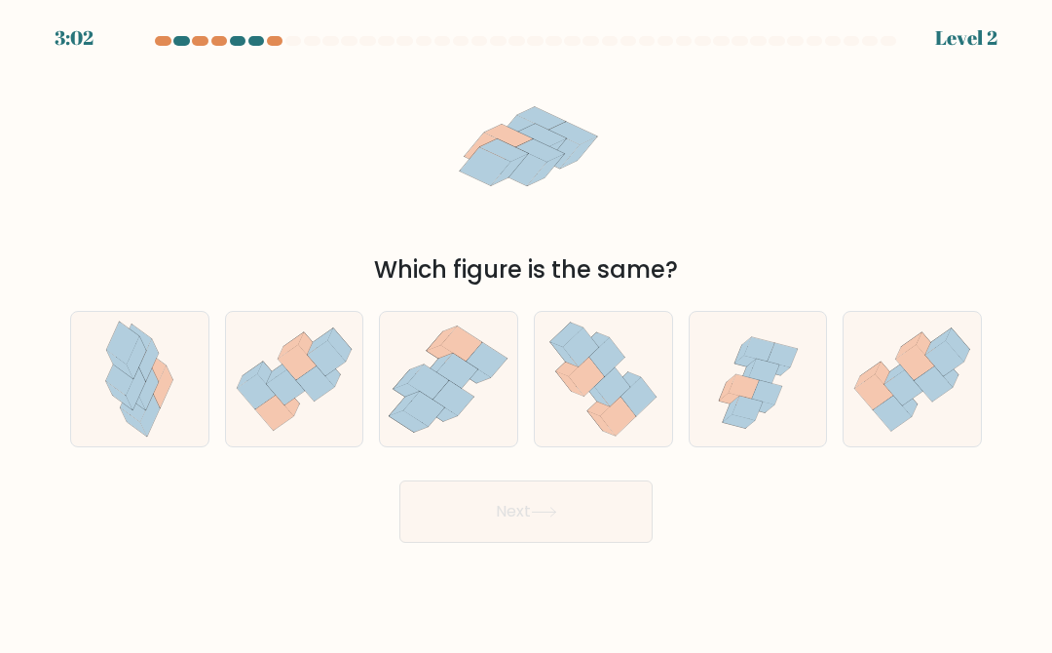
click at [788, 381] on icon at bounding box center [903, 386] width 38 height 35
click at [527, 331] on input "f." at bounding box center [526, 328] width 1 height 5
radio input "true"
click at [564, 522] on button "Next" at bounding box center [525, 511] width 253 height 62
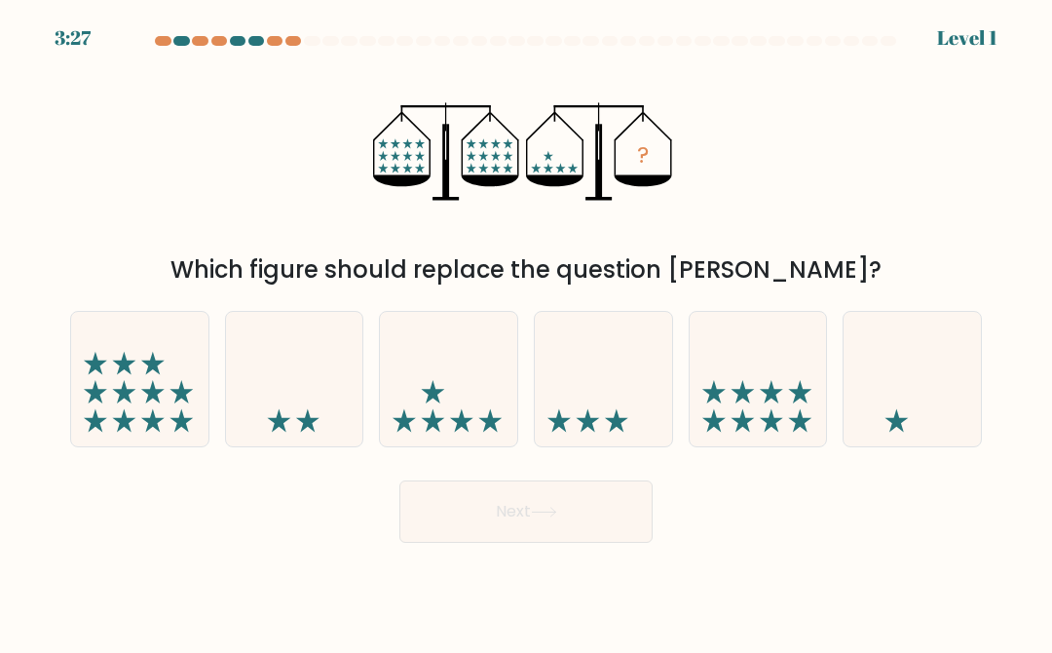
click at [748, 389] on icon at bounding box center [758, 379] width 137 height 114
click at [527, 331] on input "e." at bounding box center [526, 328] width 1 height 5
radio input "true"
click at [535, 542] on button "Next" at bounding box center [525, 511] width 253 height 62
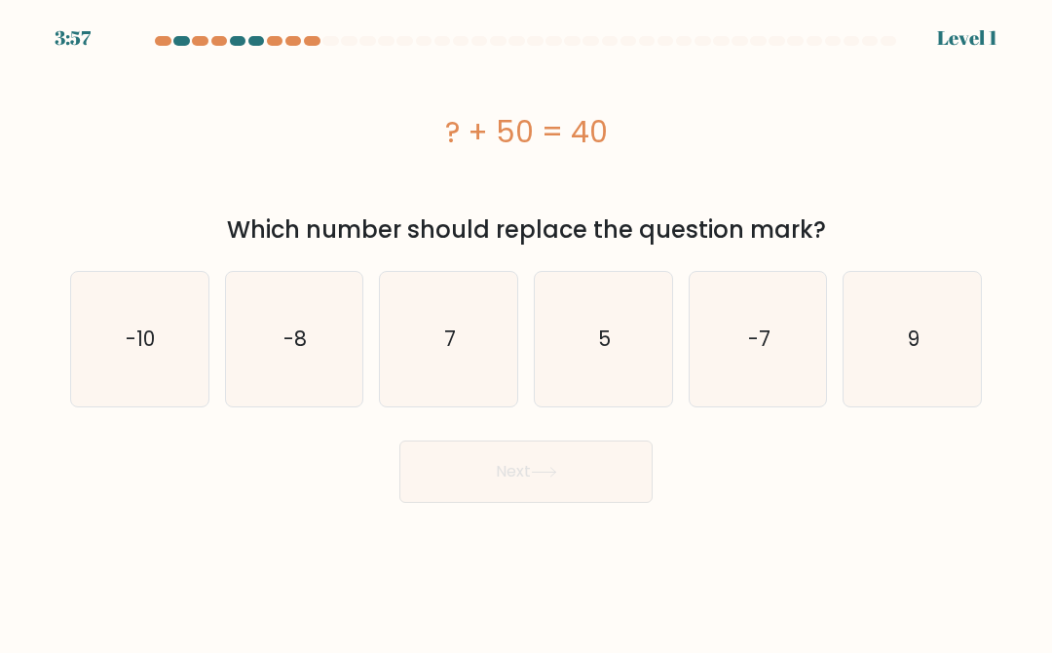
click at [788, 345] on text "9" at bounding box center [914, 338] width 12 height 28
click at [527, 331] on input "f. 9" at bounding box center [526, 328] width 1 height 5
radio input "true"
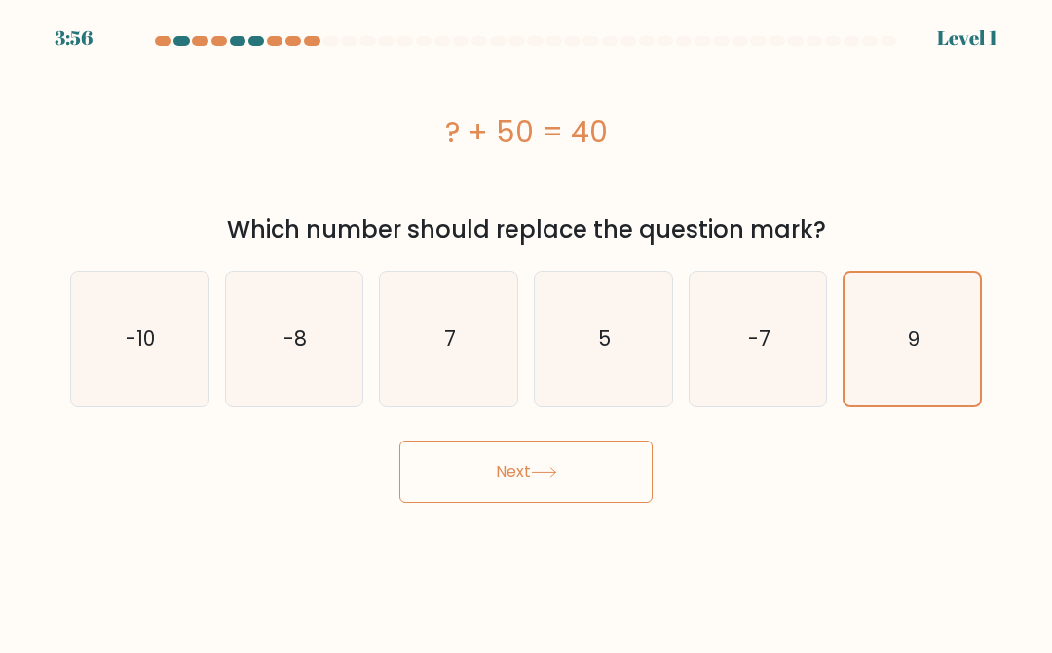
click at [543, 484] on button "Next" at bounding box center [525, 471] width 253 height 62
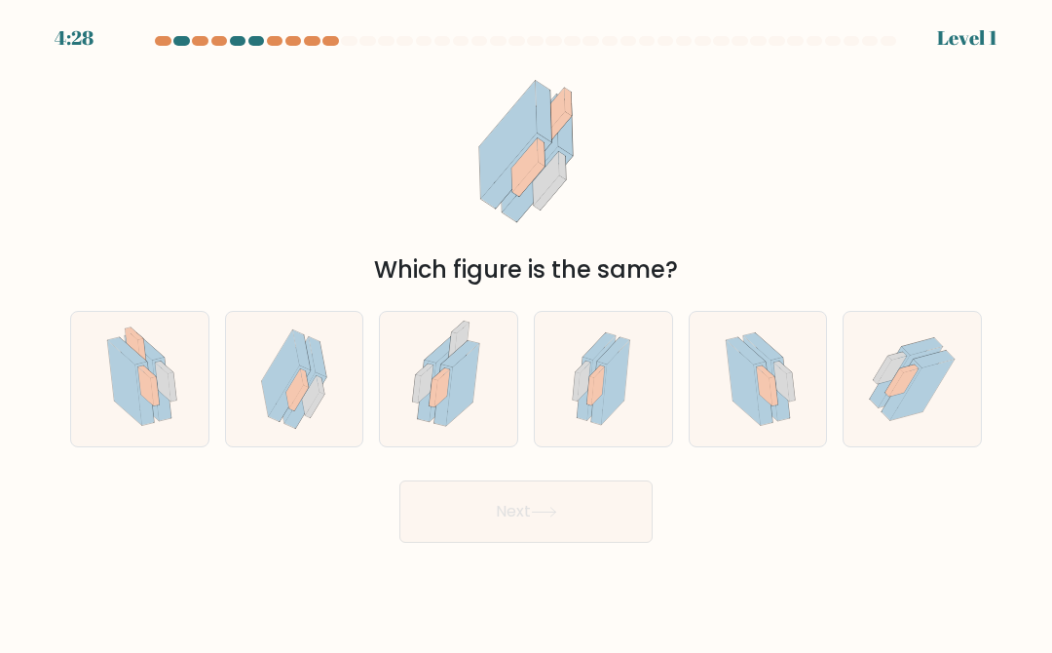
click at [315, 372] on icon at bounding box center [296, 380] width 37 height 86
click at [526, 331] on input "b." at bounding box center [526, 328] width 1 height 5
radio input "true"
click at [148, 357] on icon at bounding box center [142, 378] width 34 height 84
click at [526, 331] on input "a." at bounding box center [526, 328] width 1 height 5
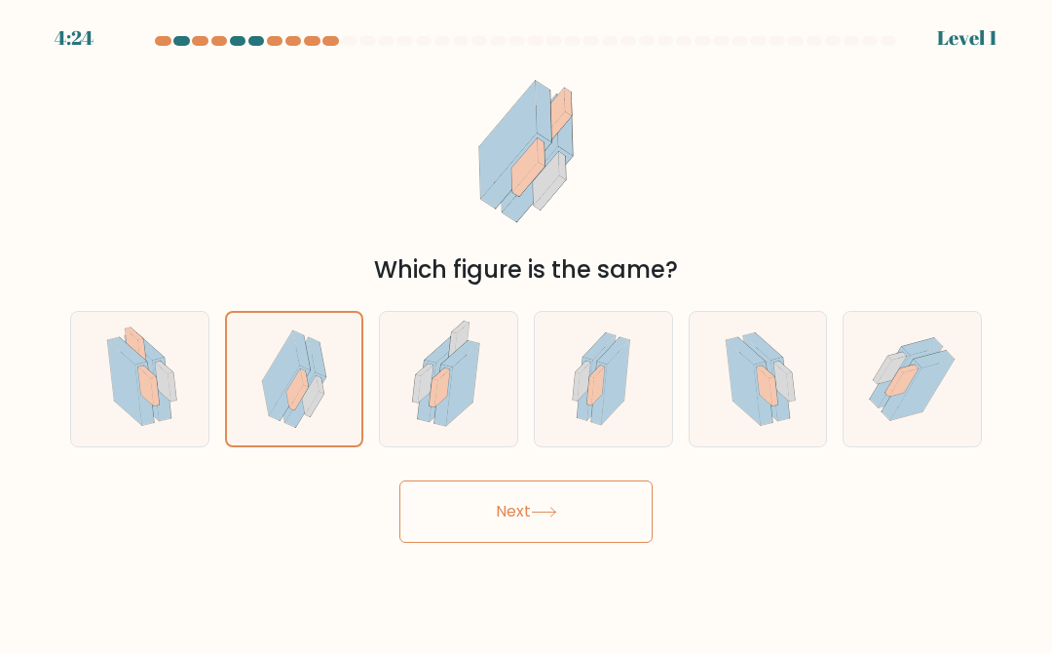
radio input "true"
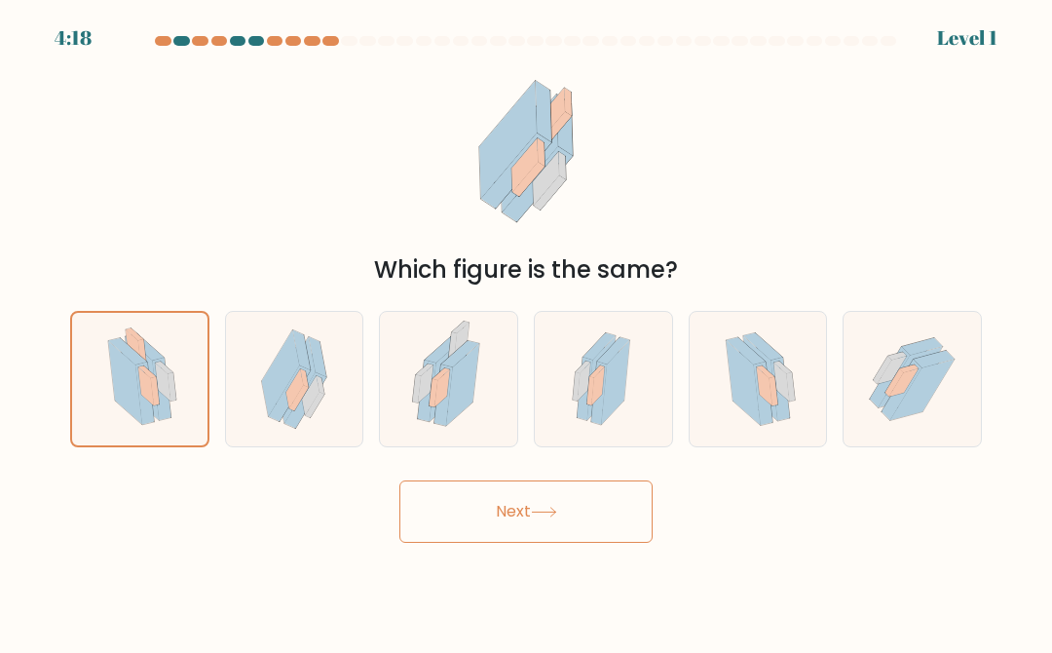
click at [540, 520] on button "Next" at bounding box center [525, 511] width 253 height 62
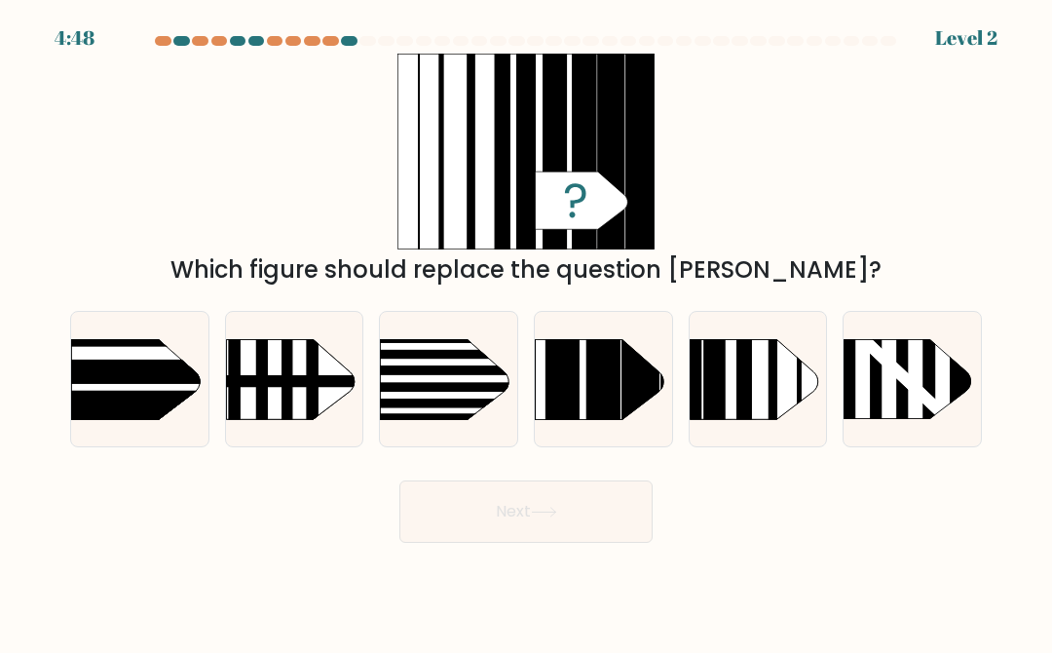
click at [788, 400] on rect at bounding box center [863, 379] width 15 height 81
click at [527, 331] on input "f." at bounding box center [526, 328] width 1 height 5
radio input "true"
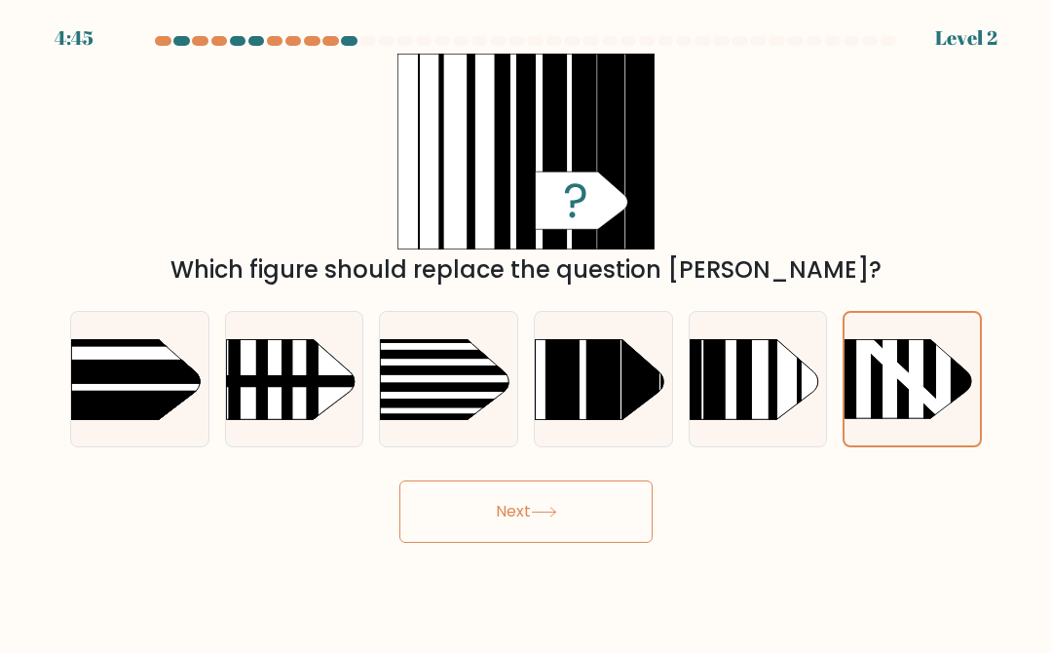
click at [532, 508] on button "Next" at bounding box center [525, 511] width 253 height 62
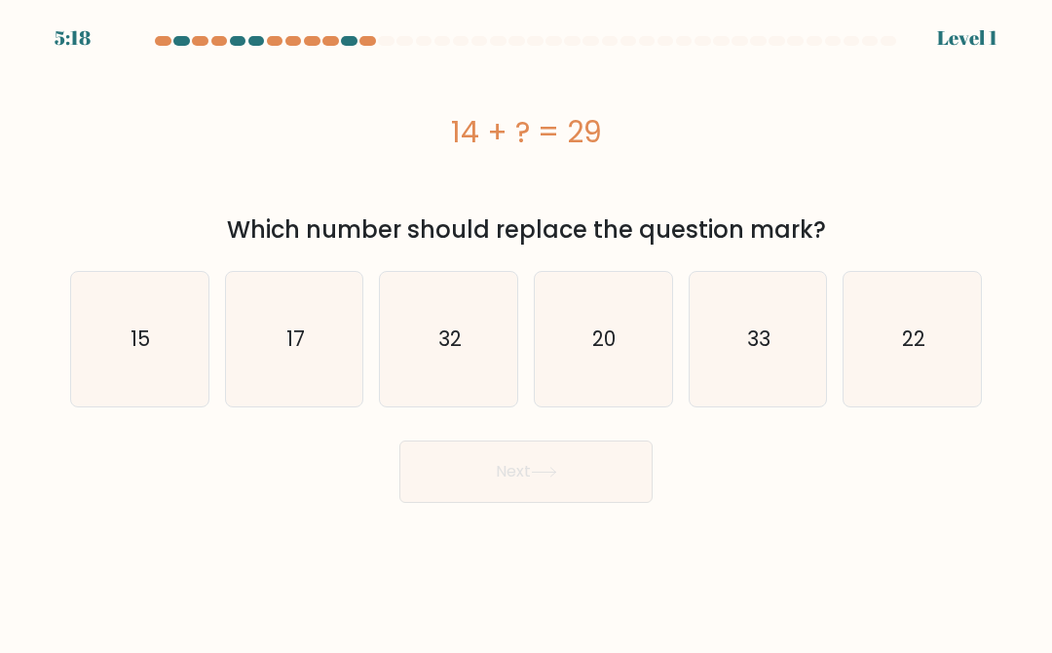
click at [788, 332] on icon "22" at bounding box center [913, 339] width 134 height 134
click at [527, 331] on input "f. 22" at bounding box center [526, 328] width 1 height 5
radio input "true"
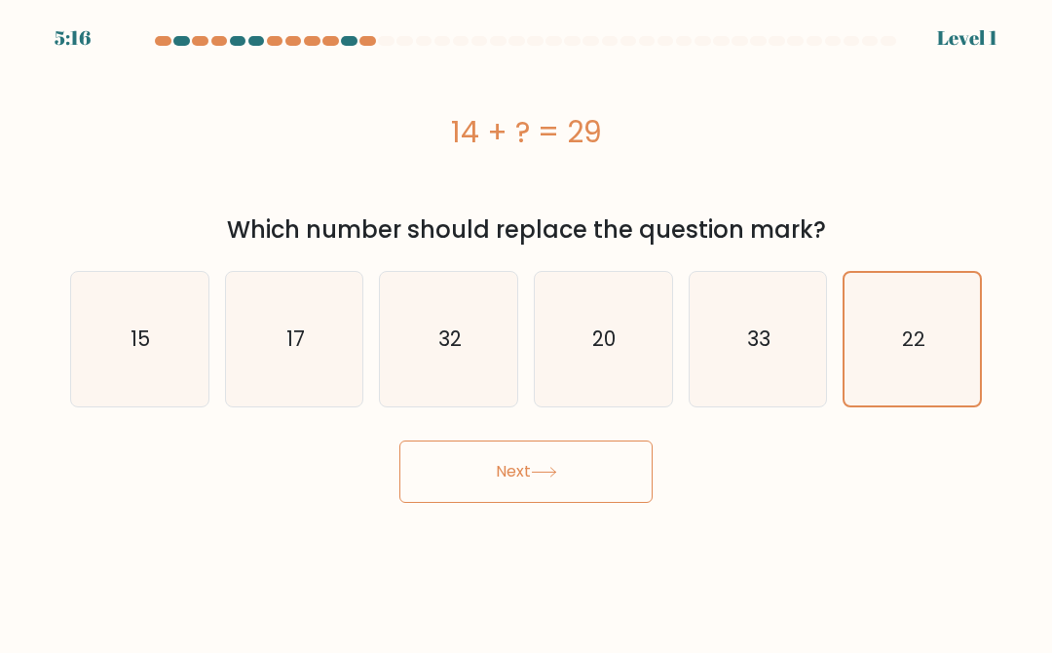
click at [545, 478] on button "Next" at bounding box center [525, 471] width 253 height 62
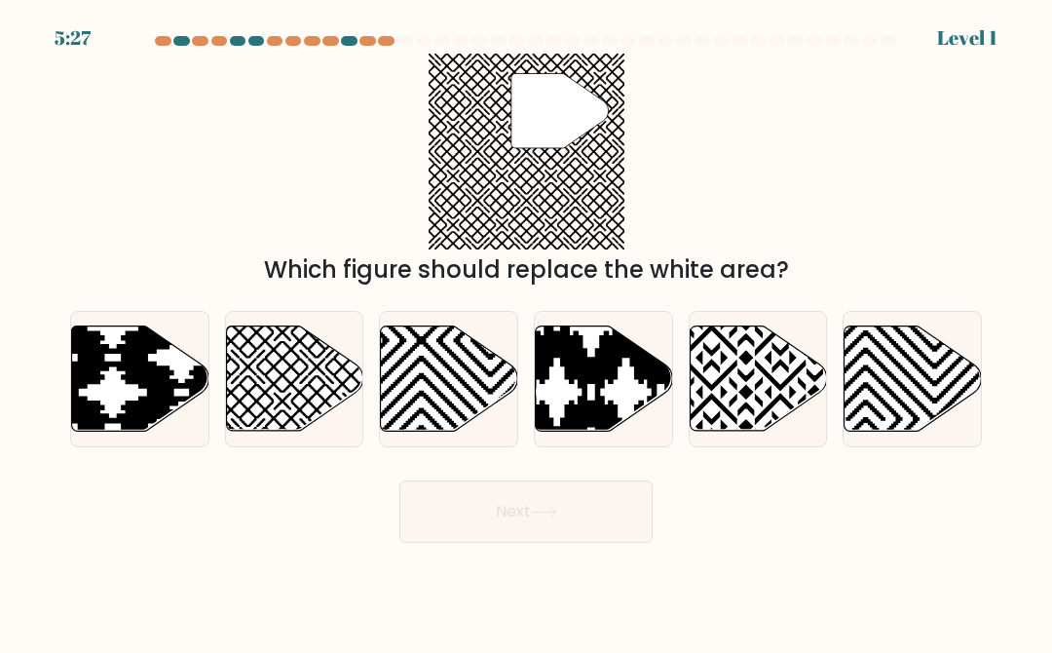
click at [788, 373] on icon at bounding box center [866, 436] width 277 height 277
click at [527, 331] on input "f." at bounding box center [526, 328] width 1 height 5
radio input "true"
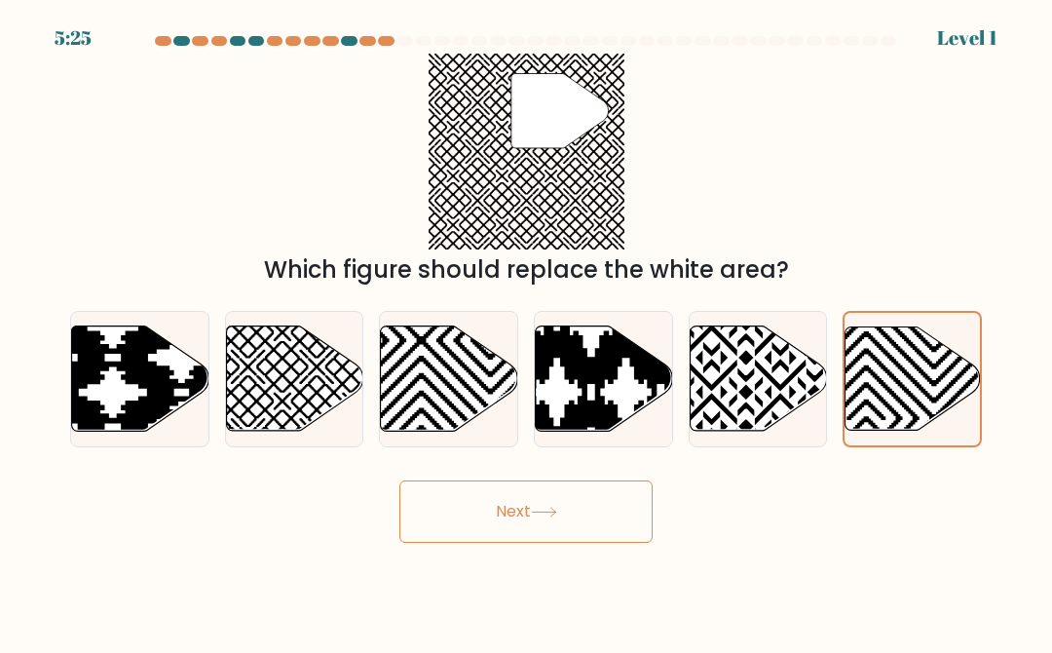
click at [563, 508] on button "Next" at bounding box center [525, 511] width 253 height 62
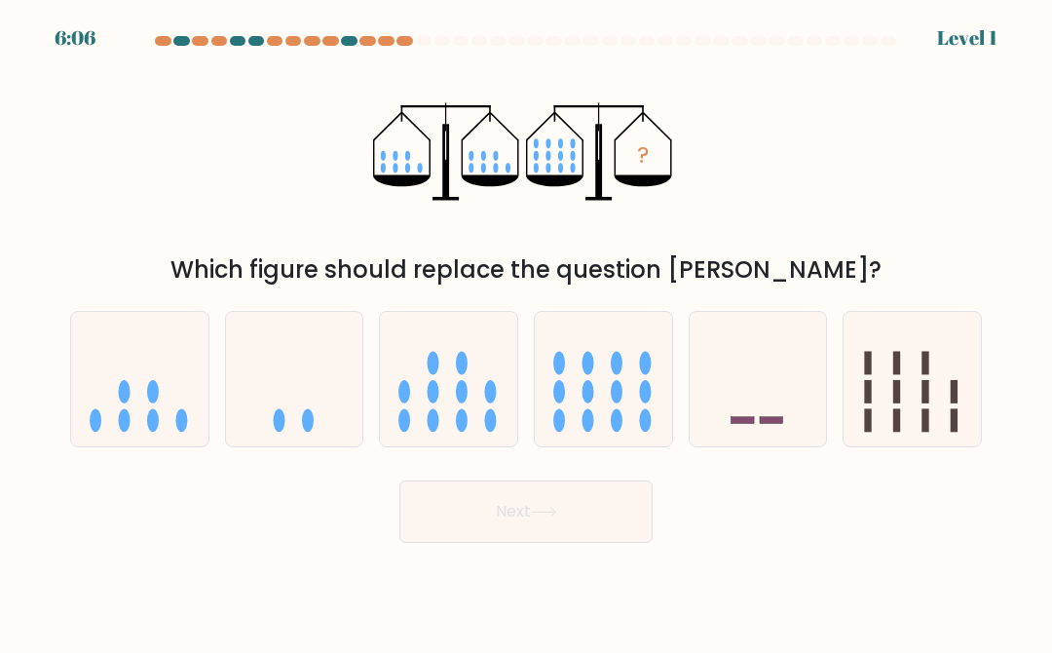
click at [577, 382] on icon at bounding box center [603, 379] width 137 height 114
click at [527, 331] on input "d." at bounding box center [526, 328] width 1 height 5
radio input "true"
click at [549, 508] on icon at bounding box center [544, 512] width 26 height 11
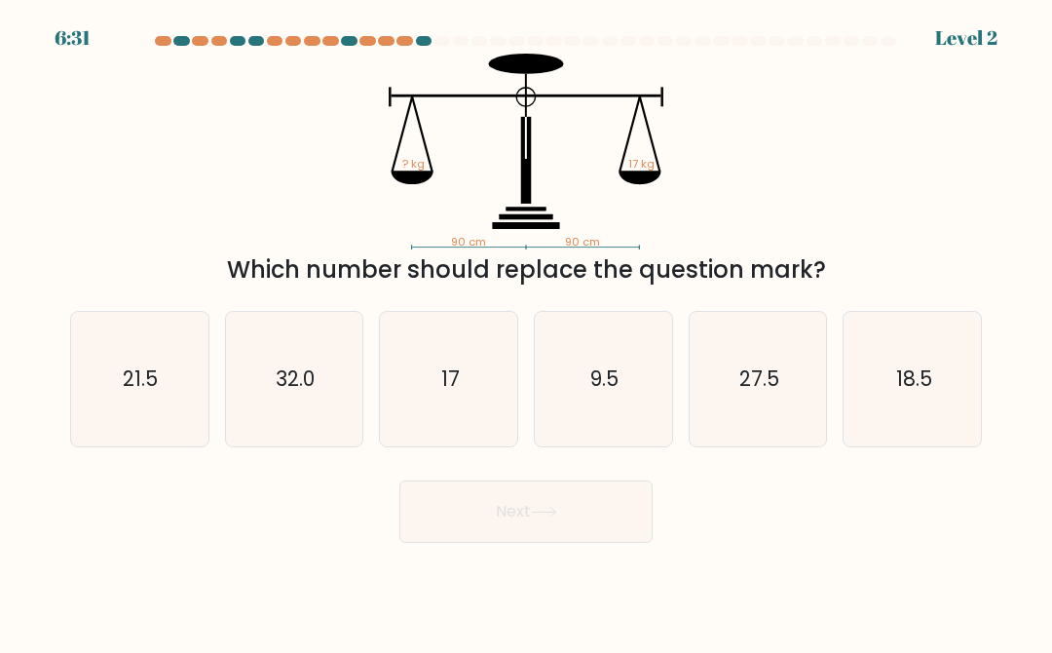
click at [300, 405] on icon "32.0" at bounding box center [294, 379] width 134 height 134
click at [526, 331] on input "b. 32.0" at bounding box center [526, 328] width 1 height 5
radio input "true"
click at [546, 508] on icon at bounding box center [544, 512] width 26 height 11
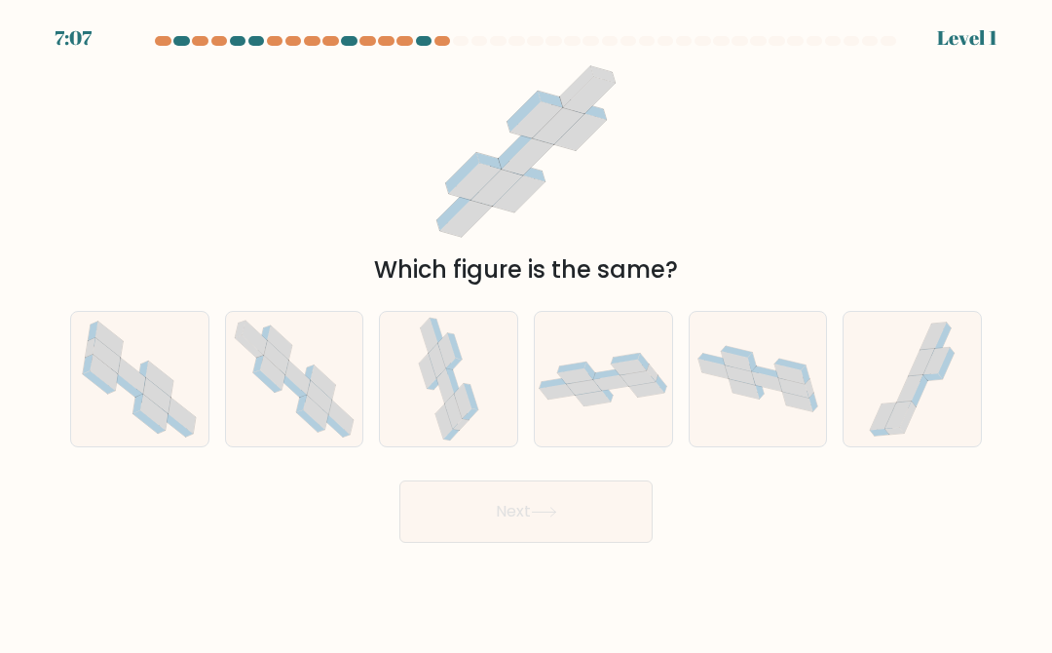
click at [300, 388] on icon at bounding box center [297, 377] width 25 height 34
click at [526, 331] on input "b." at bounding box center [526, 328] width 1 height 5
radio input "true"
click at [540, 507] on icon at bounding box center [544, 512] width 26 height 11
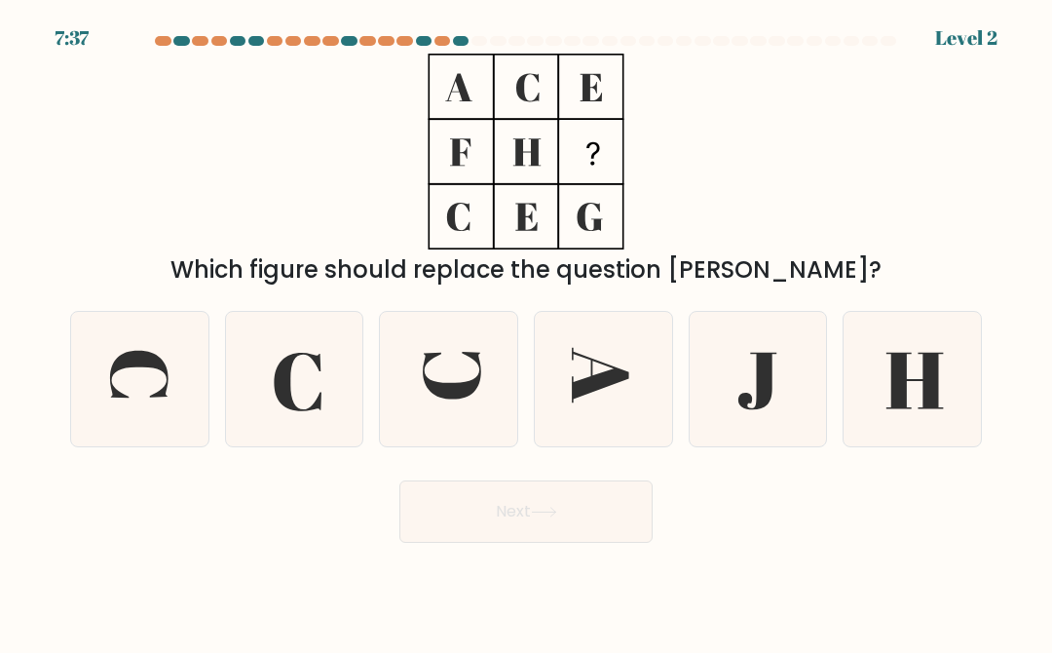
click at [767, 364] on icon at bounding box center [757, 381] width 38 height 57
click at [527, 331] on input "e." at bounding box center [526, 328] width 1 height 5
radio input "true"
click at [499, 507] on button "Next" at bounding box center [525, 511] width 253 height 62
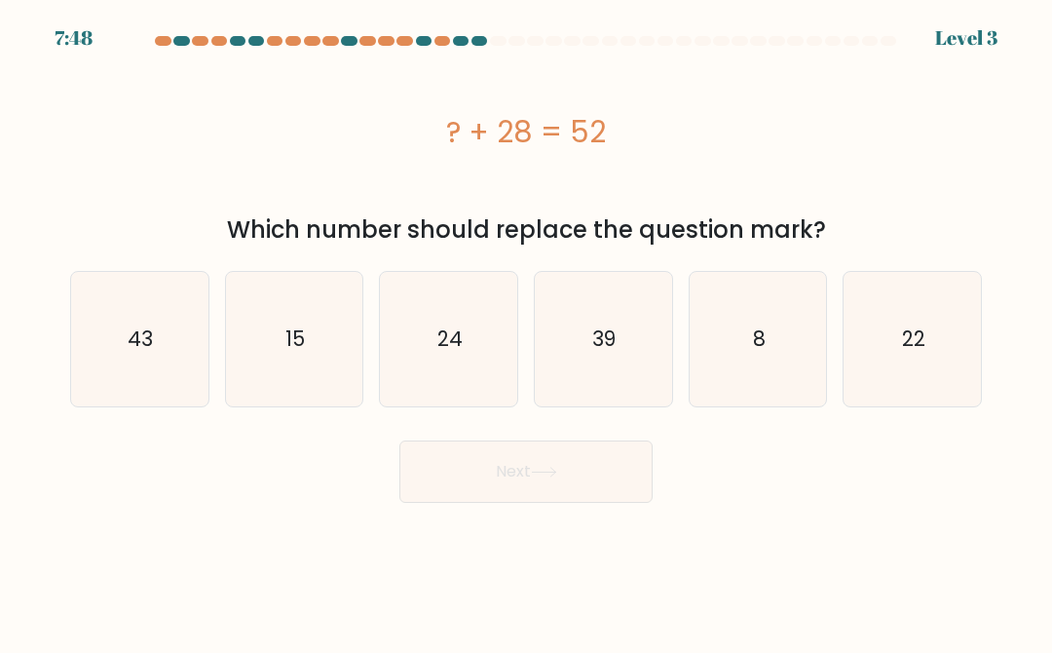
click at [788, 339] on icon "22" at bounding box center [913, 339] width 134 height 134
click at [527, 331] on input "f. 22" at bounding box center [526, 328] width 1 height 5
radio input "true"
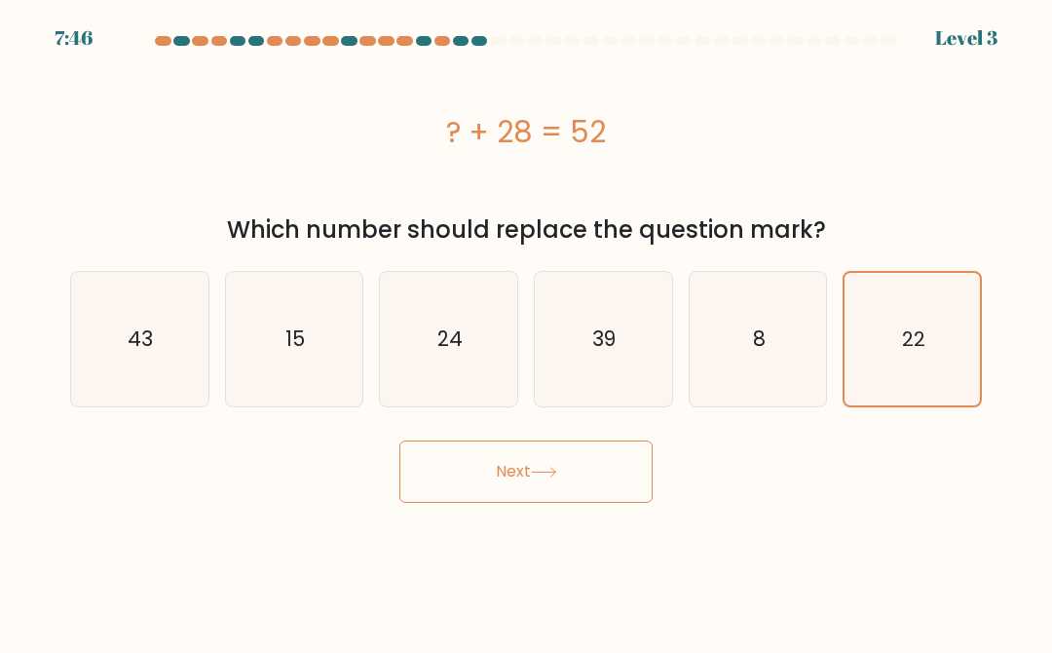
click at [502, 488] on button "Next" at bounding box center [525, 471] width 253 height 62
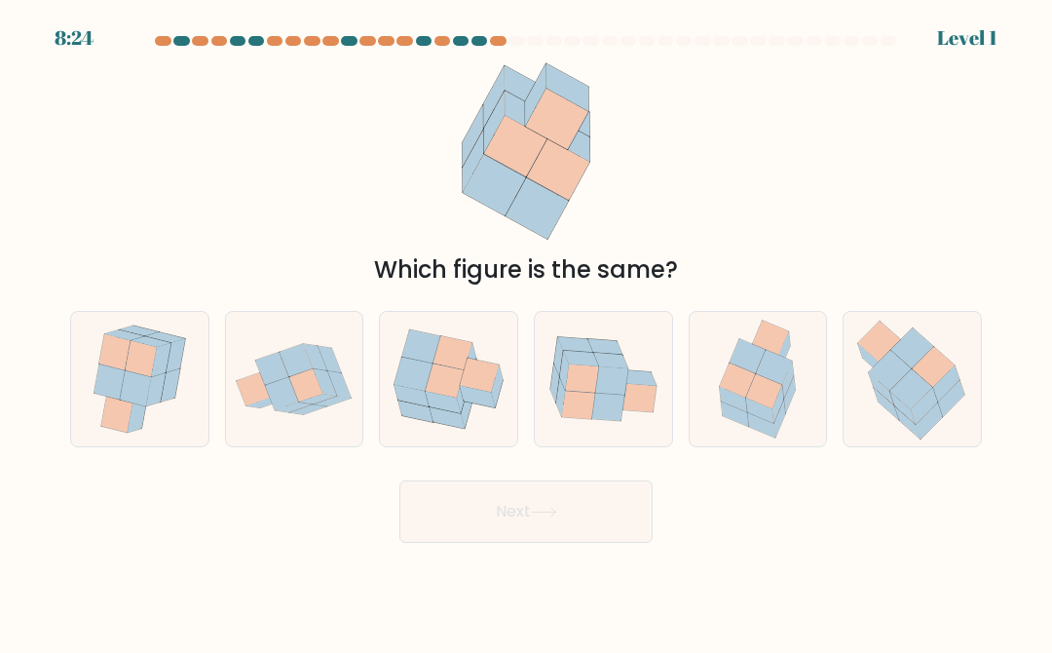
click at [445, 349] on icon at bounding box center [452, 353] width 39 height 34
click at [526, 331] on input "c." at bounding box center [526, 328] width 1 height 5
radio input "true"
click at [503, 505] on button "Next" at bounding box center [525, 511] width 253 height 62
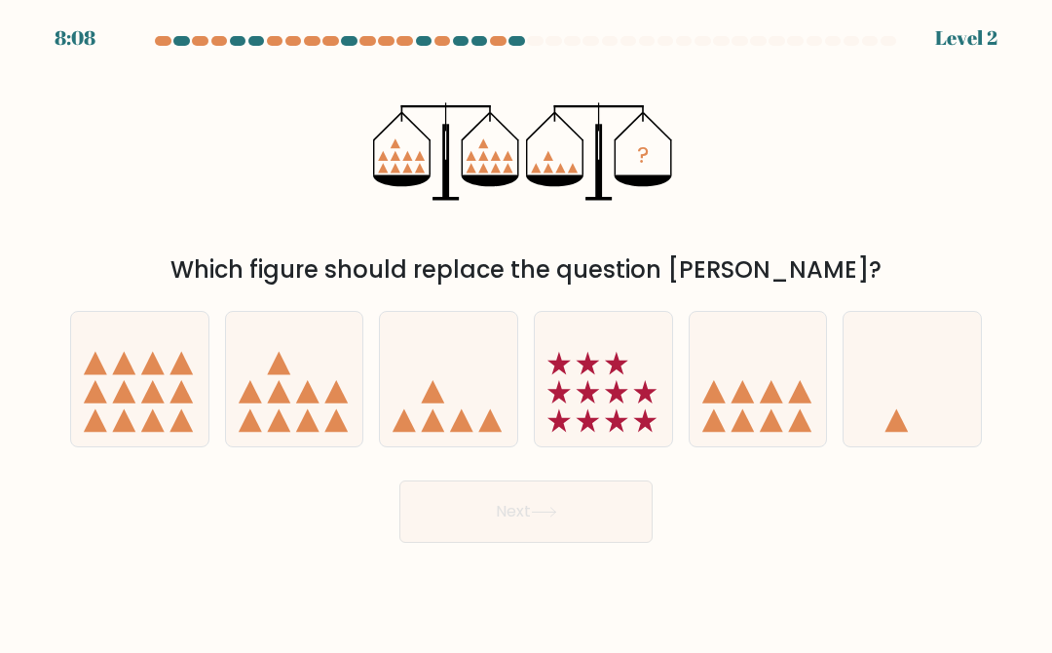
click at [763, 445] on div at bounding box center [758, 379] width 139 height 136
click at [527, 331] on input "e." at bounding box center [526, 328] width 1 height 5
radio input "true"
click at [593, 392] on icon at bounding box center [588, 391] width 23 height 23
click at [527, 331] on input "d." at bounding box center [526, 328] width 1 height 5
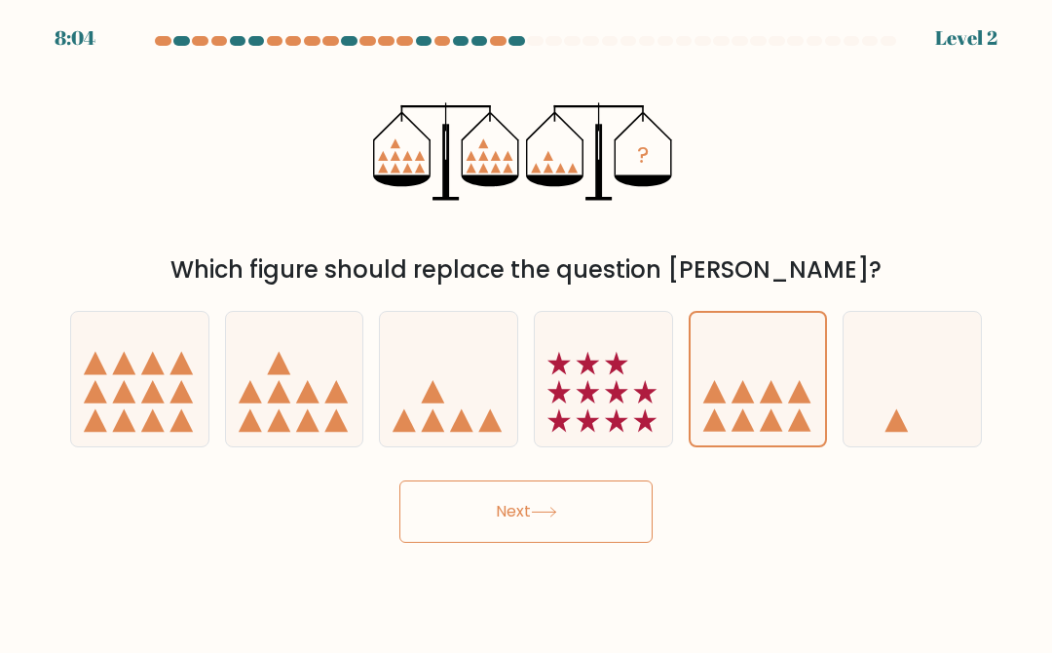
radio input "true"
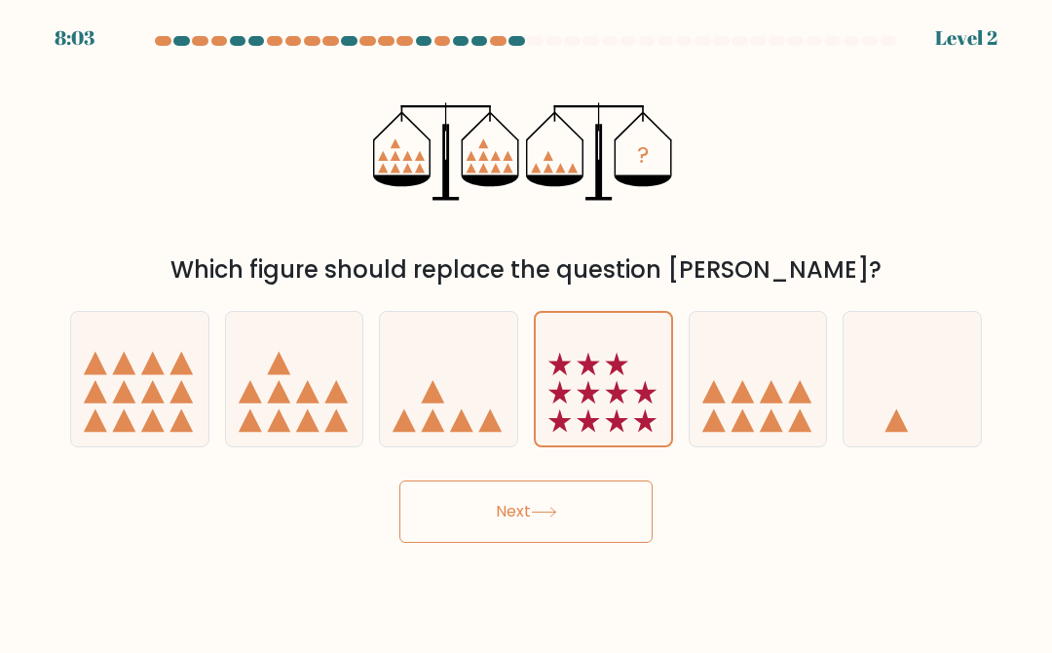
click at [544, 502] on button "Next" at bounding box center [525, 511] width 253 height 62
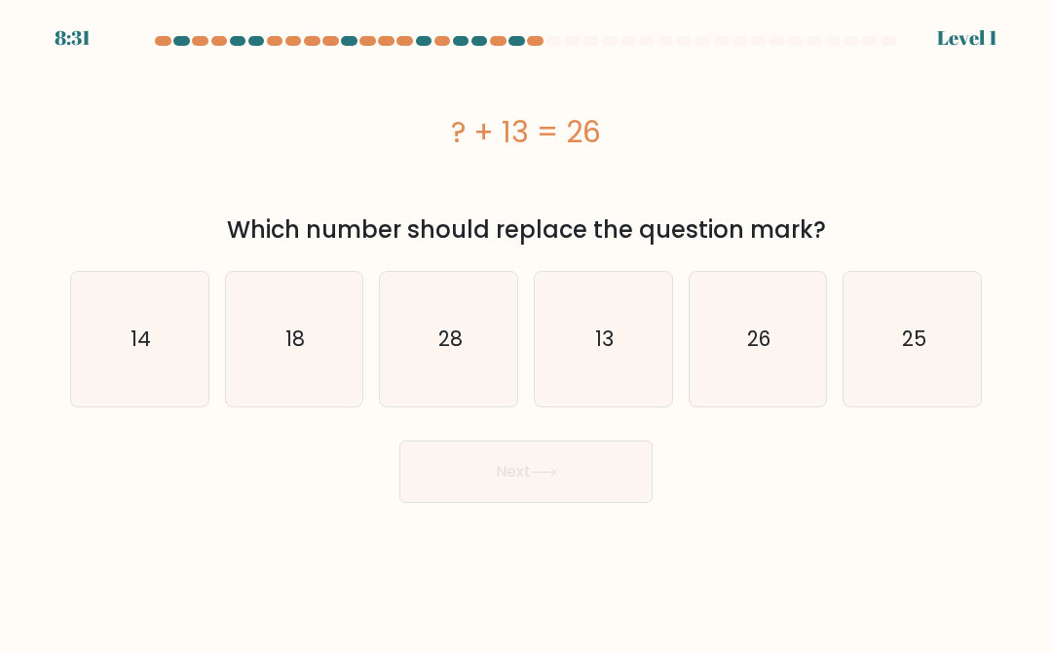
click at [788, 344] on icon "25" at bounding box center [913, 339] width 134 height 134
click at [527, 331] on input "f. 25" at bounding box center [526, 328] width 1 height 5
radio input "true"
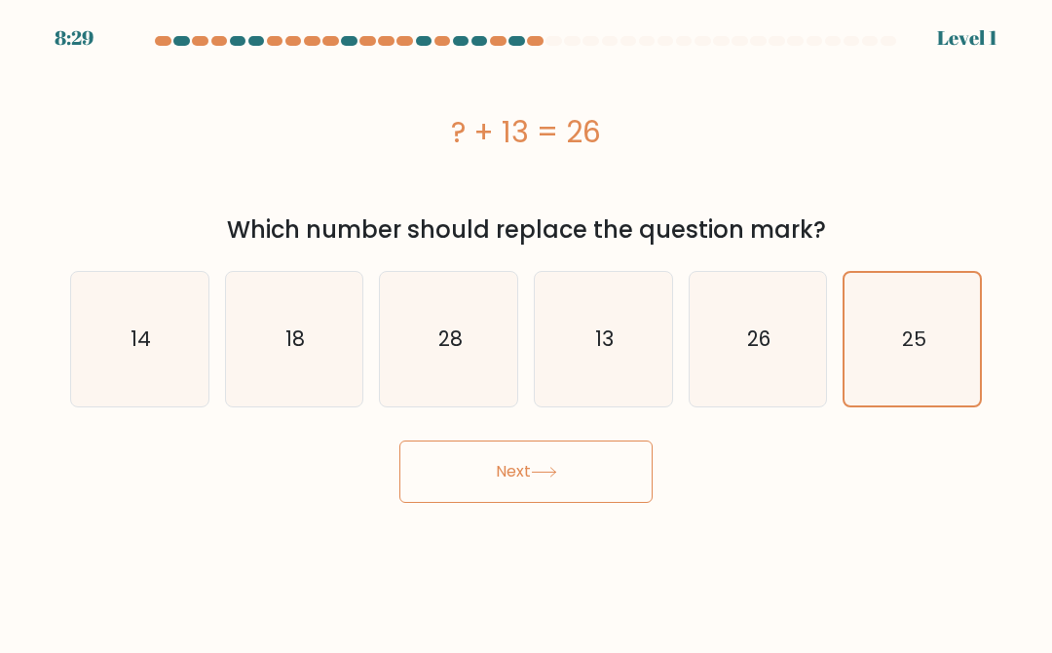
click at [552, 480] on button "Next" at bounding box center [525, 471] width 253 height 62
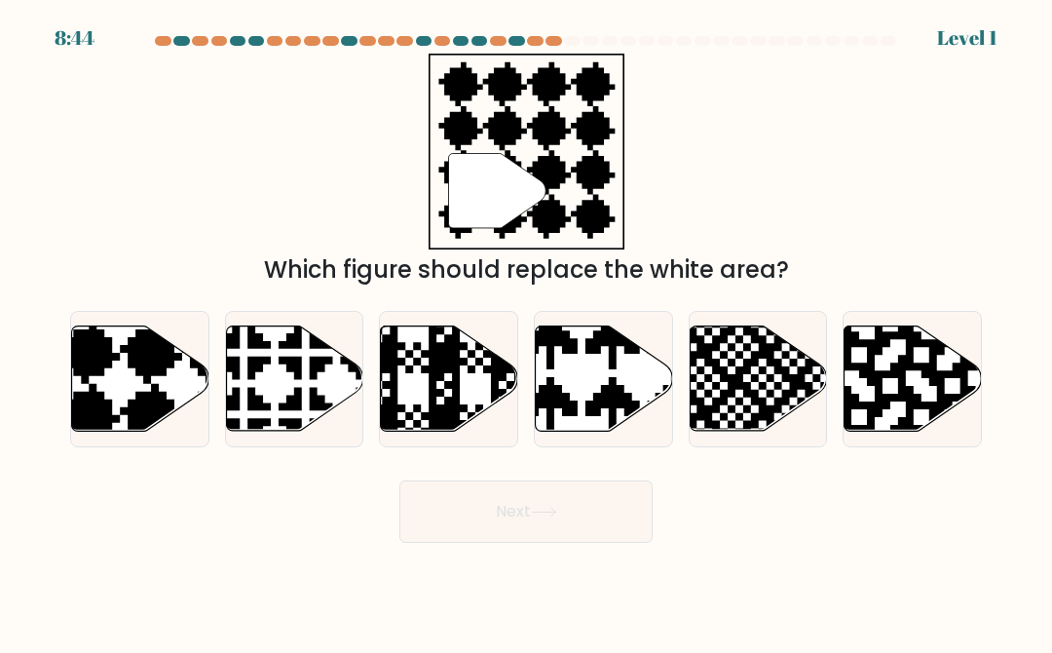
click at [124, 363] on icon at bounding box center [140, 378] width 137 height 105
click at [526, 331] on input "a." at bounding box center [526, 328] width 1 height 5
radio input "true"
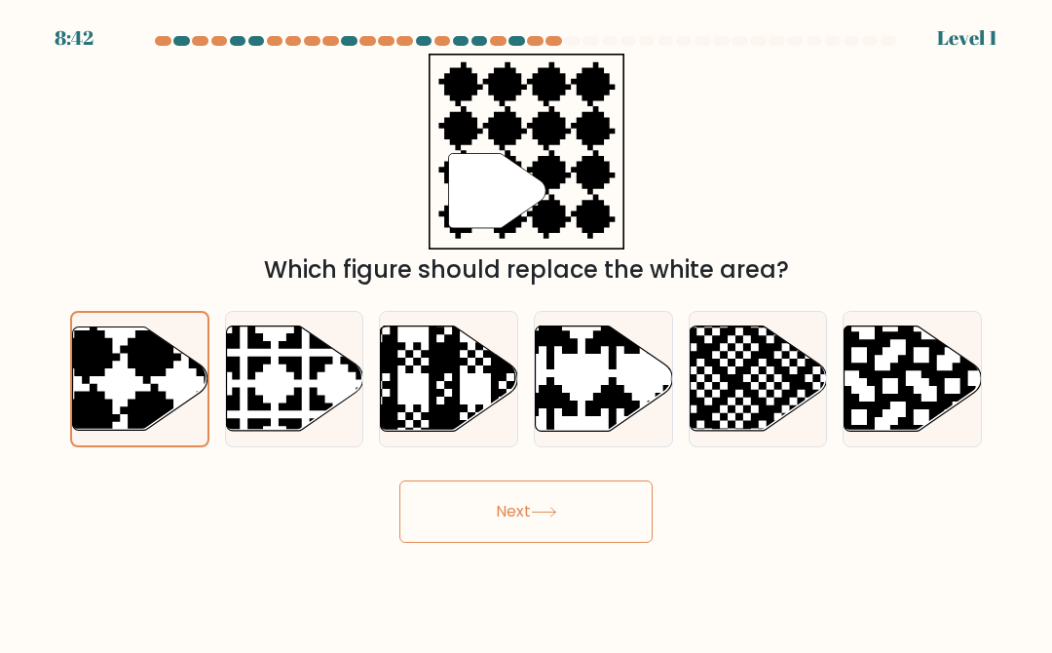
click at [570, 518] on button "Next" at bounding box center [525, 511] width 253 height 62
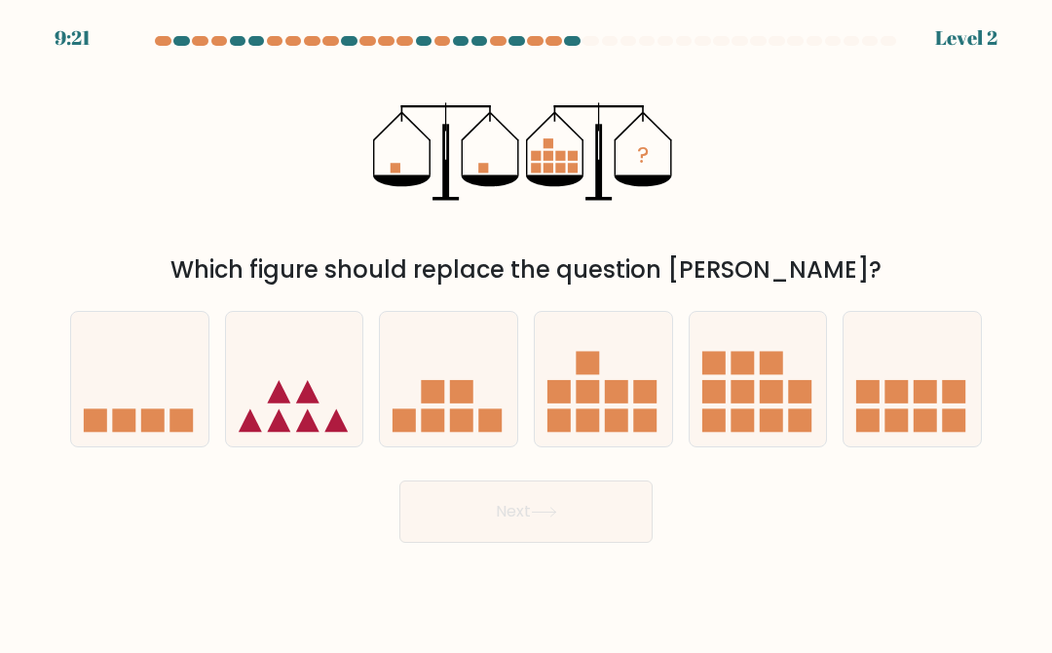
click at [329, 410] on icon at bounding box center [294, 379] width 137 height 114
click at [526, 331] on input "b." at bounding box center [526, 328] width 1 height 5
radio input "true"
click at [544, 520] on button "Next" at bounding box center [525, 511] width 253 height 62
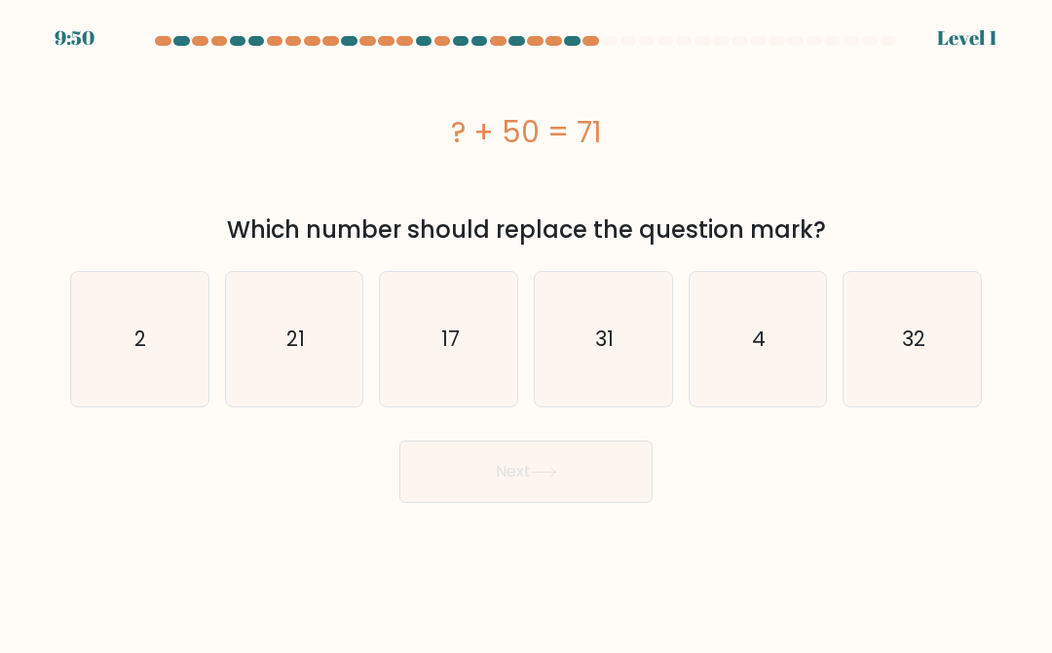
click at [286, 362] on icon "21" at bounding box center [294, 339] width 134 height 134
click at [526, 331] on input "b. 21" at bounding box center [526, 328] width 1 height 5
radio input "true"
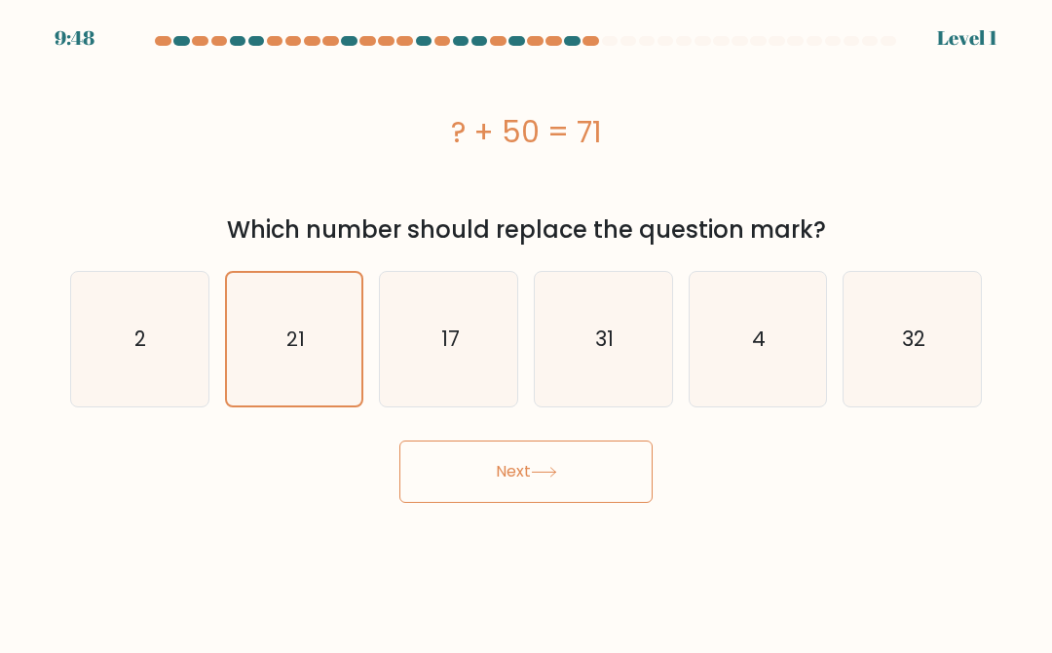
click at [544, 469] on icon at bounding box center [544, 472] width 26 height 11
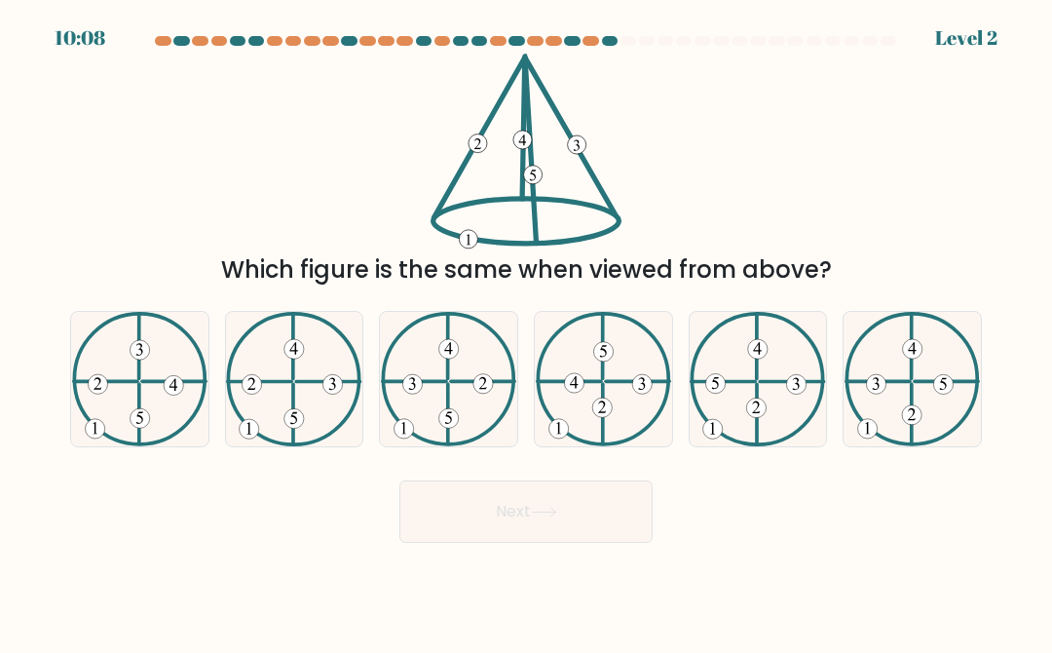
click at [325, 385] on 248 at bounding box center [332, 383] width 19 height 19
click at [526, 331] on input "b." at bounding box center [526, 328] width 1 height 5
radio input "true"
click at [476, 536] on button "Next" at bounding box center [525, 511] width 253 height 62
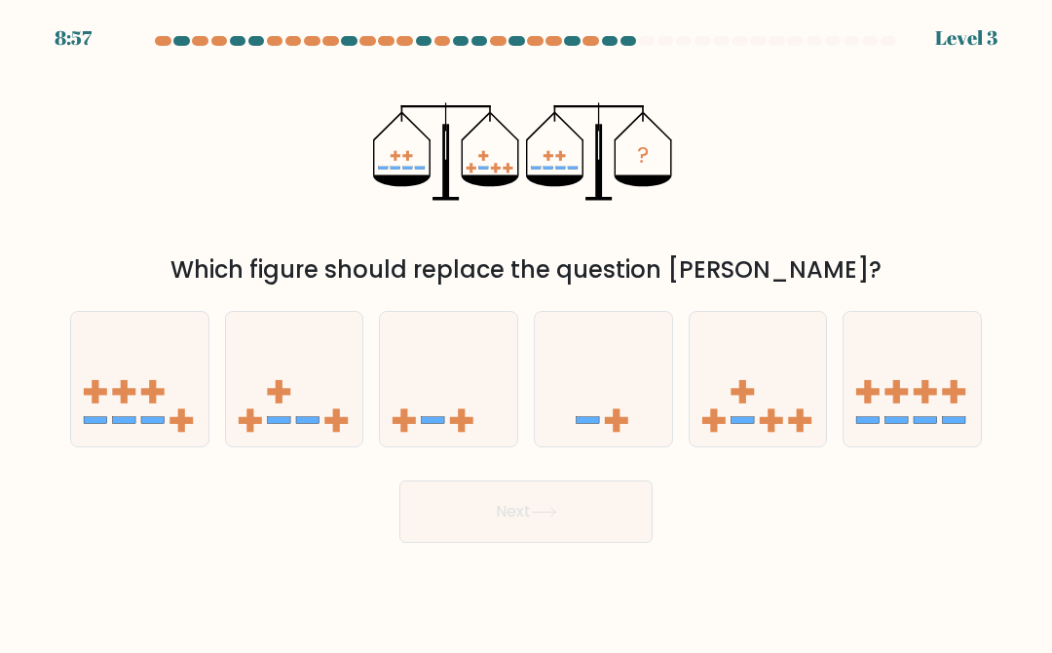
click at [135, 399] on icon at bounding box center [139, 379] width 137 height 114
click at [526, 331] on input "a." at bounding box center [526, 328] width 1 height 5
radio input "true"
click at [564, 516] on button "Next" at bounding box center [525, 511] width 253 height 62
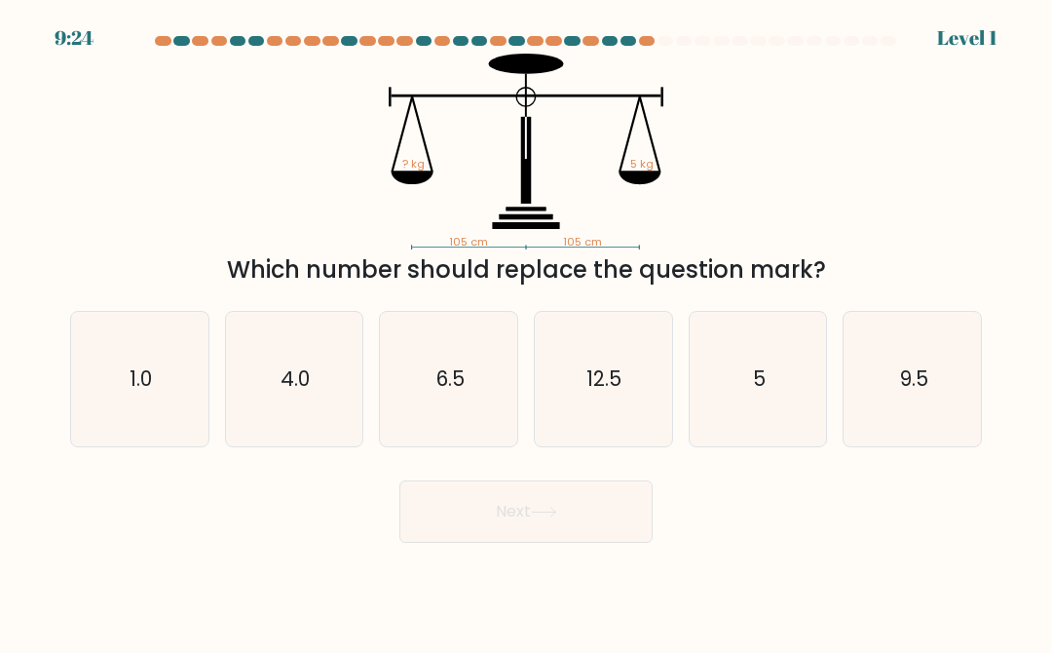
click at [129, 380] on icon "1.0" at bounding box center [139, 379] width 134 height 134
click at [526, 331] on input "a. 1.0" at bounding box center [526, 328] width 1 height 5
radio input "true"
click at [563, 519] on button "Next" at bounding box center [525, 511] width 253 height 62
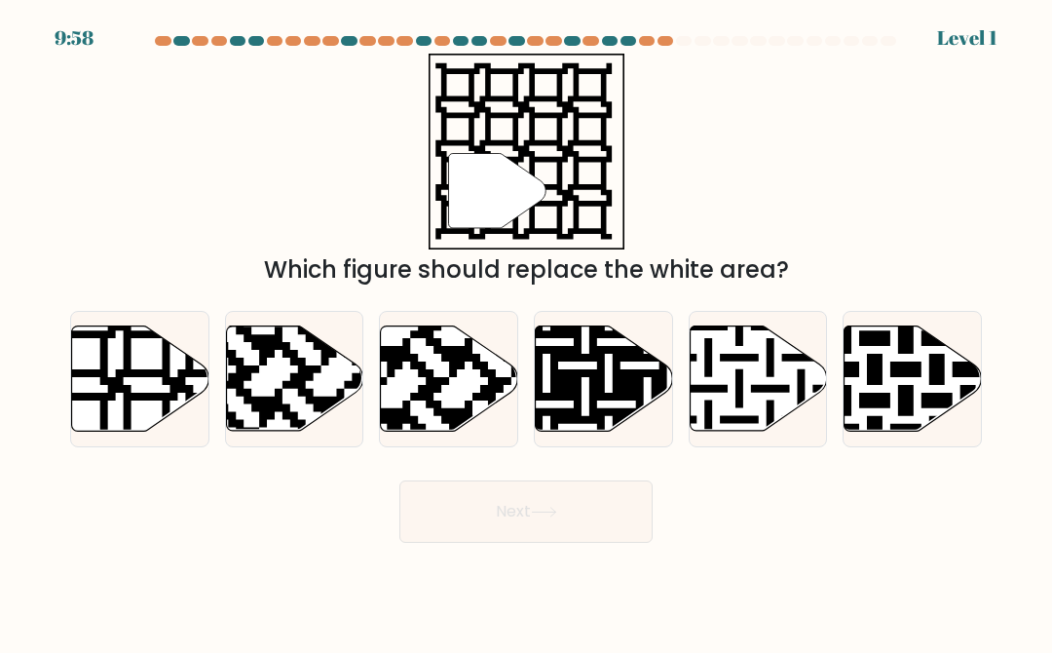
click at [122, 393] on icon at bounding box center [178, 323] width 248 height 248
click at [526, 331] on input "a." at bounding box center [526, 328] width 1 height 5
radio input "true"
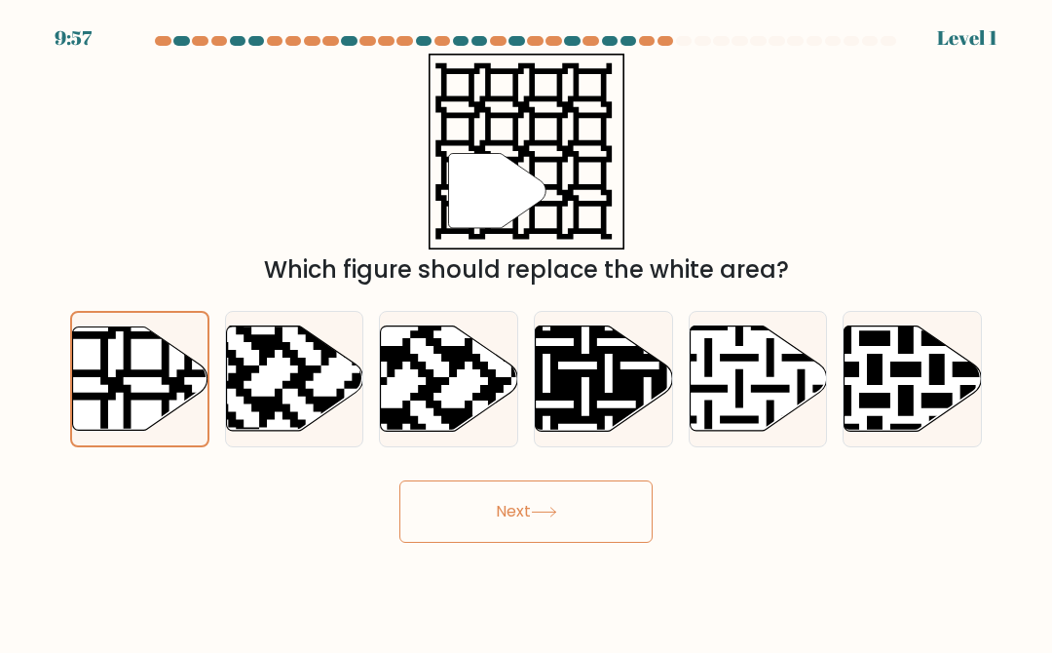
click at [546, 504] on button "Next" at bounding box center [525, 511] width 253 height 62
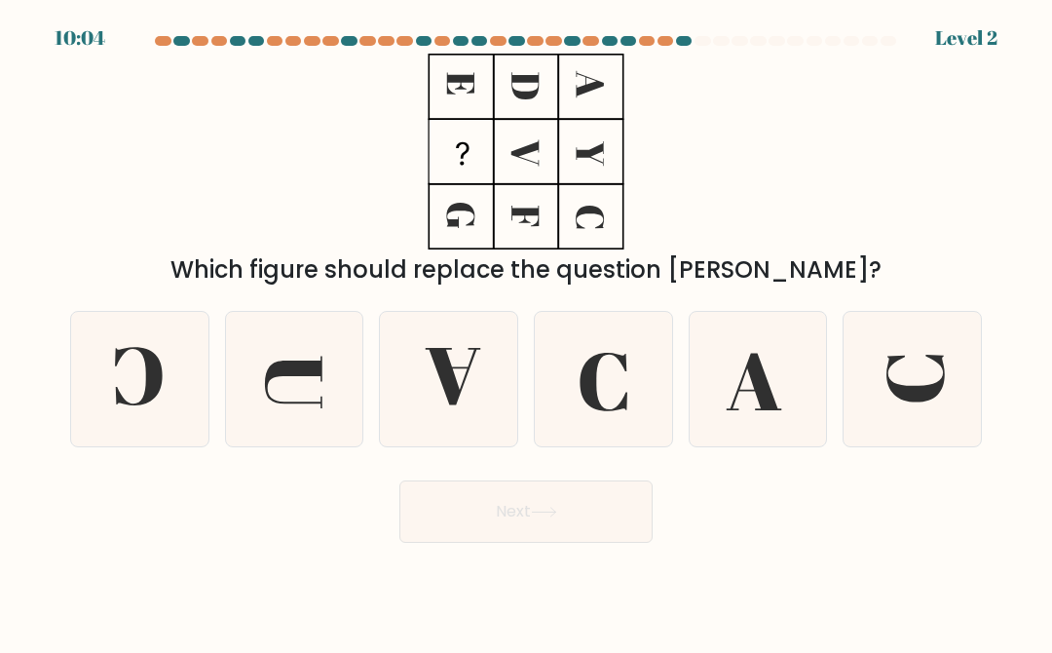
click at [456, 365] on icon at bounding box center [449, 379] width 134 height 134
click at [526, 331] on input "c." at bounding box center [526, 328] width 1 height 5
radio input "true"
click at [553, 521] on button "Next" at bounding box center [525, 511] width 253 height 62
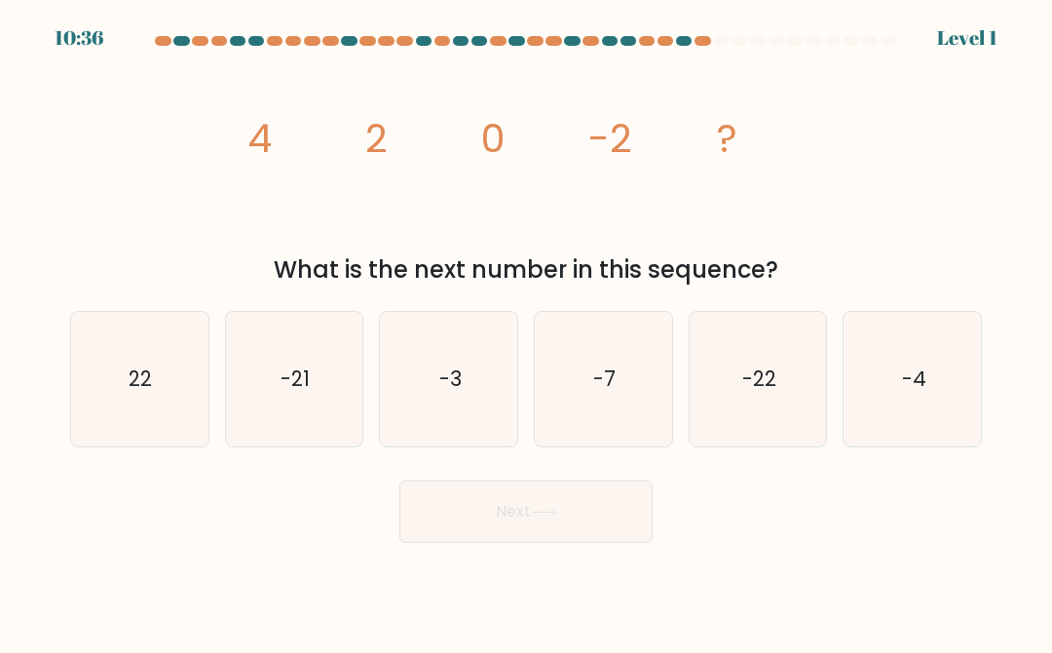
click at [771, 354] on icon "-22" at bounding box center [758, 379] width 134 height 134
click at [527, 331] on input "e. -22" at bounding box center [526, 328] width 1 height 5
radio input "true"
click at [544, 502] on button "Next" at bounding box center [525, 511] width 253 height 62
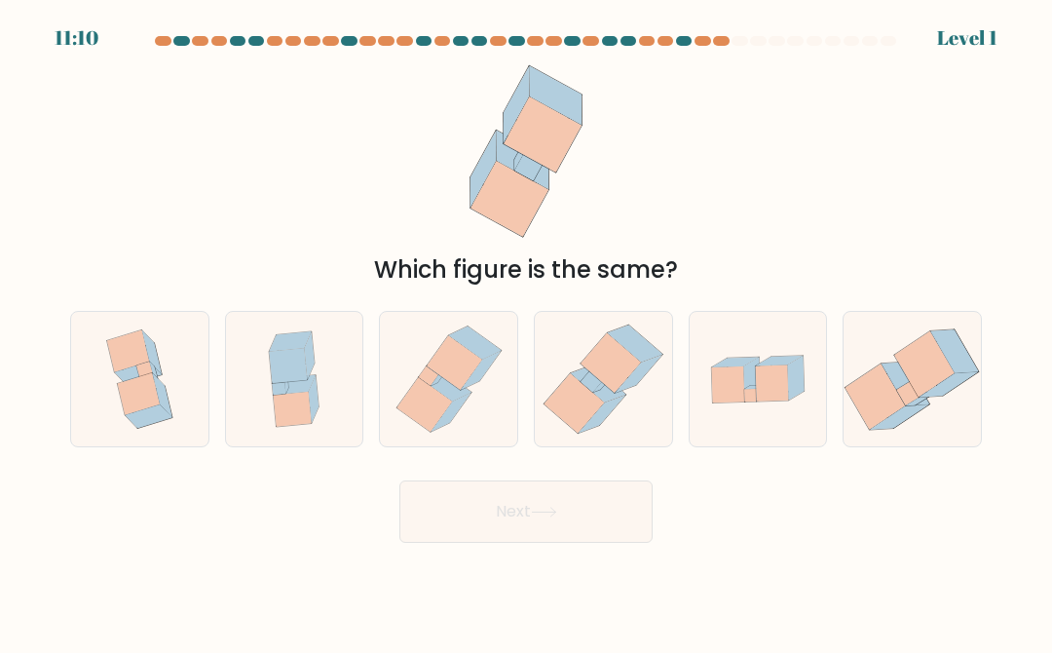
click at [602, 364] on icon at bounding box center [611, 362] width 60 height 59
click at [527, 331] on input "d." at bounding box center [526, 328] width 1 height 5
radio input "true"
click at [574, 522] on button "Next" at bounding box center [525, 511] width 253 height 62
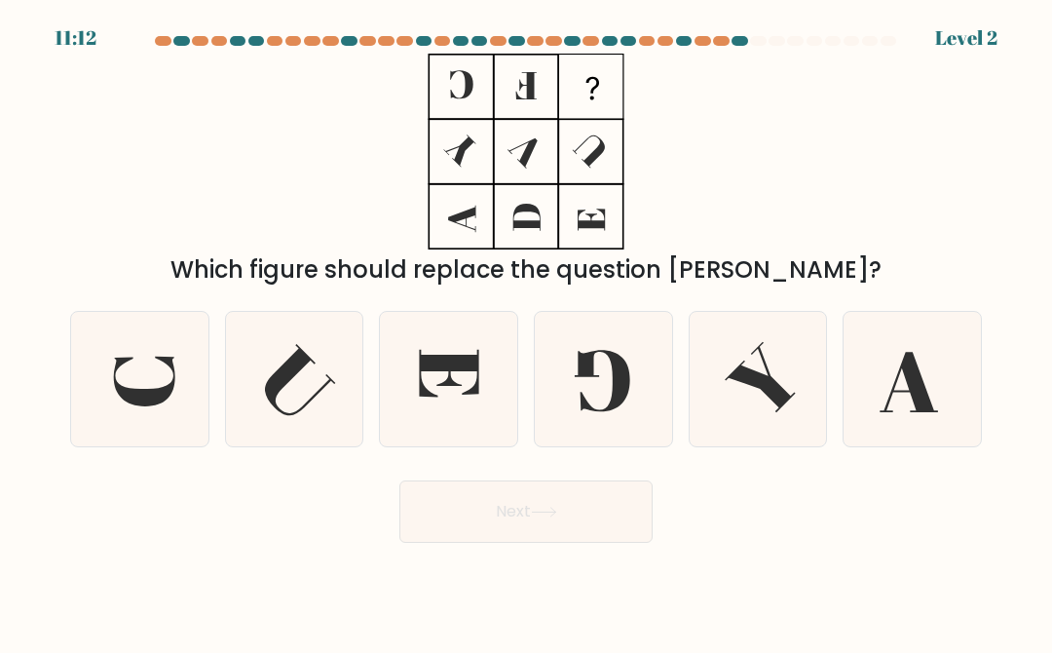
click at [788, 379] on icon at bounding box center [913, 379] width 134 height 134
click at [527, 331] on input "f." at bounding box center [526, 328] width 1 height 5
radio input "true"
click at [460, 508] on button "Next" at bounding box center [525, 511] width 253 height 62
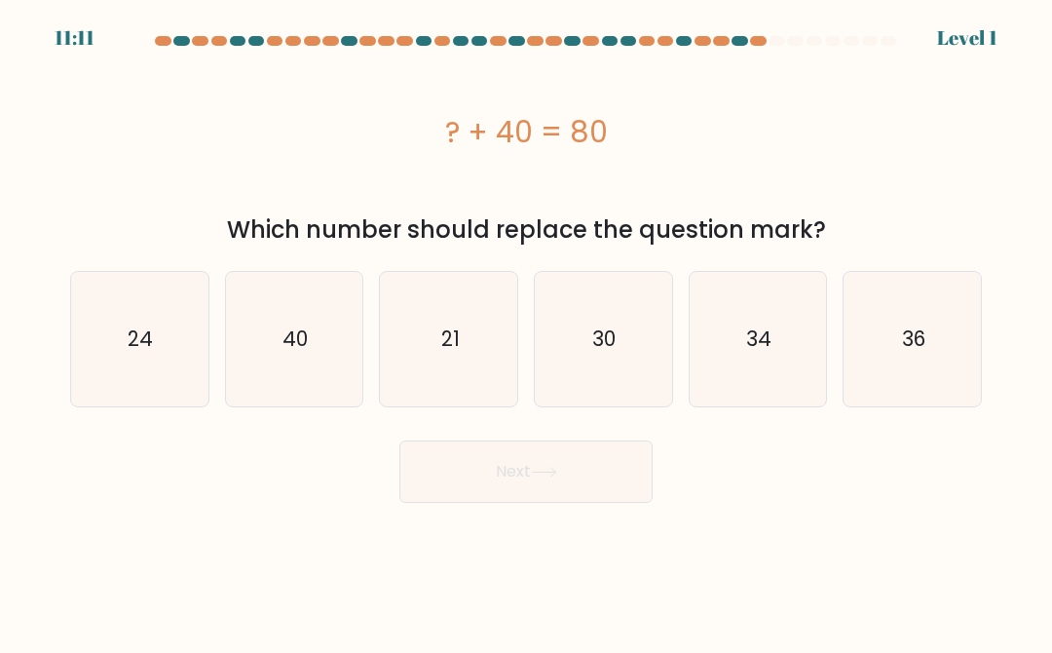
click at [788, 362] on icon "36" at bounding box center [913, 339] width 134 height 134
click at [527, 331] on input "f. 36" at bounding box center [526, 328] width 1 height 5
radio input "true"
click at [450, 493] on button "Next" at bounding box center [525, 471] width 253 height 62
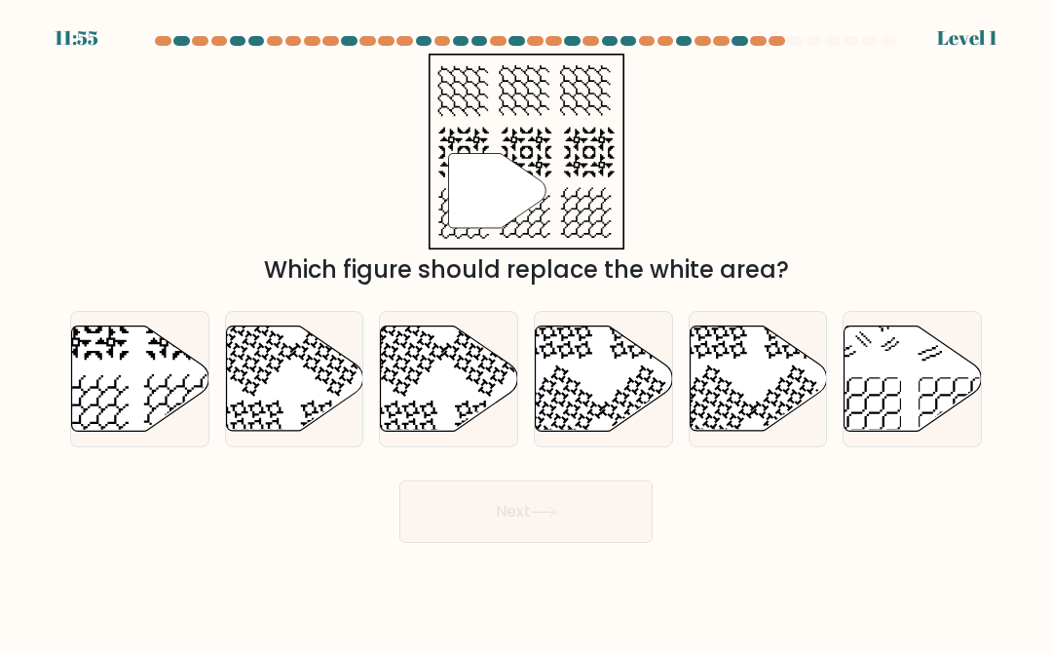
click at [788, 361] on icon at bounding box center [913, 378] width 137 height 105
click at [527, 331] on input "f." at bounding box center [526, 328] width 1 height 5
radio input "true"
click at [447, 480] on button "Next" at bounding box center [525, 511] width 253 height 62
click at [456, 481] on button "Next" at bounding box center [525, 511] width 253 height 62
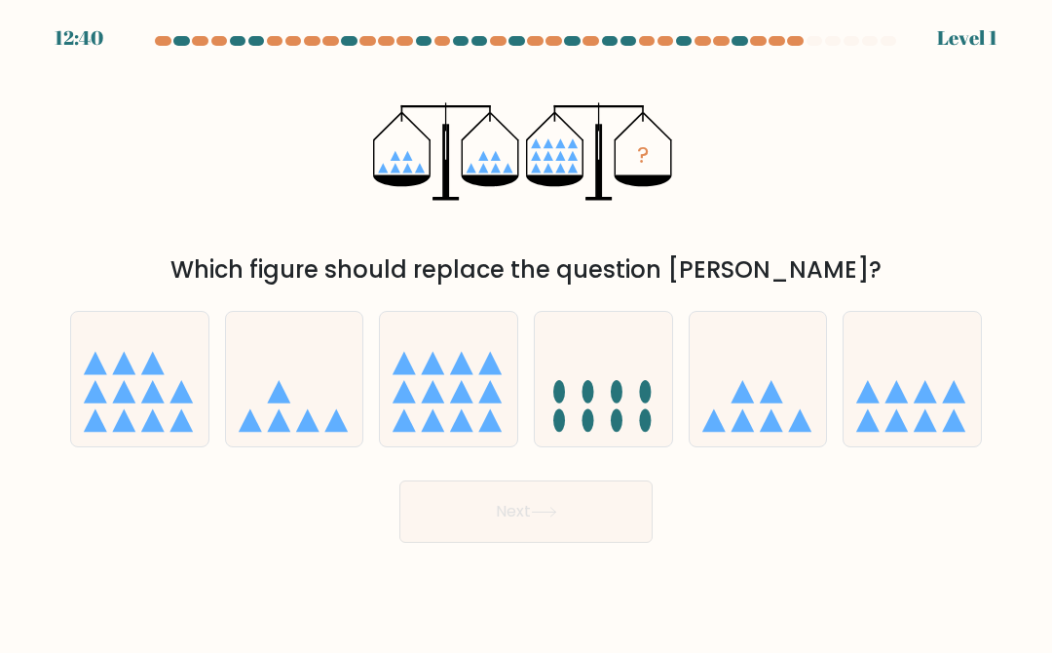
click at [452, 477] on div "Next" at bounding box center [525, 506] width 935 height 72
click at [455, 496] on button "Next" at bounding box center [525, 511] width 253 height 62
click at [449, 506] on button "Next" at bounding box center [525, 511] width 253 height 62
click at [448, 506] on button "Next" at bounding box center [525, 511] width 253 height 62
click at [453, 509] on button "Next" at bounding box center [525, 511] width 253 height 62
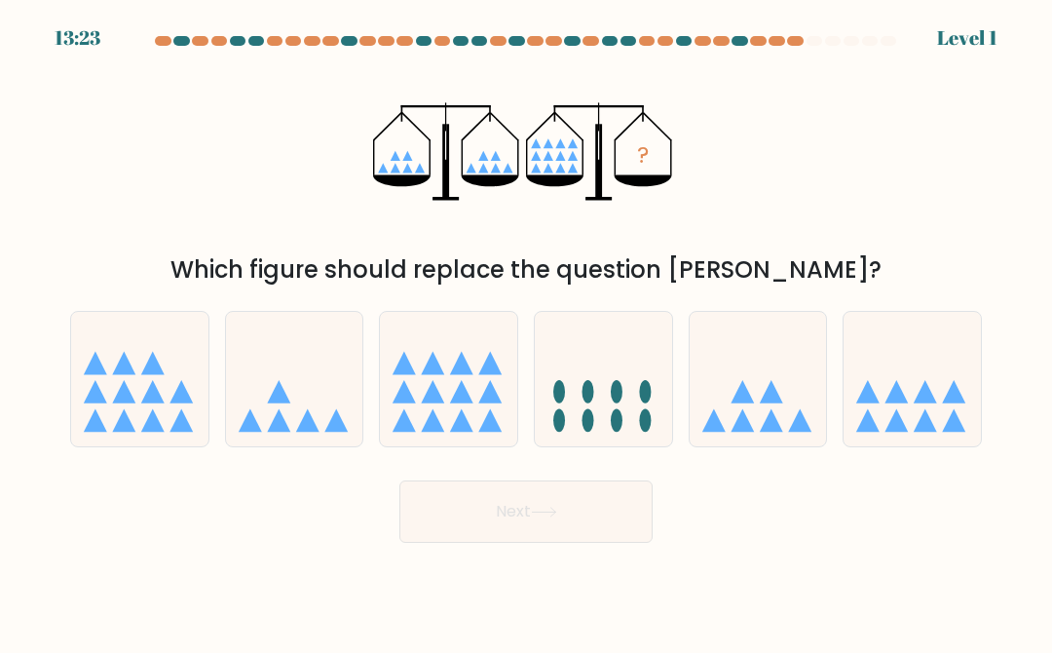
click at [456, 513] on button "Next" at bounding box center [525, 511] width 253 height 62
click at [788, 403] on icon at bounding box center [925, 391] width 23 height 23
click at [527, 331] on input "f." at bounding box center [526, 328] width 1 height 5
radio input "true"
click at [788, 403] on icon at bounding box center [925, 391] width 23 height 23
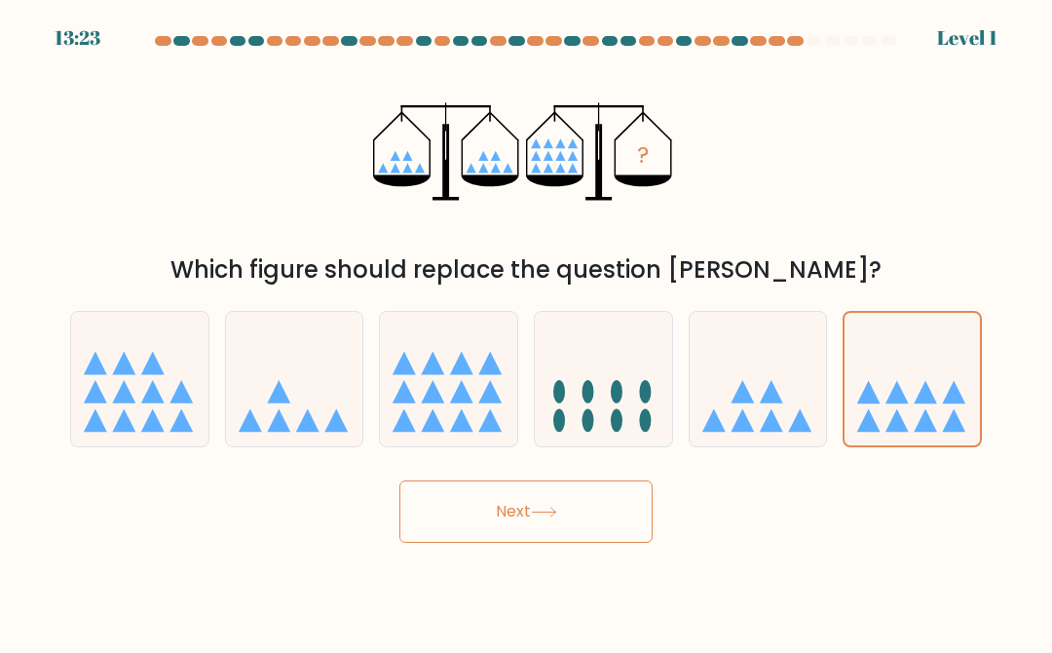
click at [527, 331] on input "f." at bounding box center [526, 328] width 1 height 5
click at [443, 510] on button "Next" at bounding box center [525, 511] width 253 height 62
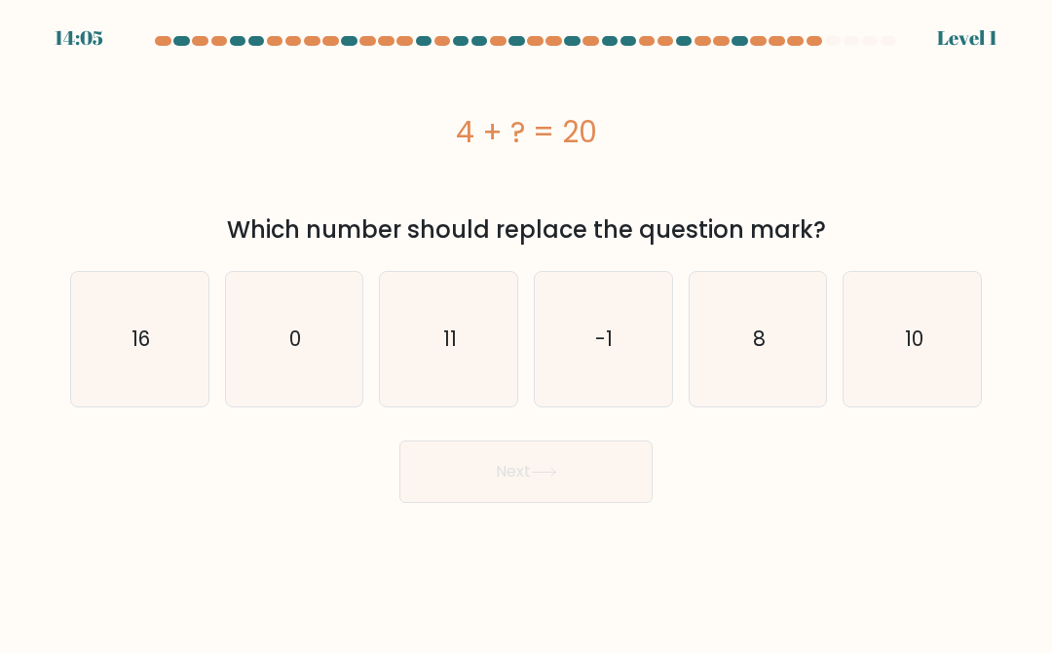
click at [788, 380] on icon "10" at bounding box center [913, 339] width 134 height 134
click at [527, 331] on input "f. 10" at bounding box center [526, 328] width 1 height 5
radio input "true"
click at [429, 475] on button "Next" at bounding box center [525, 471] width 253 height 62
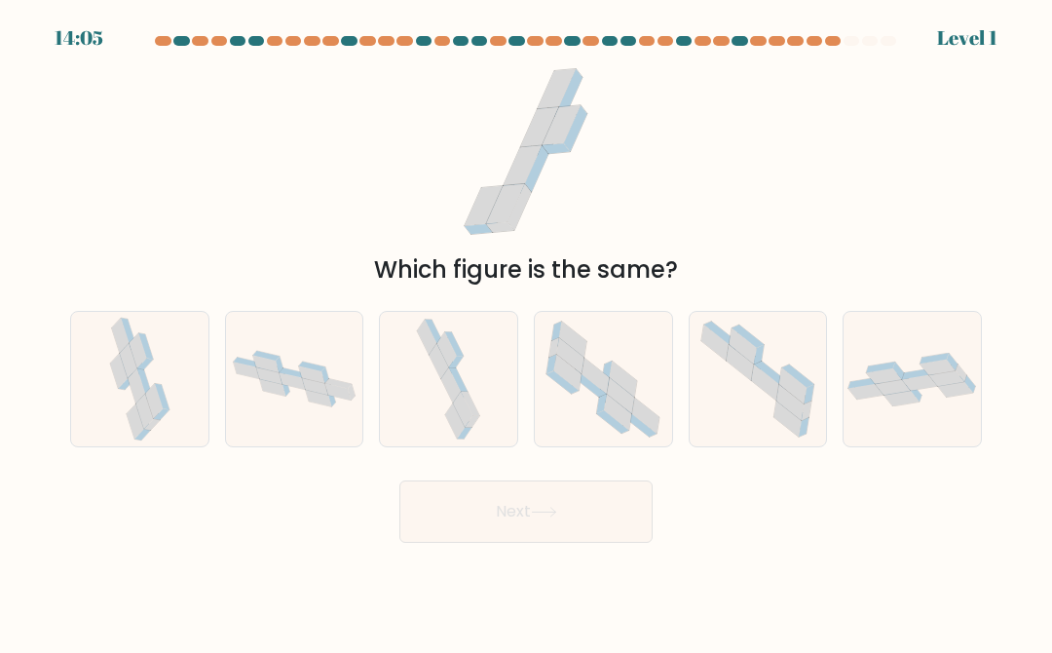
click at [788, 324] on div at bounding box center [912, 379] width 139 height 136
click at [527, 326] on input "f." at bounding box center [526, 328] width 1 height 5
radio input "true"
click at [788, 404] on icon at bounding box center [912, 379] width 135 height 53
click at [527, 331] on input "f." at bounding box center [526, 328] width 1 height 5
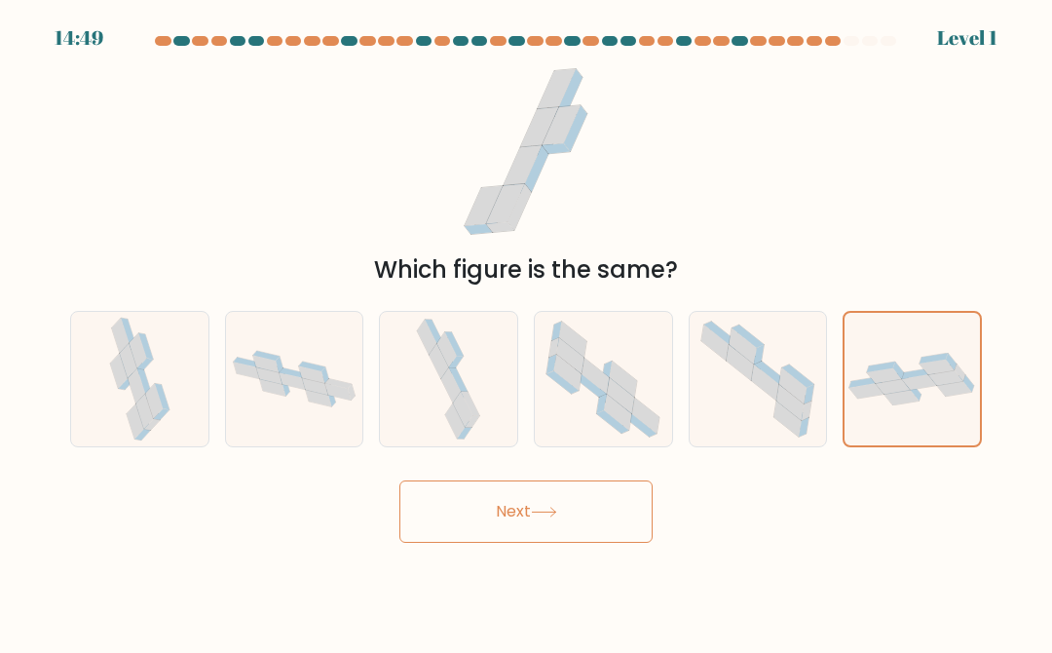
click at [451, 510] on button "Next" at bounding box center [525, 511] width 253 height 62
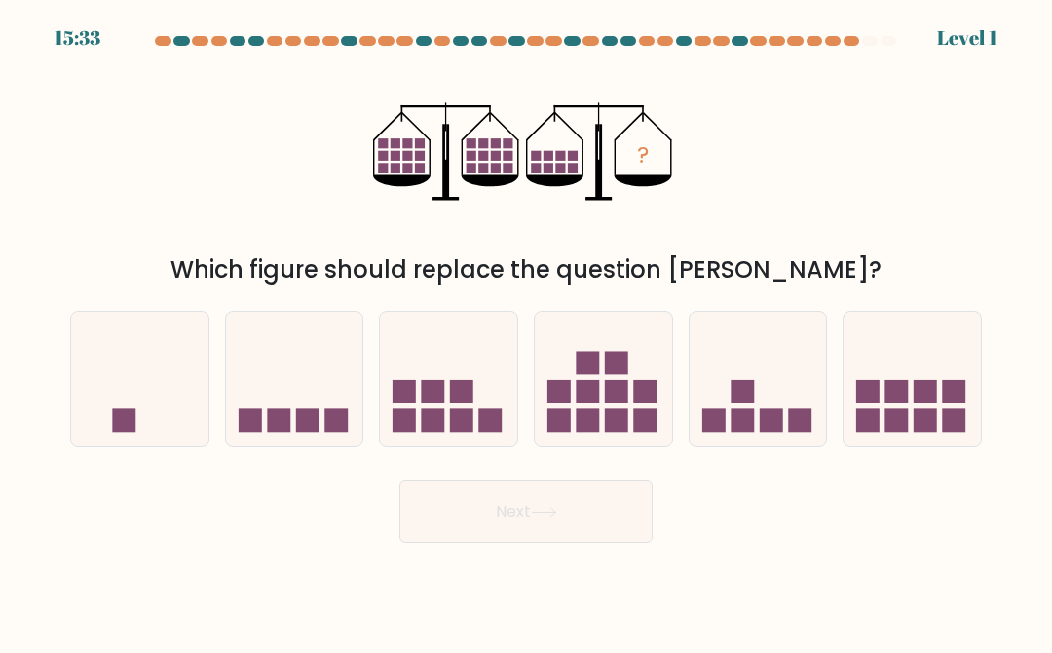
click at [788, 383] on rect at bounding box center [925, 391] width 23 height 23
click at [527, 331] on input "f." at bounding box center [526, 328] width 1 height 5
radio input "true"
click at [448, 507] on button "Next" at bounding box center [525, 511] width 253 height 62
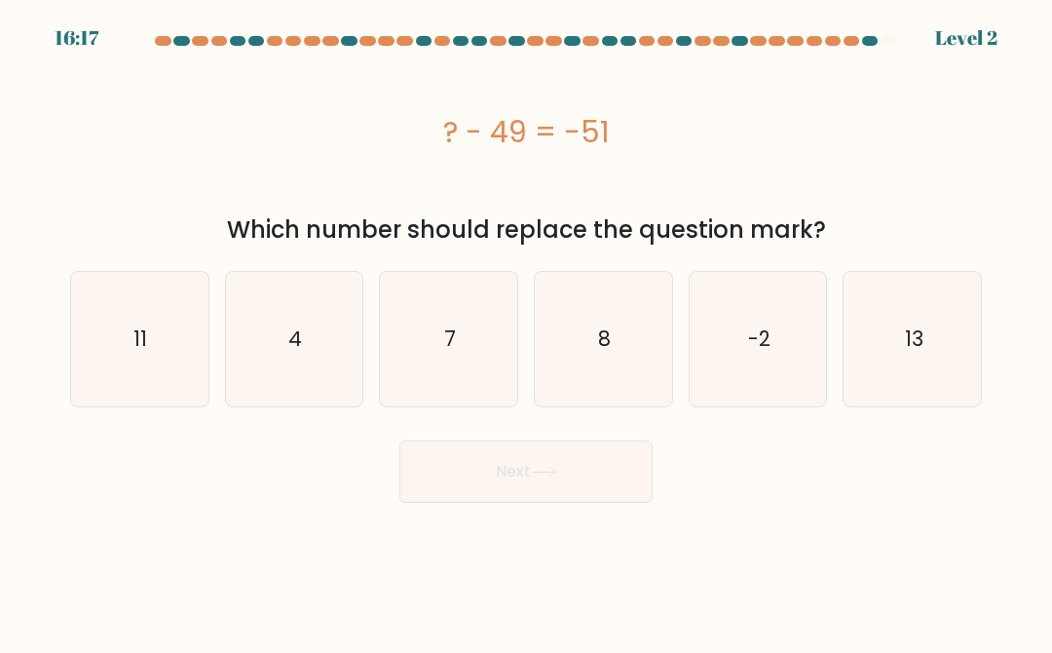
click at [420, 353] on icon "7" at bounding box center [449, 339] width 134 height 134
click at [526, 331] on input "c. 7" at bounding box center [526, 328] width 1 height 5
radio input "true"
click at [481, 457] on button "Next" at bounding box center [525, 471] width 253 height 62
